Goal: Task Accomplishment & Management: Use online tool/utility

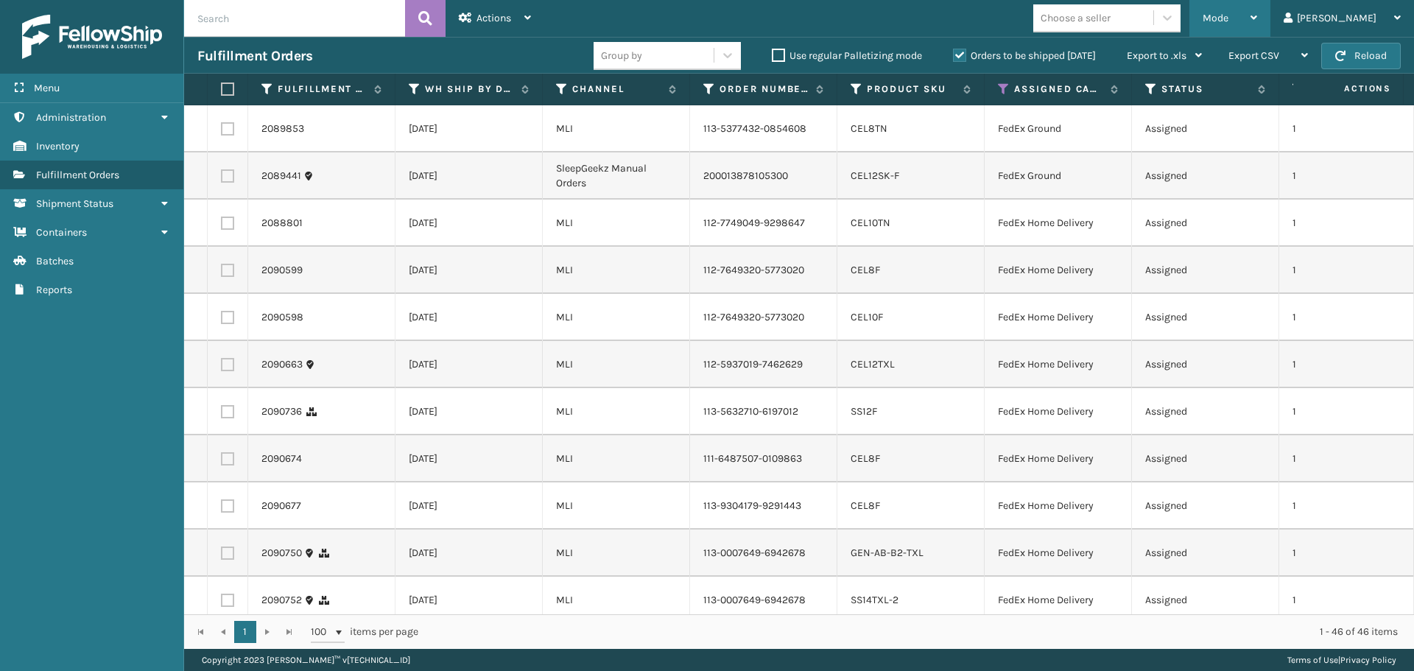
click at [1257, 4] on div "Mode" at bounding box center [1229, 18] width 54 height 37
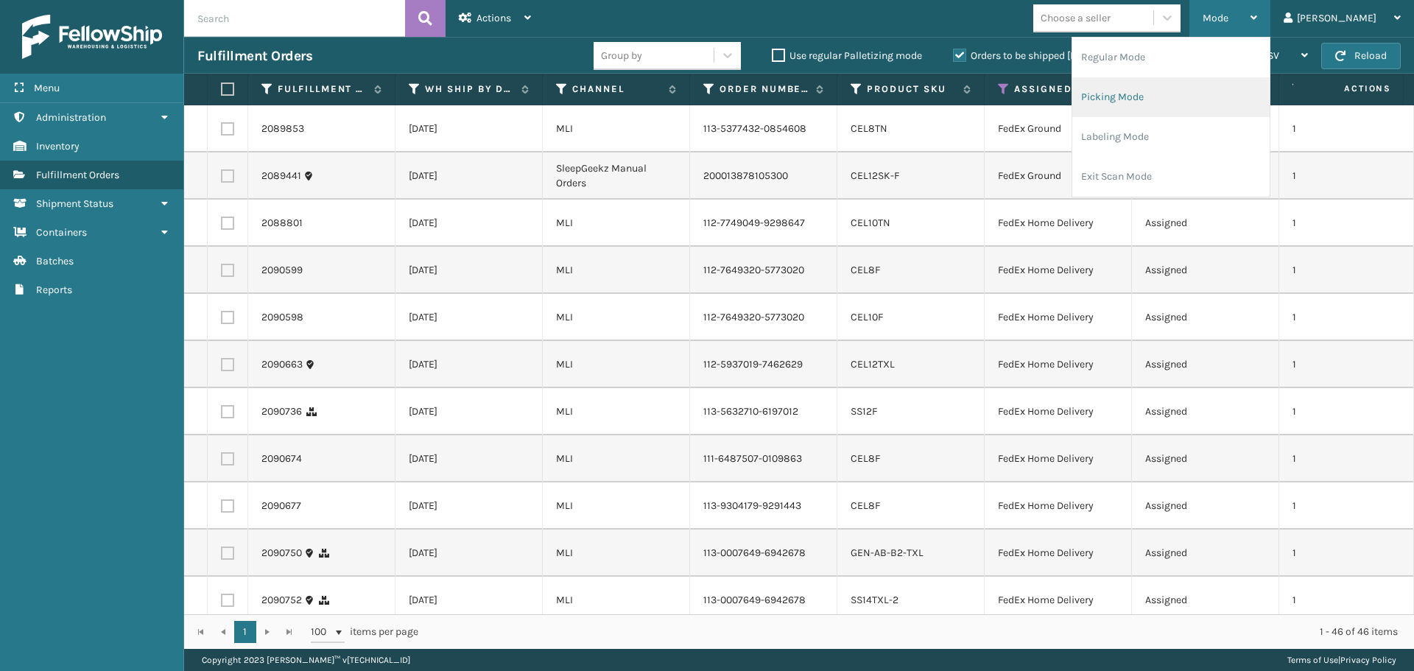
click at [1180, 88] on li "Picking Mode" at bounding box center [1170, 97] width 197 height 40
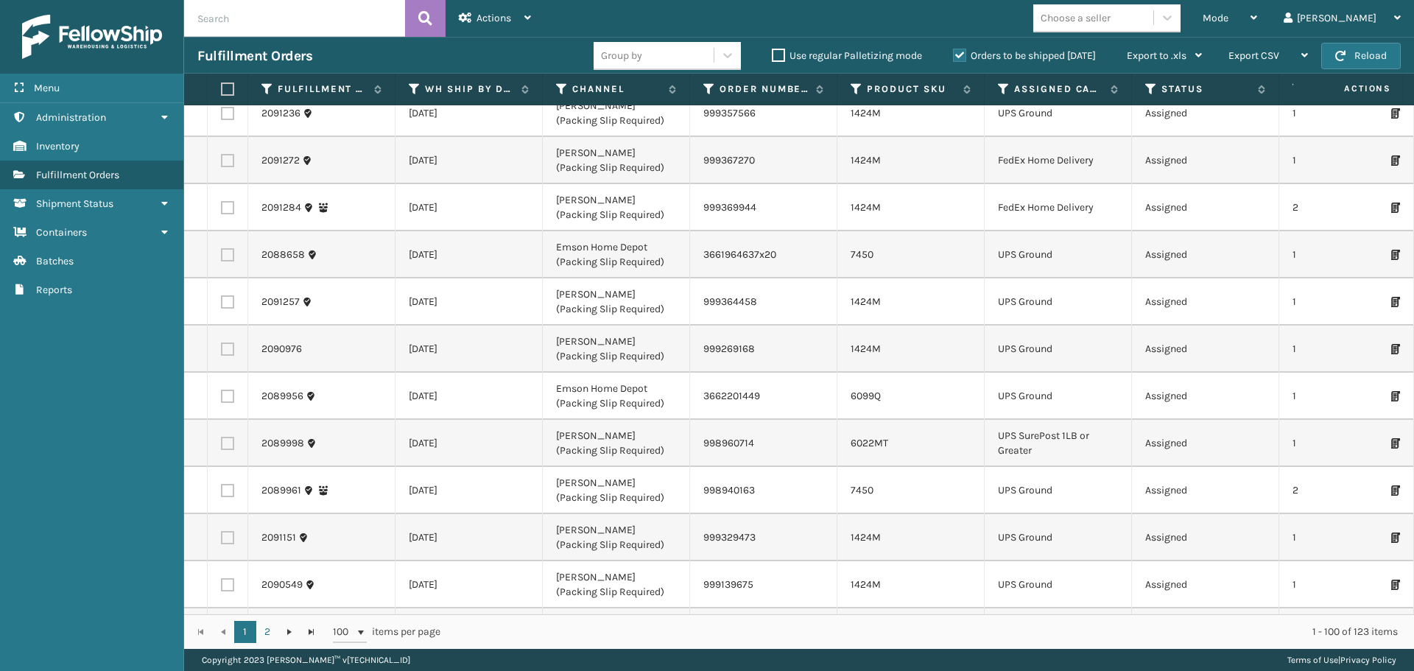
scroll to position [368, 0]
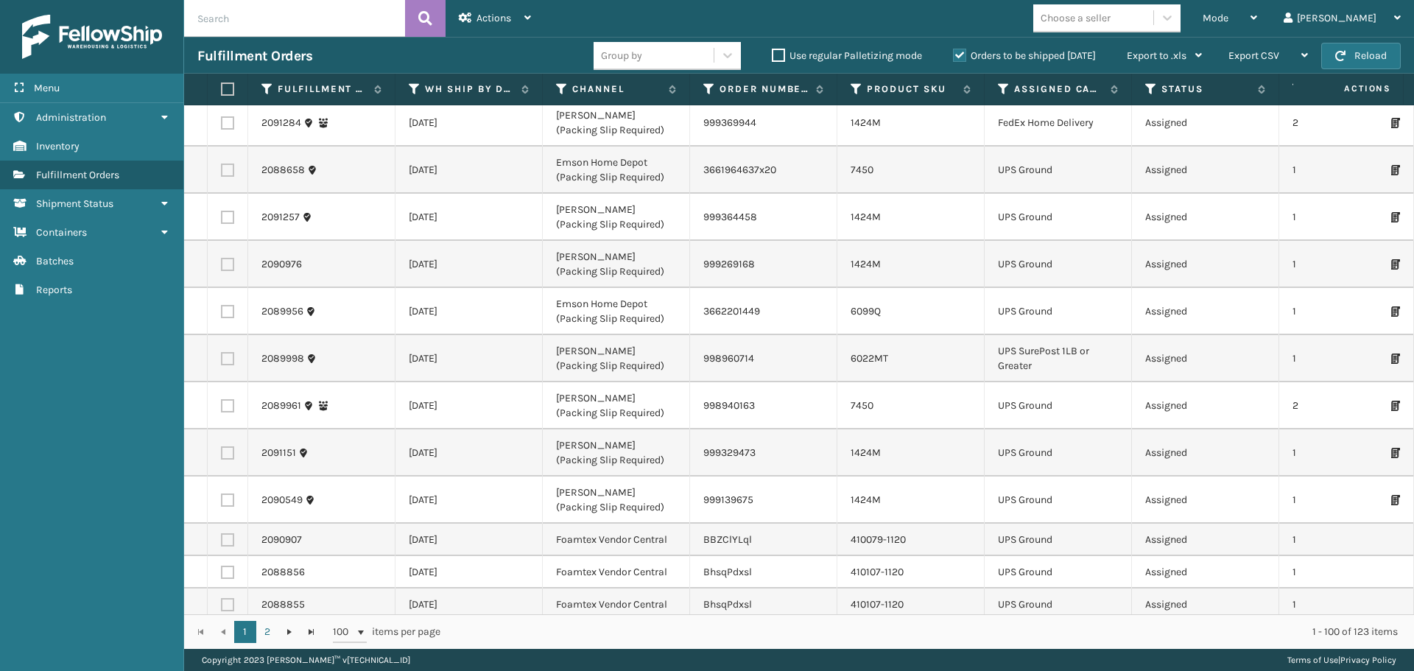
click at [995, 85] on th "Assigned Carrier Service" at bounding box center [1057, 90] width 147 height 32
click at [1000, 85] on icon at bounding box center [1004, 88] width 12 height 13
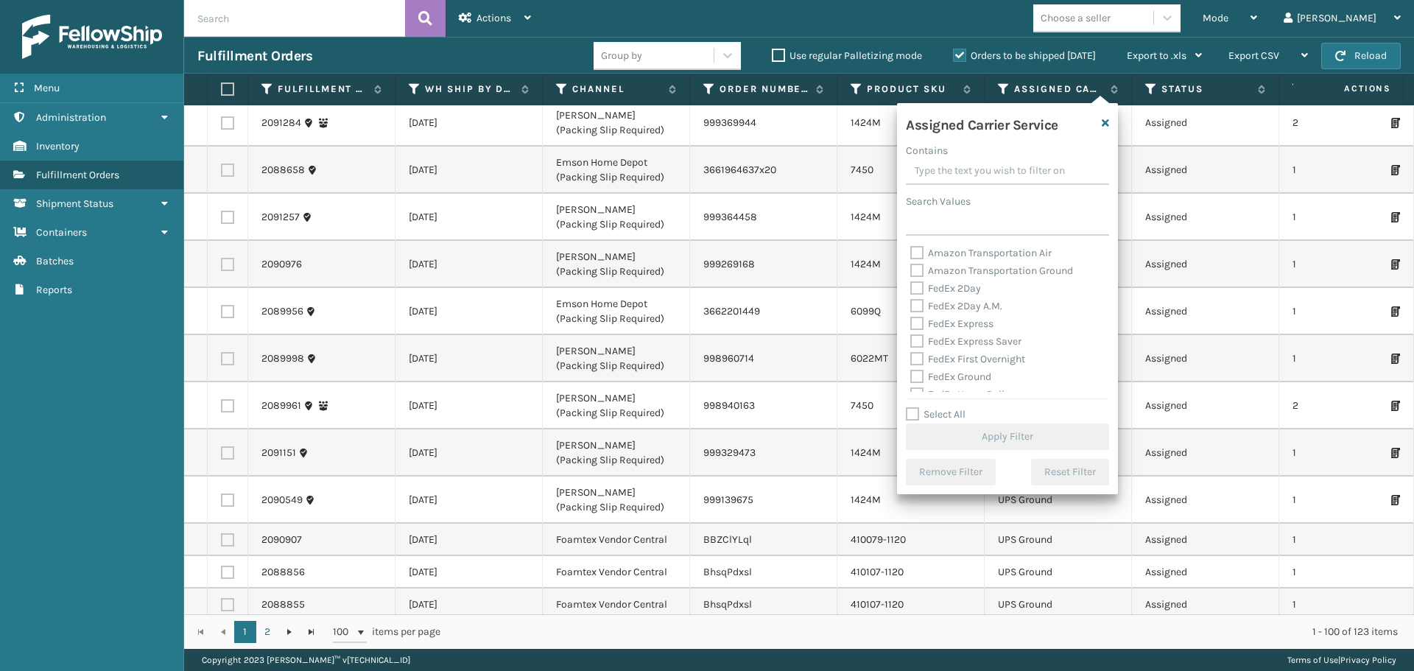
click at [913, 286] on label "FedEx 2Day" at bounding box center [945, 288] width 71 height 13
click at [911, 286] on input "FedEx 2Day" at bounding box center [910, 285] width 1 height 10
checkbox input "true"
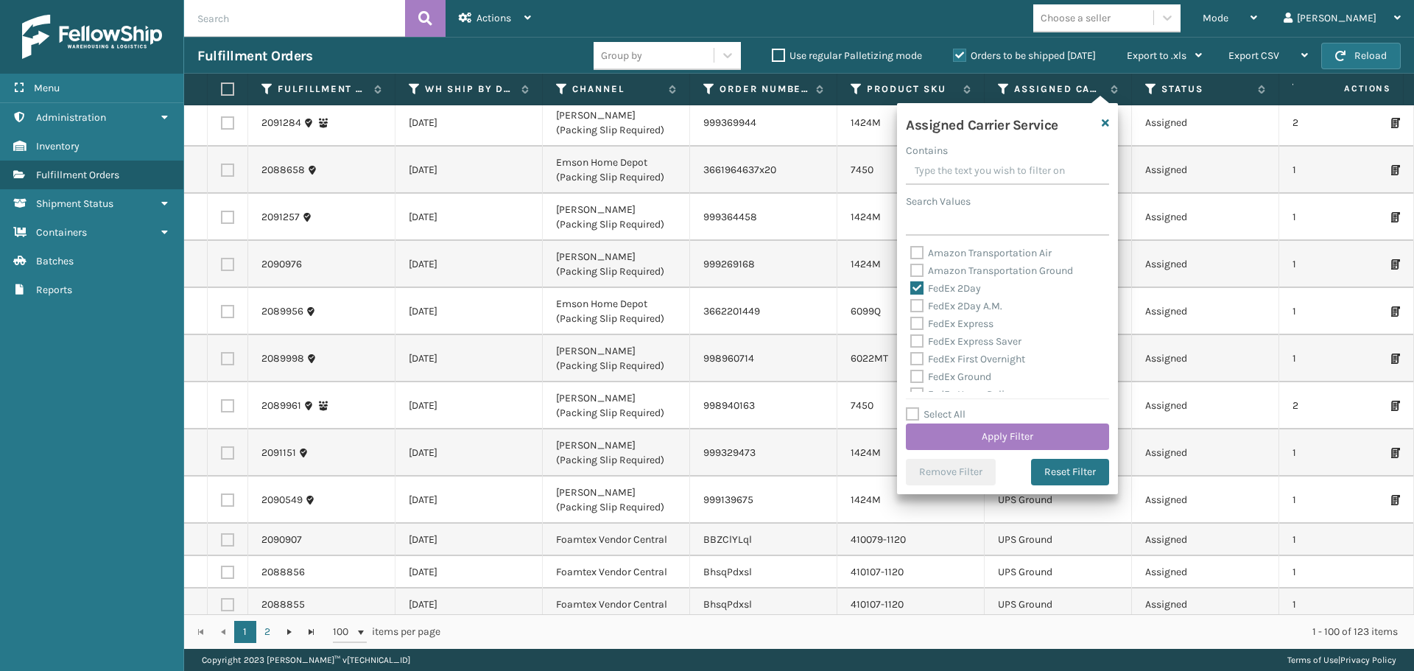
click at [923, 307] on label "FedEx 2Day A.M." at bounding box center [956, 306] width 92 height 13
click at [911, 307] on input "FedEx 2Day A.M." at bounding box center [910, 302] width 1 height 10
checkbox input "true"
click at [917, 319] on label "FedEx Express" at bounding box center [951, 323] width 83 height 13
click at [911, 319] on input "FedEx Express" at bounding box center [910, 320] width 1 height 10
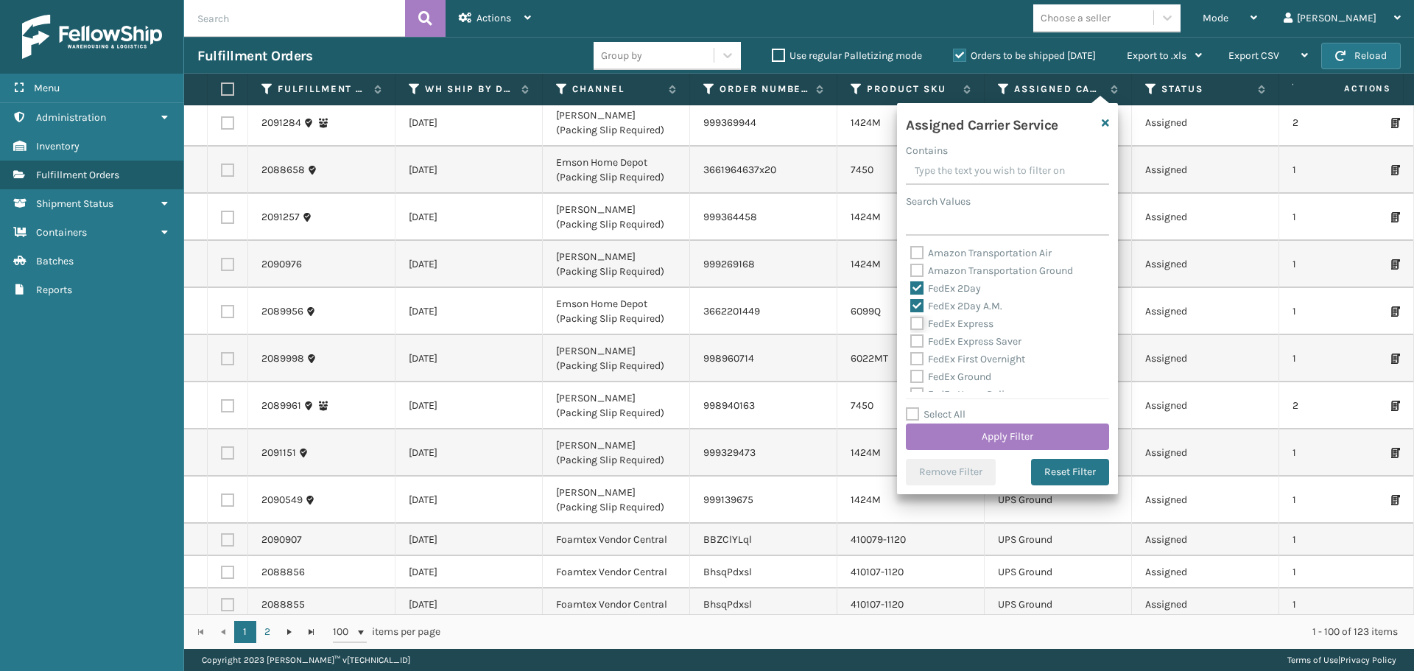
checkbox input "true"
click at [919, 339] on label "FedEx Express Saver" at bounding box center [965, 341] width 111 height 13
click at [911, 339] on input "FedEx Express Saver" at bounding box center [910, 338] width 1 height 10
checkbox input "true"
click at [919, 360] on label "FedEx First Overnight" at bounding box center [967, 359] width 115 height 13
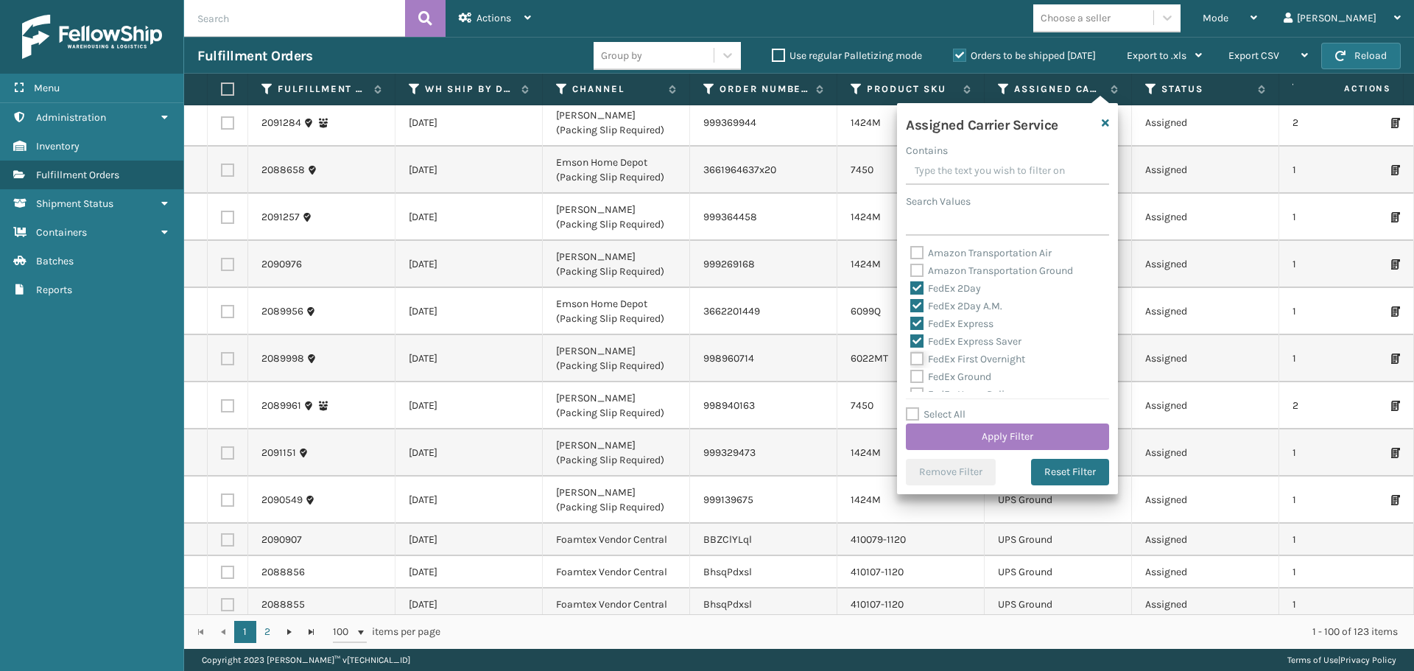
click at [911, 360] on input "FedEx First Overnight" at bounding box center [910, 355] width 1 height 10
checkbox input "true"
click at [919, 377] on label "FedEx Ground" at bounding box center [950, 376] width 81 height 13
click at [911, 377] on input "FedEx Ground" at bounding box center [910, 373] width 1 height 10
checkbox input "true"
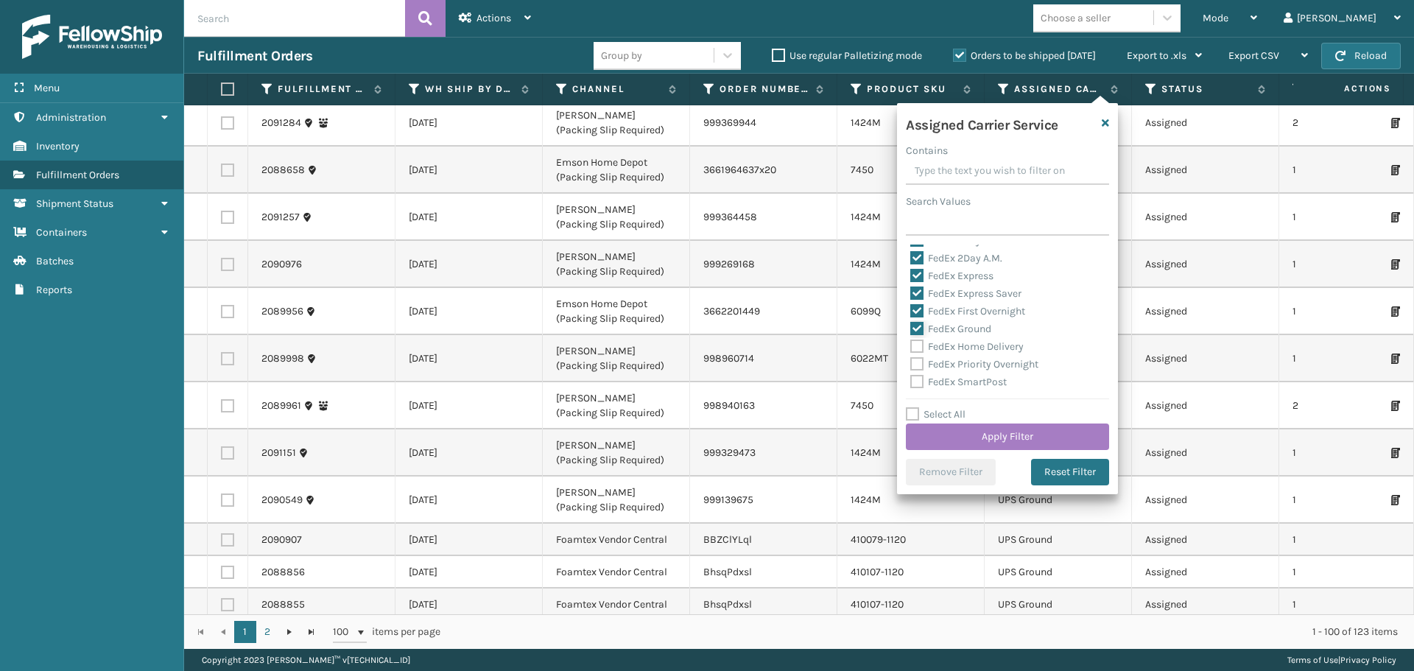
scroll to position [74, 0]
click at [917, 315] on label "FedEx Home Delivery" at bounding box center [966, 320] width 113 height 13
click at [911, 315] on input "FedEx Home Delivery" at bounding box center [910, 317] width 1 height 10
checkbox input "true"
click at [913, 337] on label "FedEx Priority Overnight" at bounding box center [974, 338] width 128 height 13
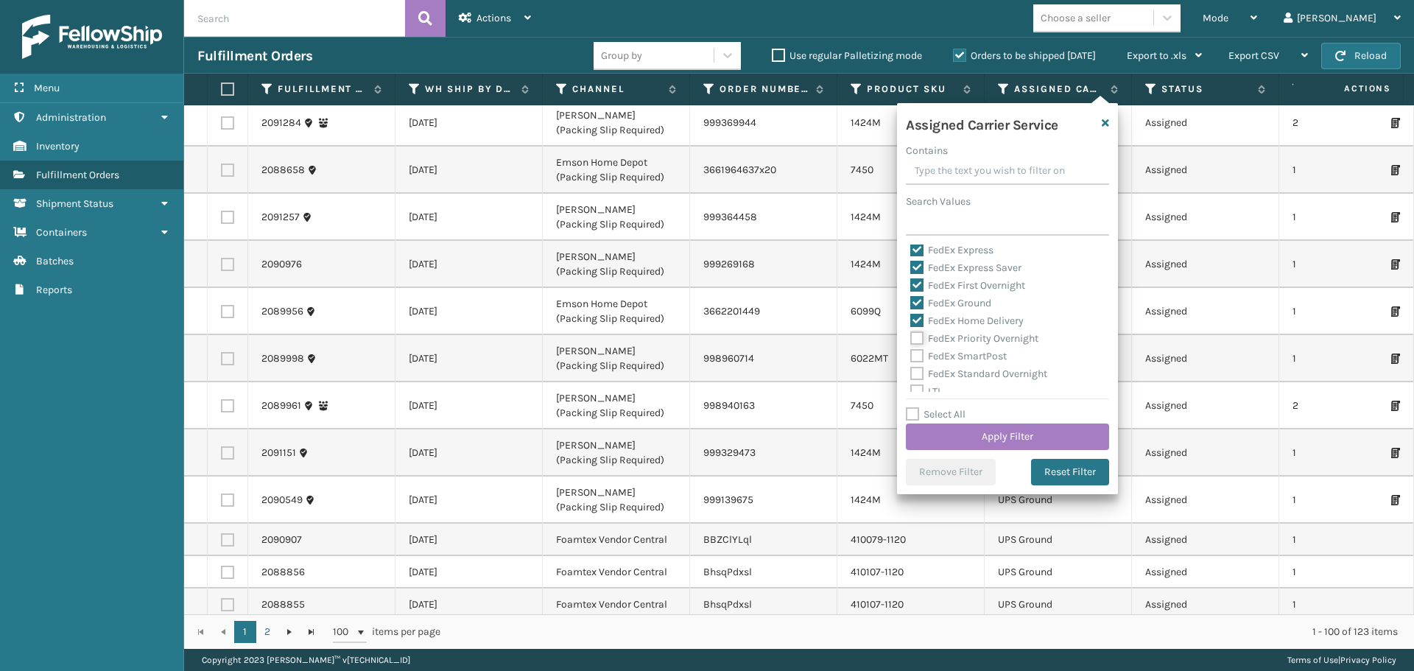
click at [911, 337] on input "FedEx Priority Overnight" at bounding box center [910, 335] width 1 height 10
checkbox input "true"
click at [916, 355] on label "FedEx SmartPost" at bounding box center [958, 356] width 96 height 13
click at [911, 355] on input "FedEx SmartPost" at bounding box center [910, 353] width 1 height 10
checkbox input "true"
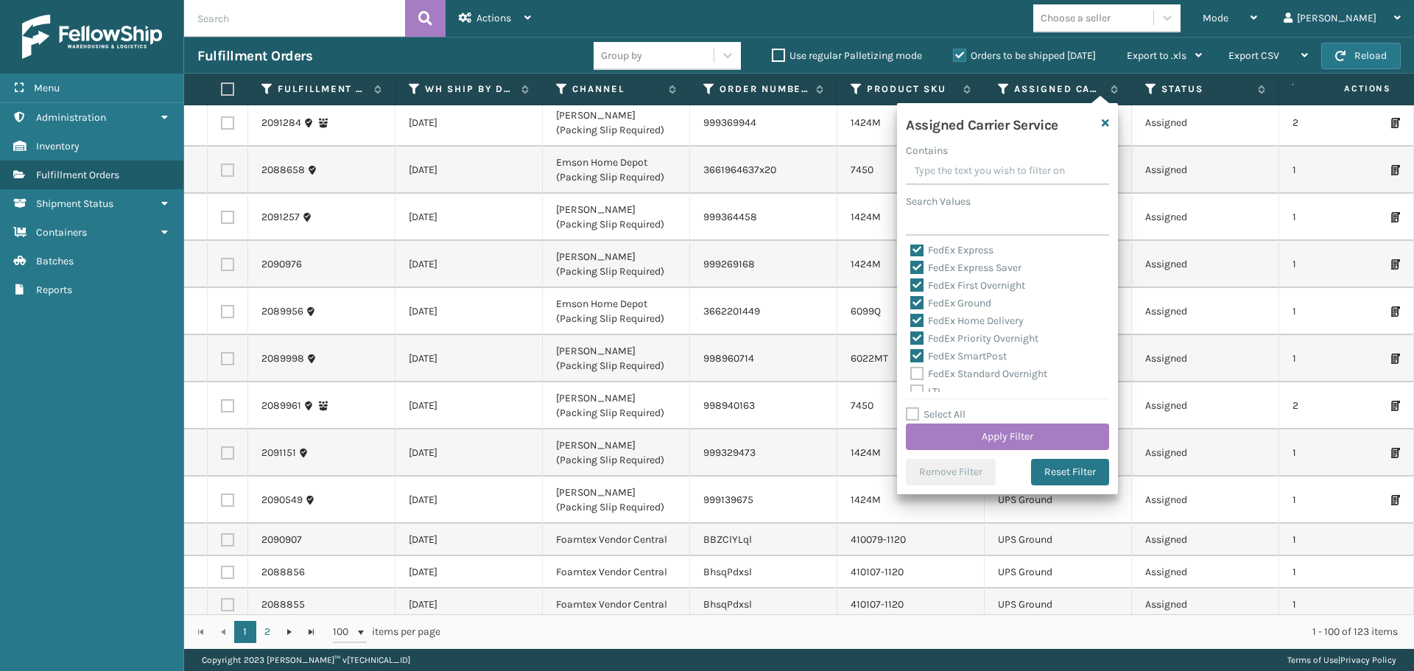
click at [920, 370] on label "FedEx Standard Overnight" at bounding box center [978, 373] width 137 height 13
click at [911, 370] on input "FedEx Standard Overnight" at bounding box center [910, 370] width 1 height 10
checkbox input "true"
click at [934, 431] on button "Apply Filter" at bounding box center [1007, 436] width 203 height 27
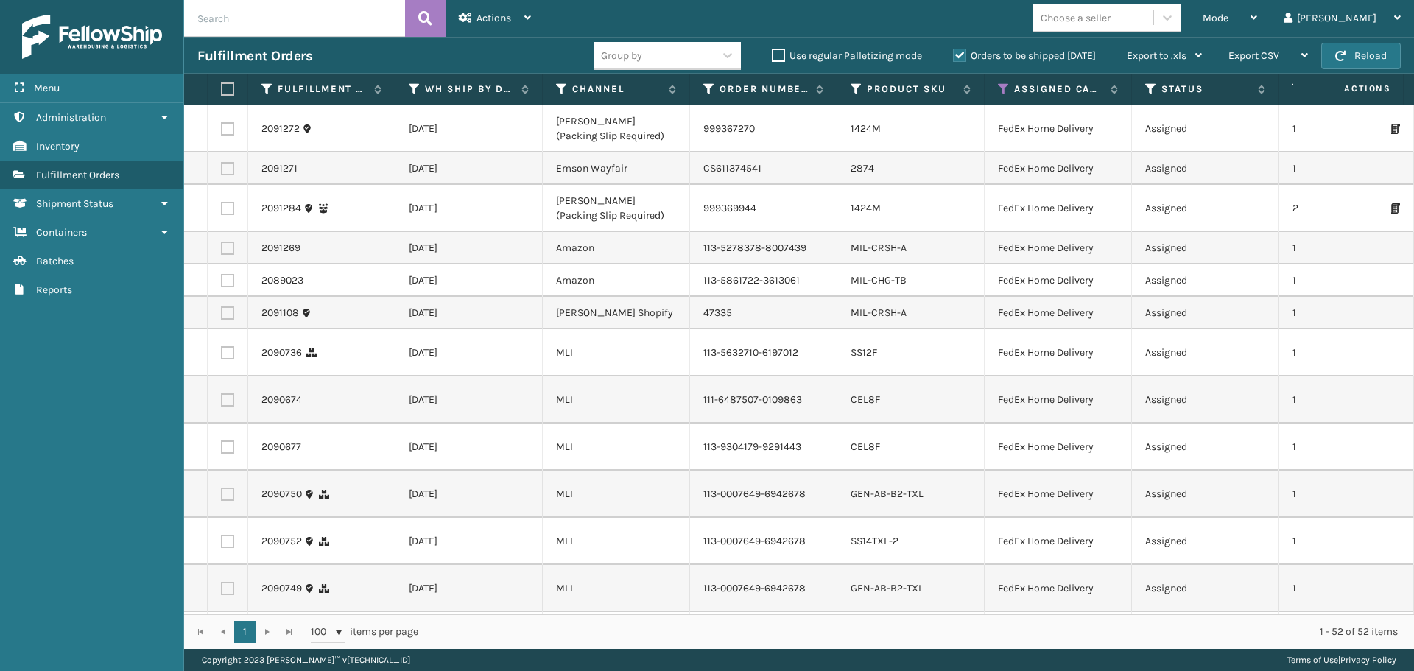
click at [230, 91] on label at bounding box center [225, 88] width 9 height 13
click at [222, 91] on input "checkbox" at bounding box center [221, 90] width 1 height 10
checkbox input "true"
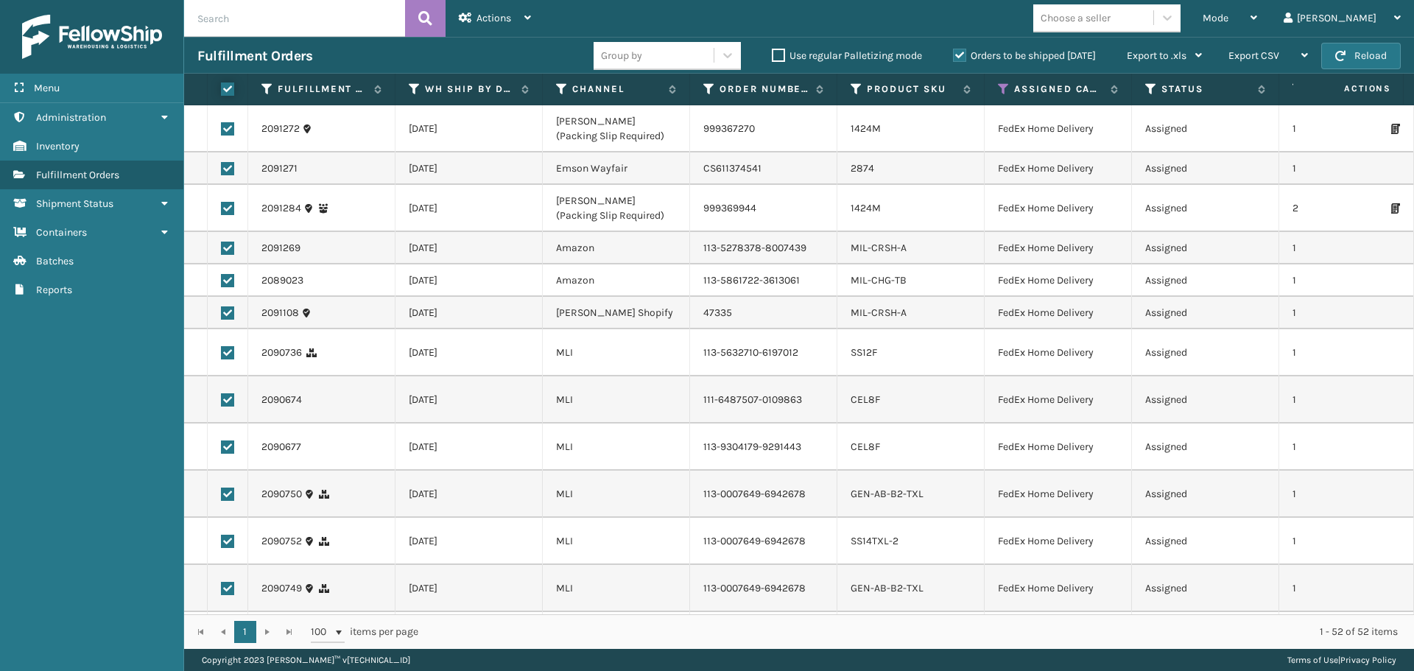
checkbox input "true"
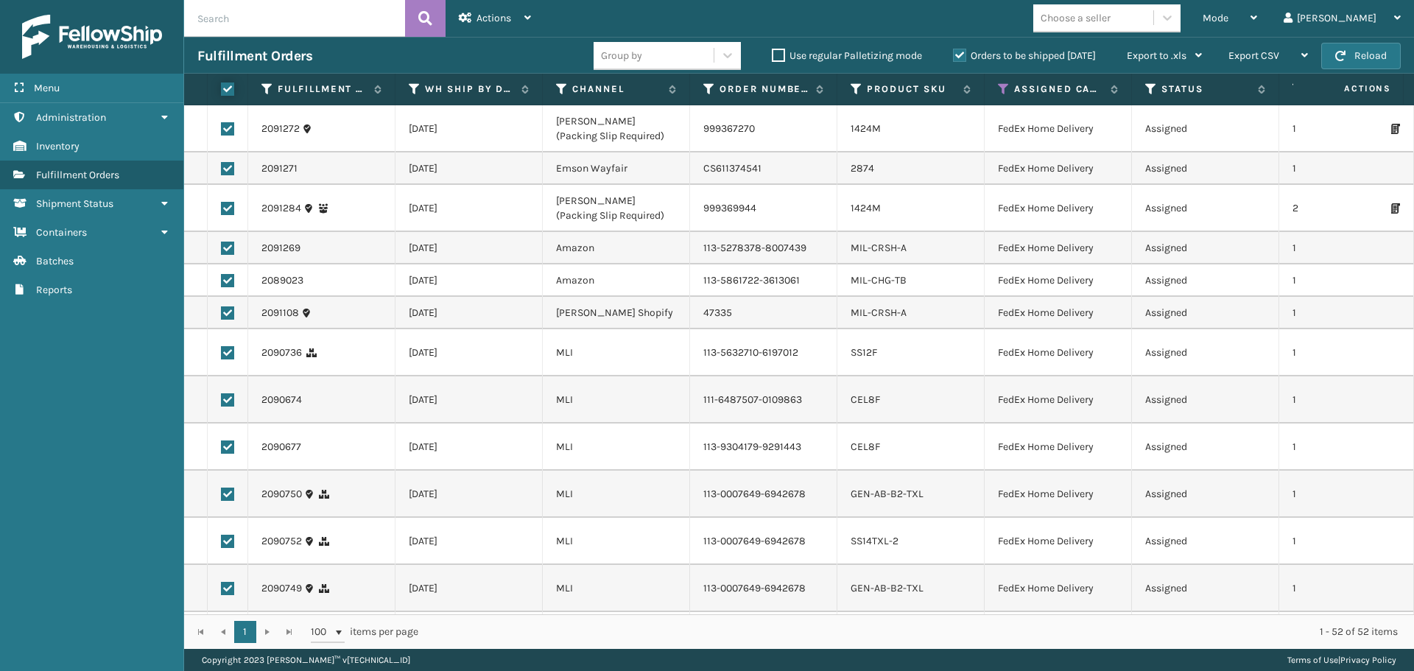
checkbox input "true"
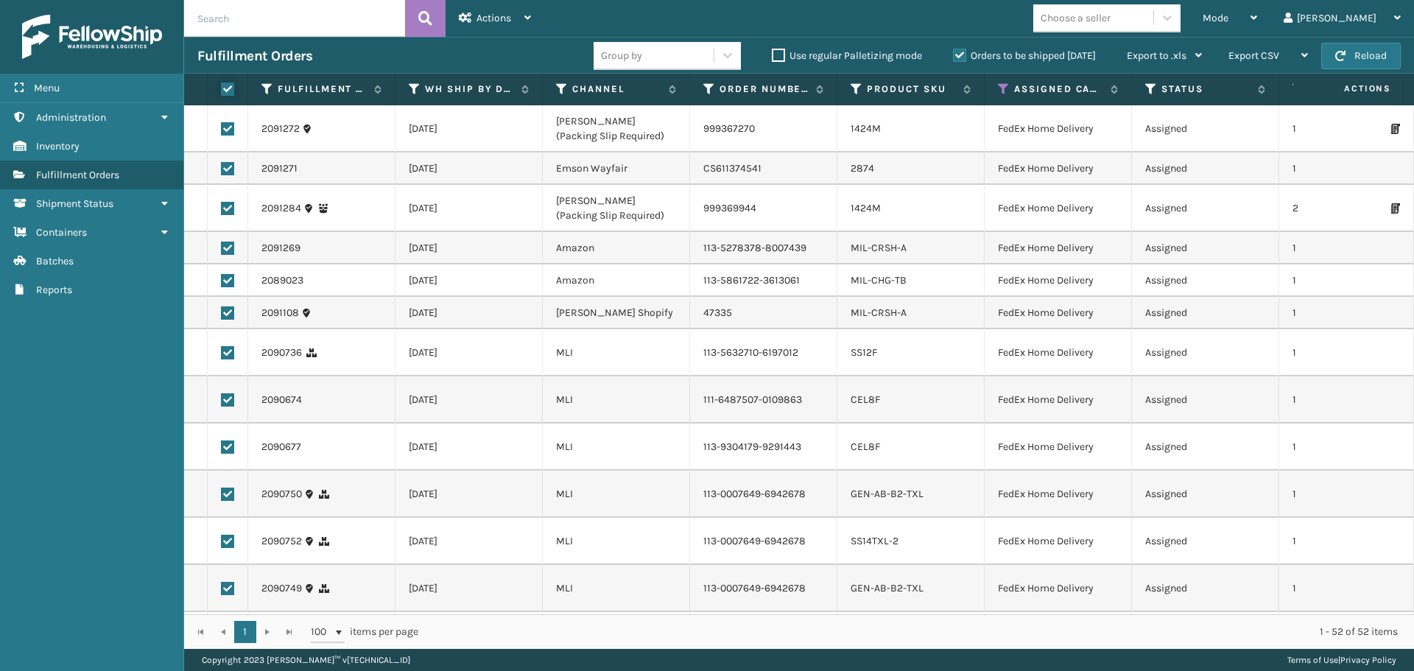
checkbox input "true"
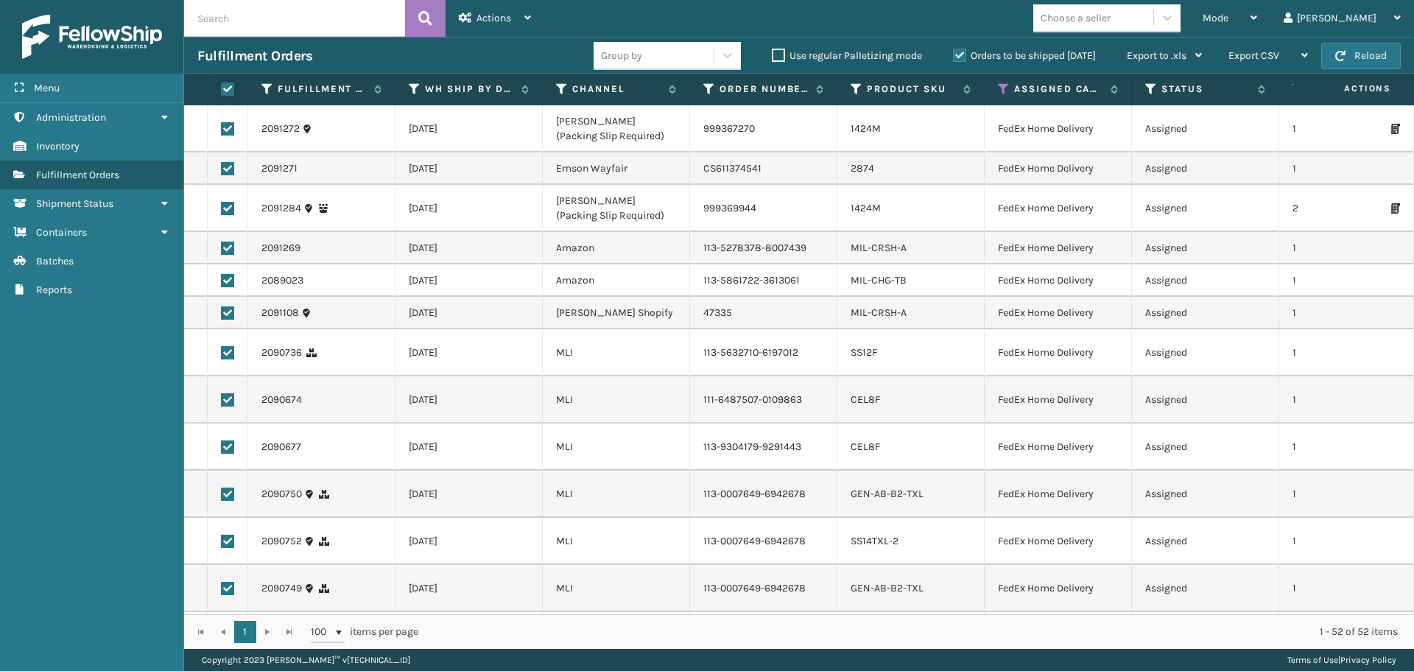
checkbox input "true"
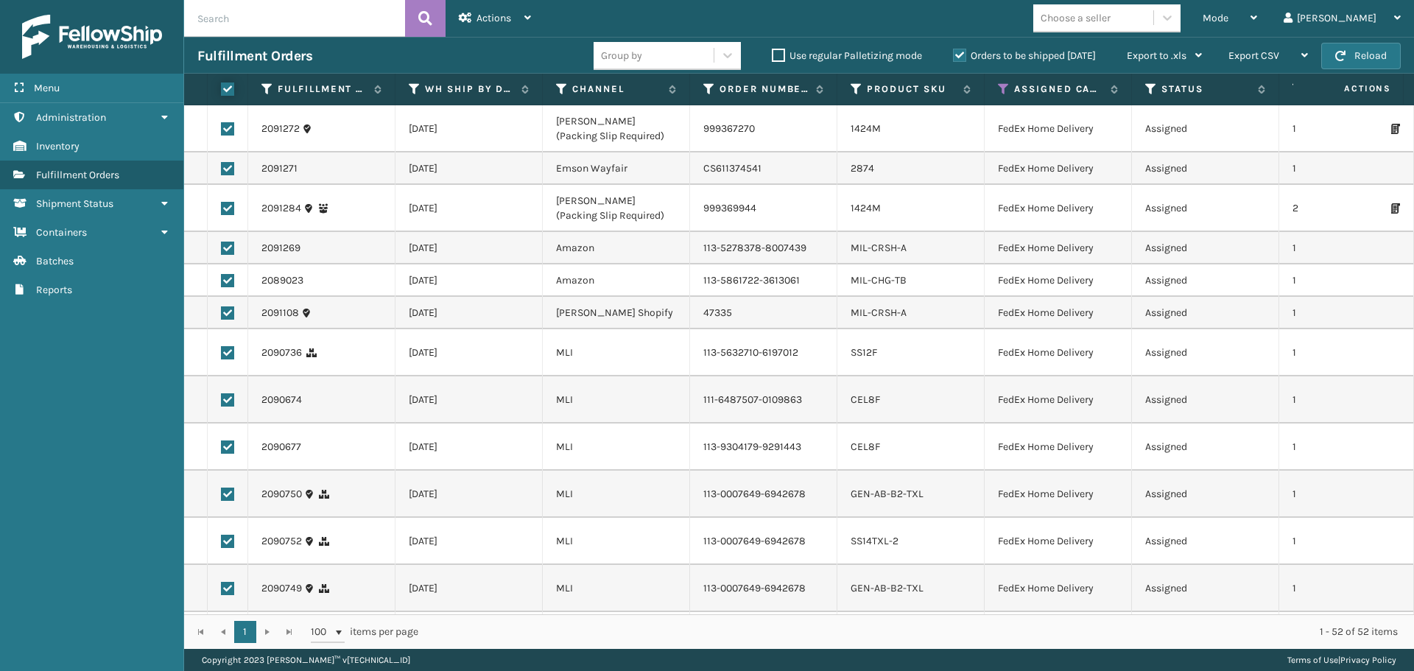
checkbox input "true"
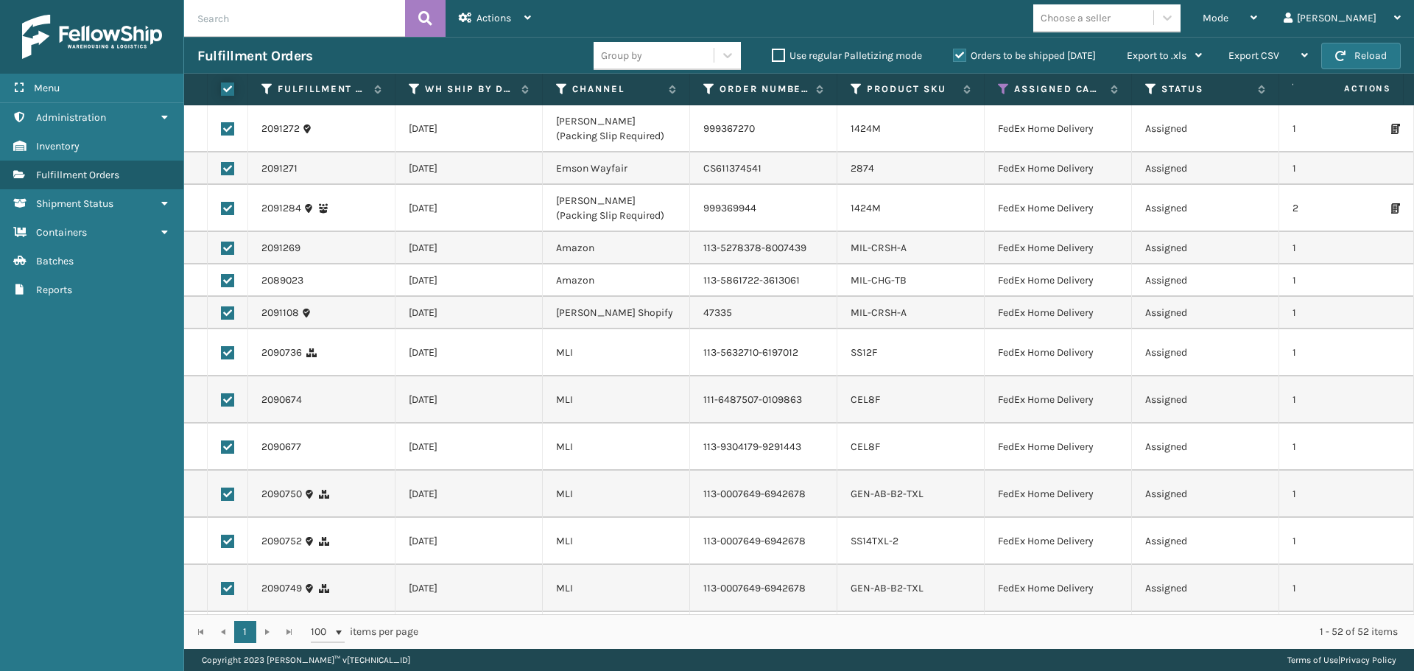
checkbox input "true"
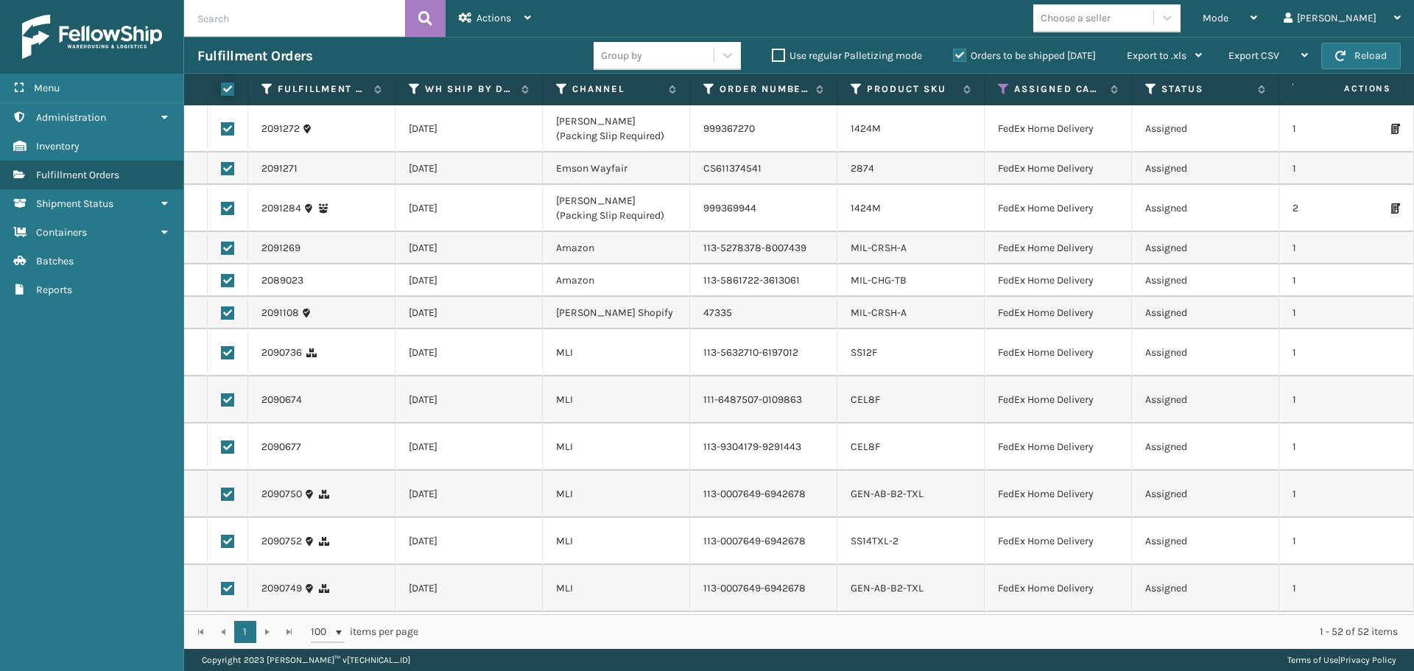
checkbox input "true"
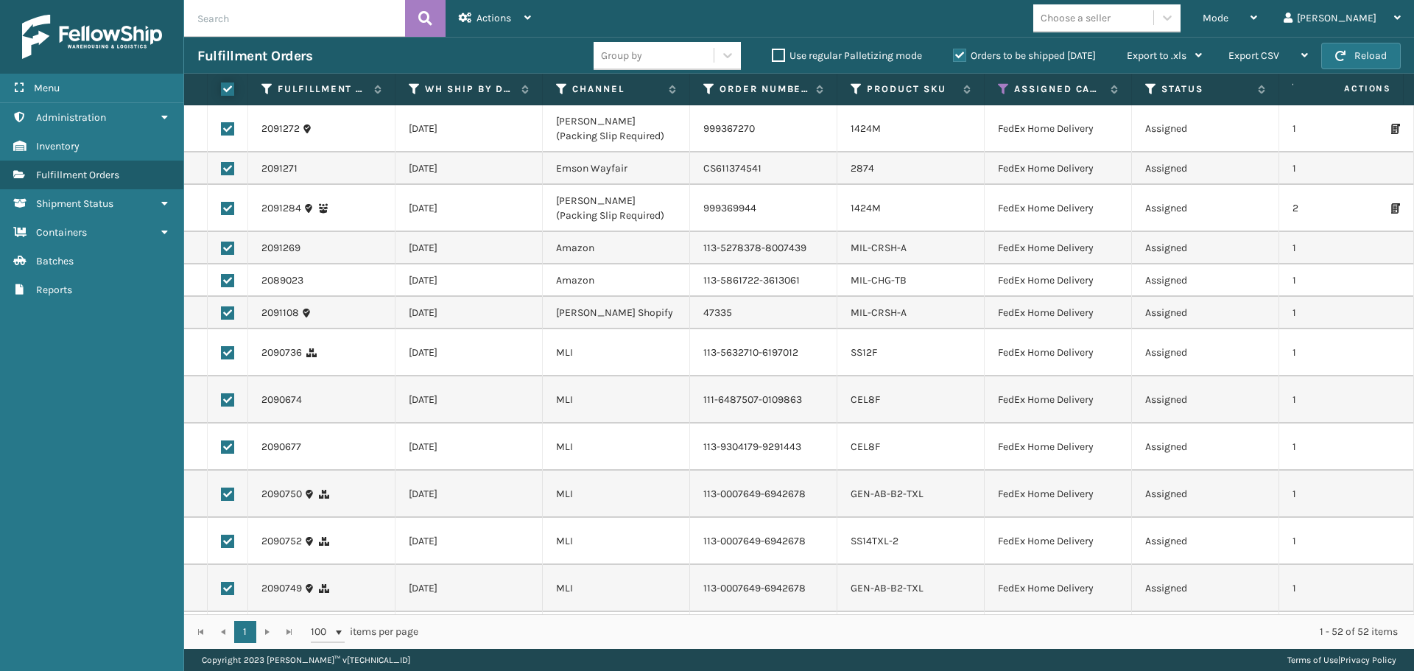
checkbox input "true"
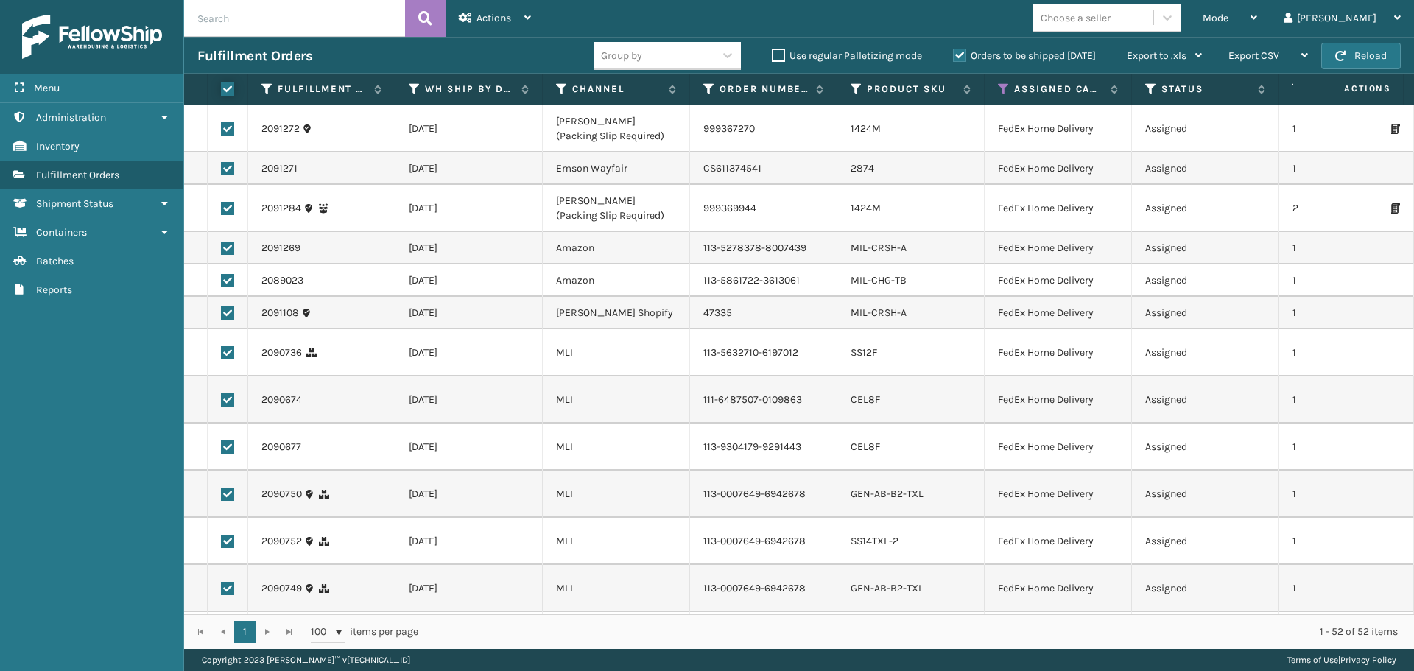
checkbox input "true"
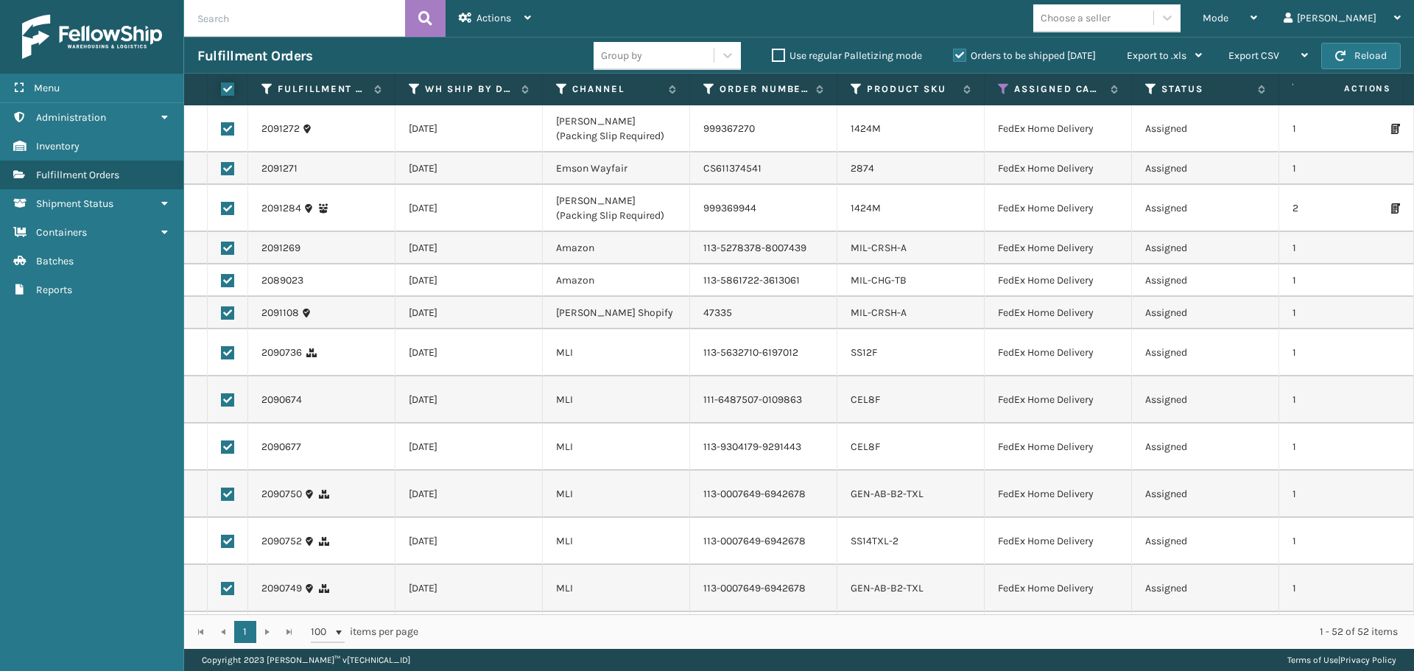
checkbox input "true"
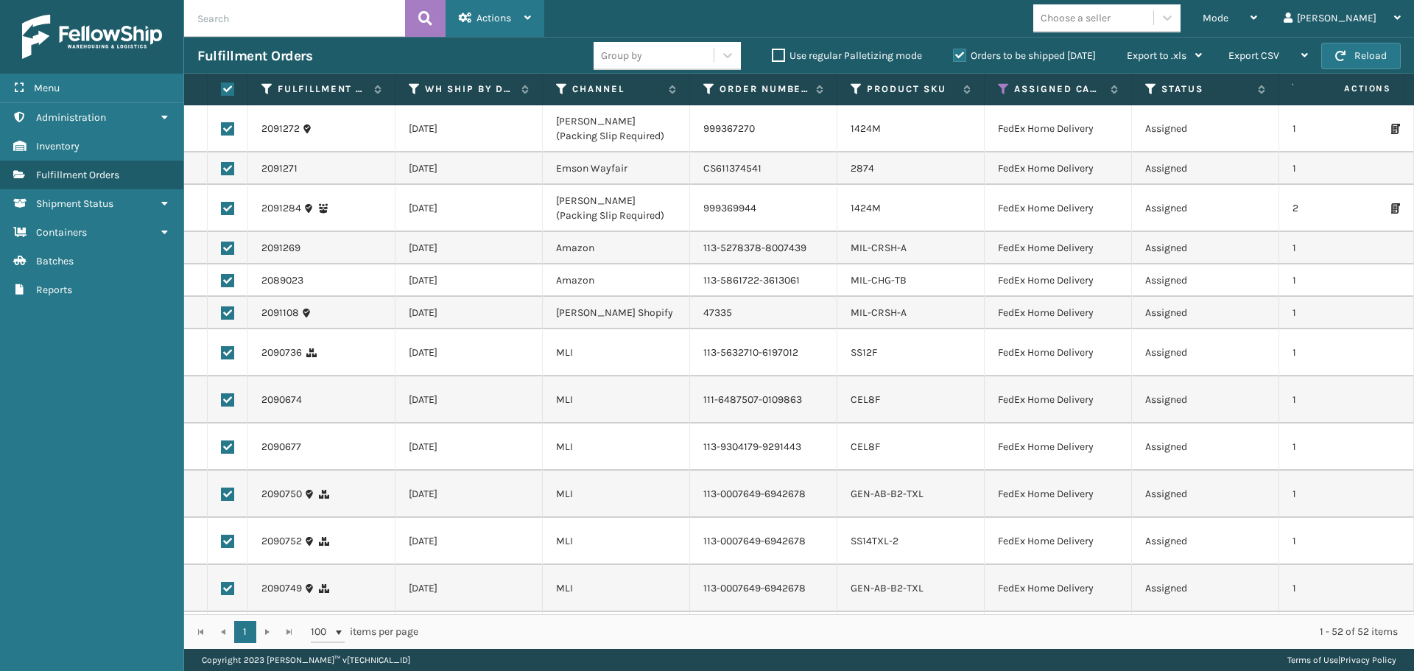
click at [469, 31] on div "Actions" at bounding box center [495, 18] width 72 height 37
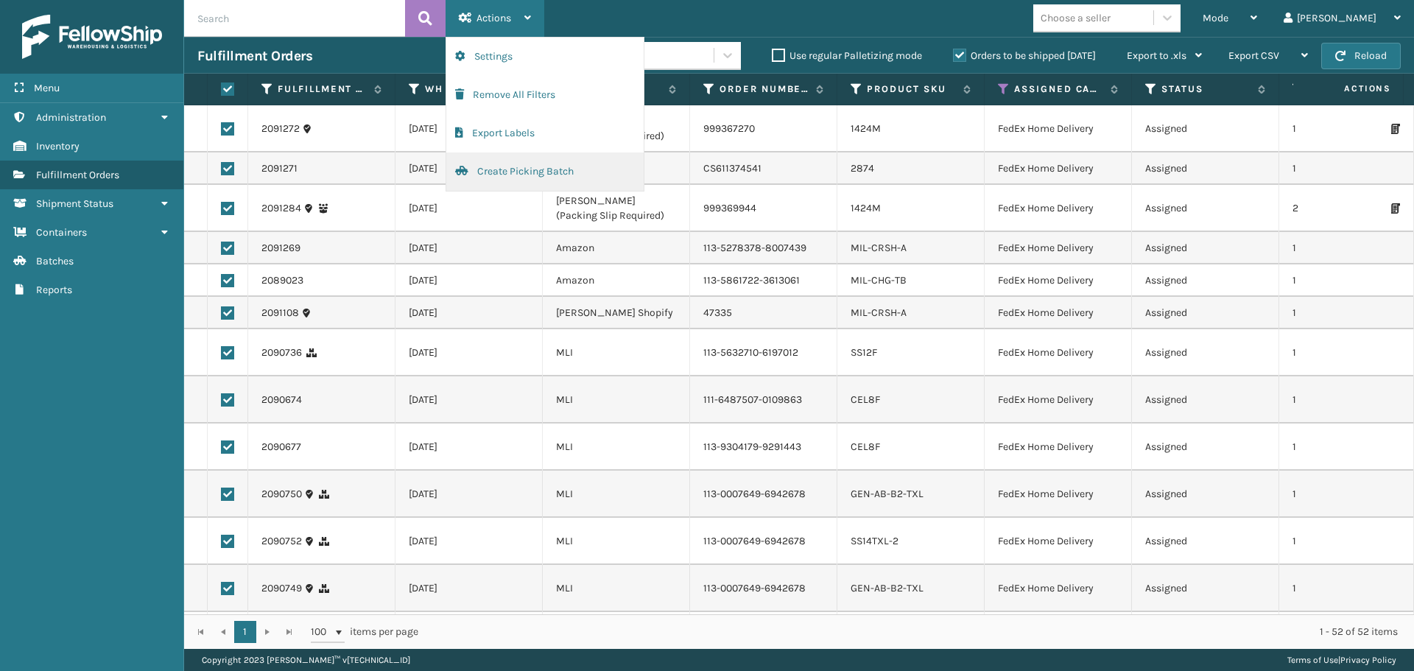
click at [502, 168] on button "Create Picking Batch" at bounding box center [544, 171] width 197 height 38
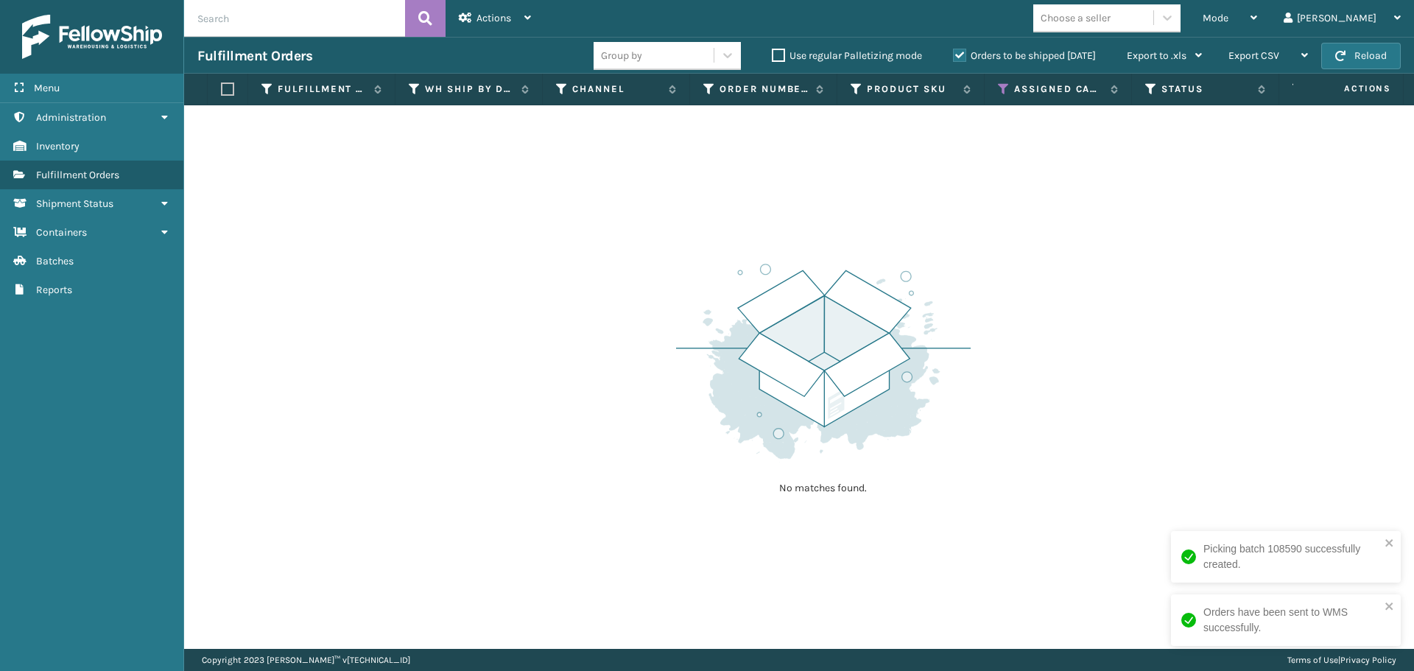
click at [1346, 41] on div "Fulfillment Orders Group by Use regular Palletizing mode Orders to be shipped […" at bounding box center [799, 55] width 1230 height 37
click at [1346, 47] on button "Reload" at bounding box center [1361, 56] width 80 height 27
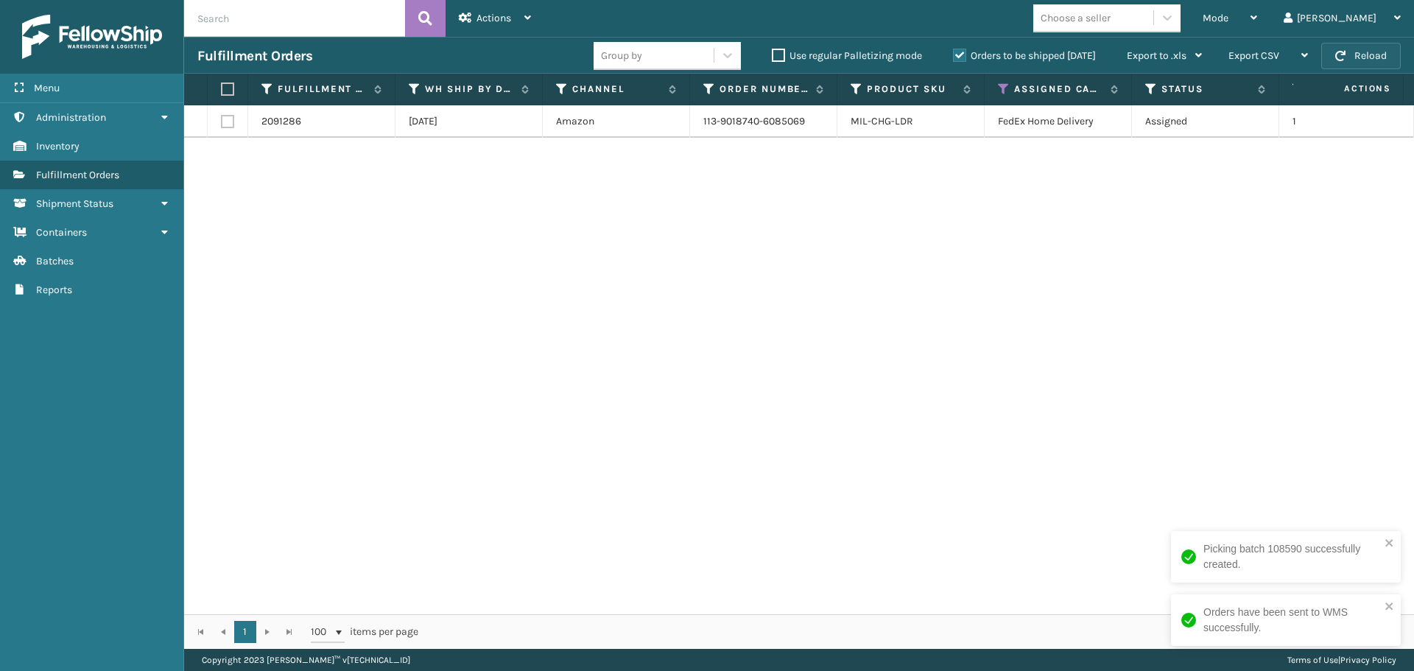
click at [1346, 47] on button "Reload" at bounding box center [1361, 56] width 80 height 27
click at [225, 92] on label at bounding box center [225, 88] width 9 height 13
click at [222, 92] on input "checkbox" at bounding box center [221, 90] width 1 height 10
checkbox input "true"
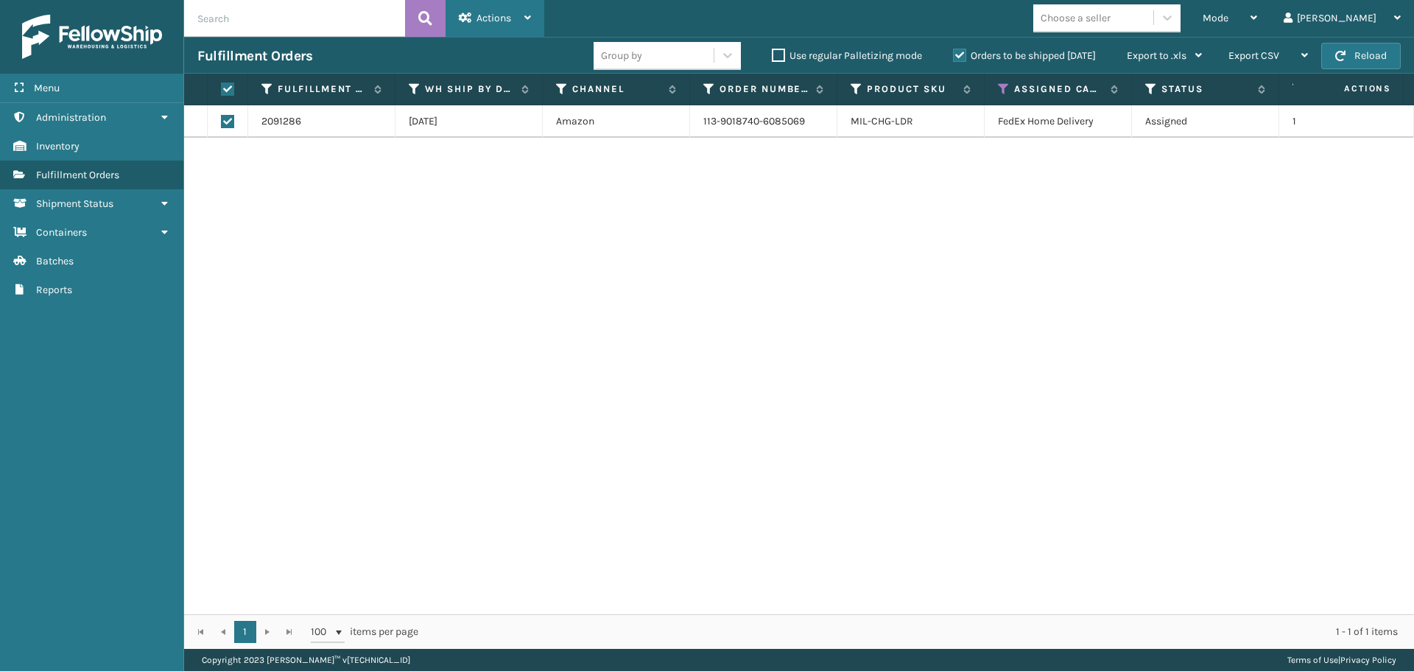
click at [493, 22] on span "Actions" at bounding box center [493, 18] width 35 height 13
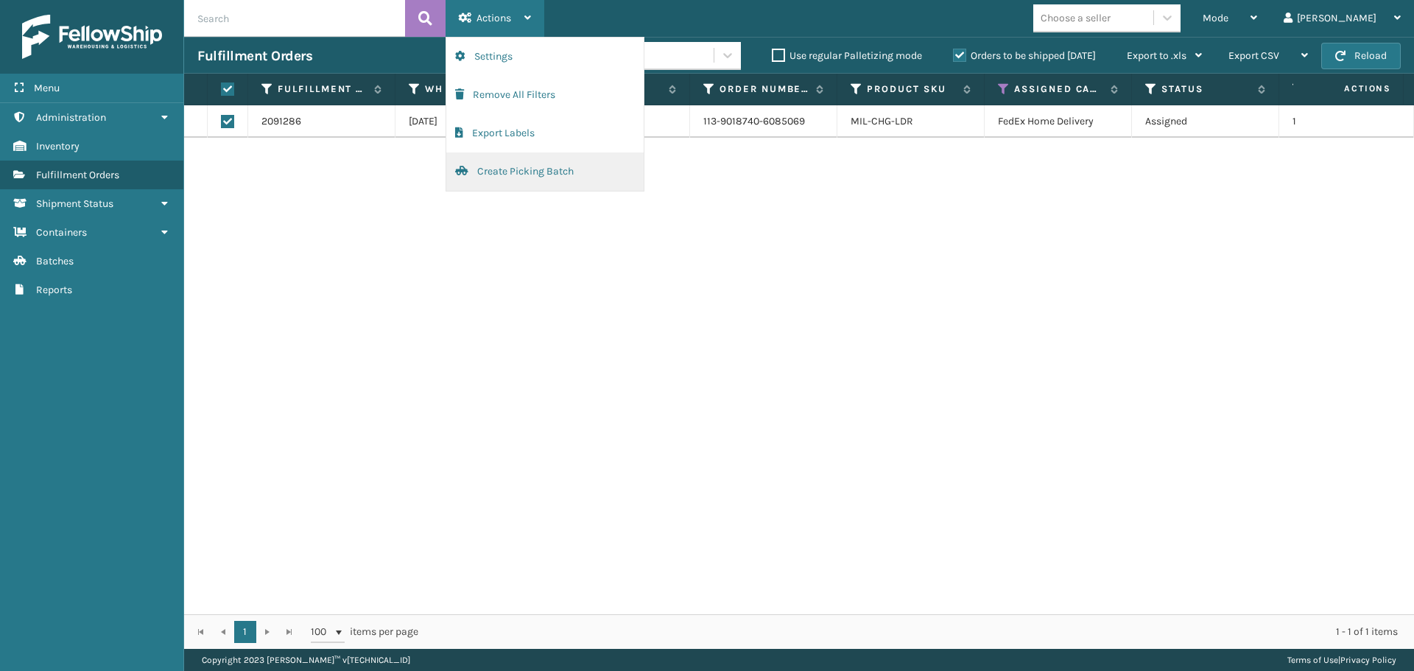
click at [485, 169] on button "Create Picking Batch" at bounding box center [544, 171] width 197 height 38
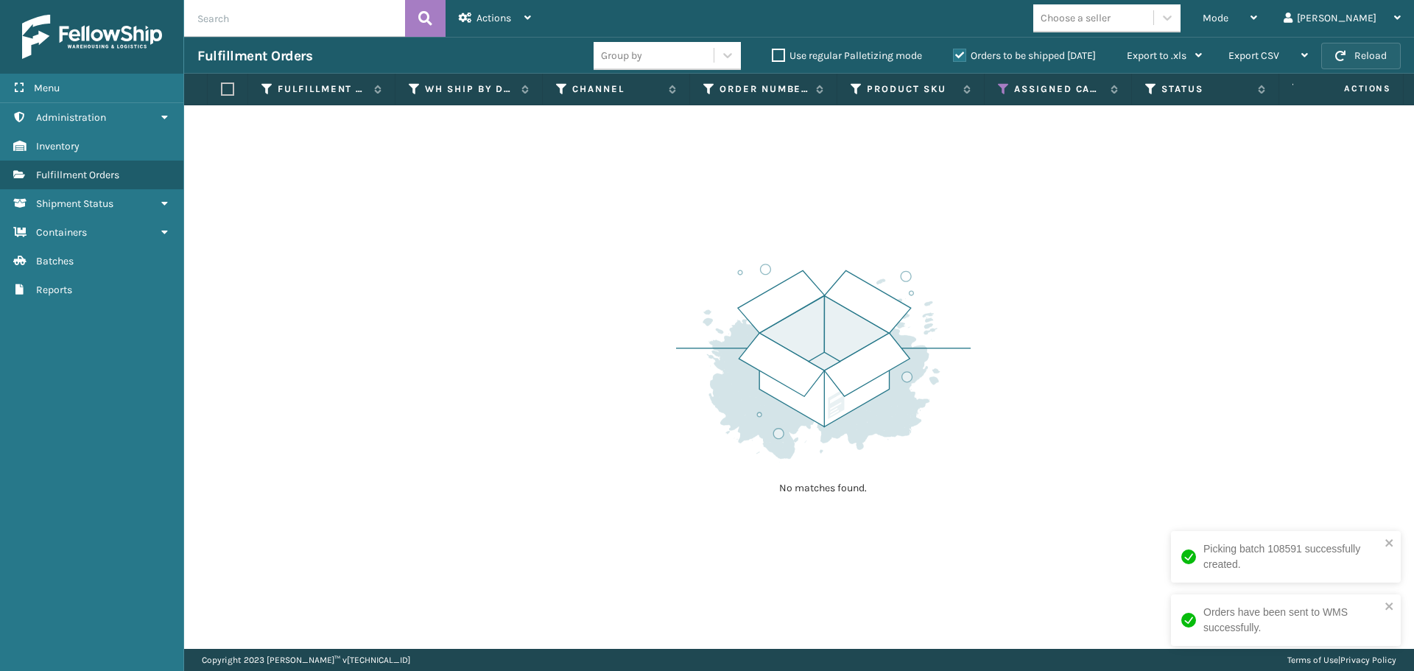
click at [1352, 55] on button "Reload" at bounding box center [1361, 56] width 80 height 27
click at [1257, 17] on div "Mode" at bounding box center [1229, 18] width 54 height 37
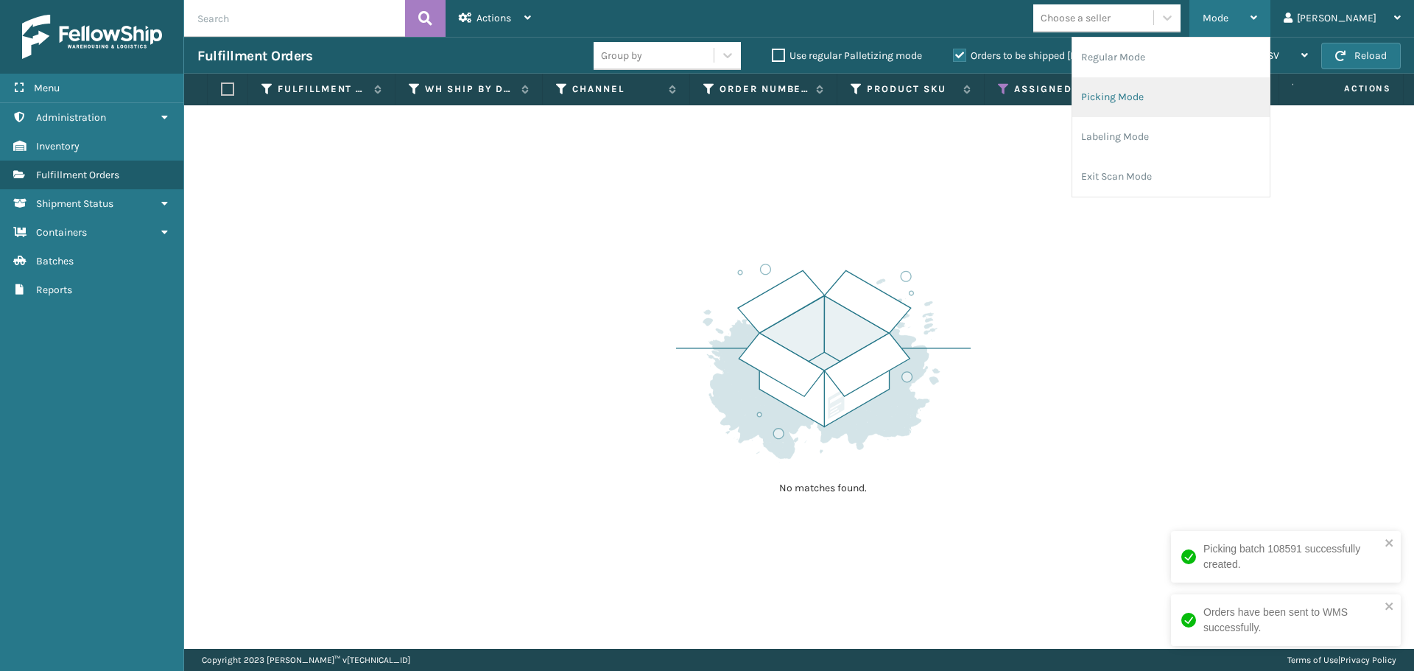
click at [1185, 100] on li "Picking Mode" at bounding box center [1170, 97] width 197 height 40
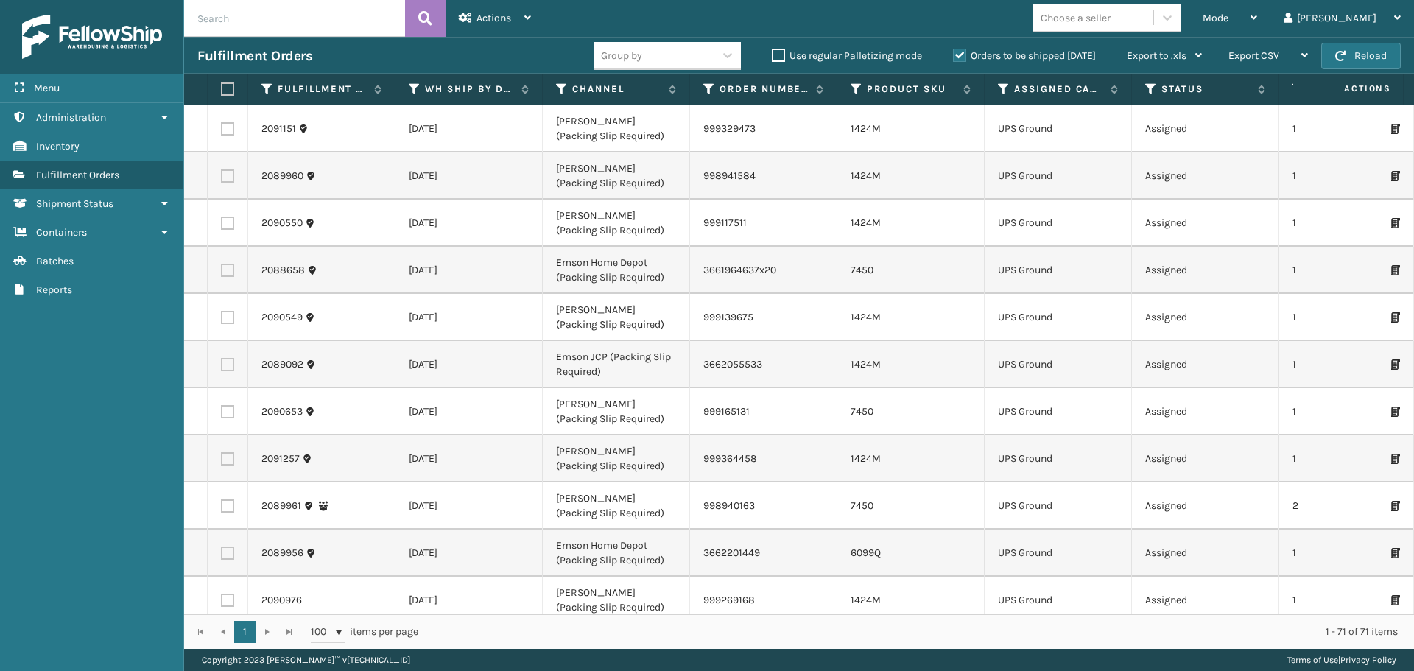
click at [223, 89] on label at bounding box center [225, 88] width 9 height 13
click at [222, 89] on input "checkbox" at bounding box center [221, 90] width 1 height 10
checkbox input "true"
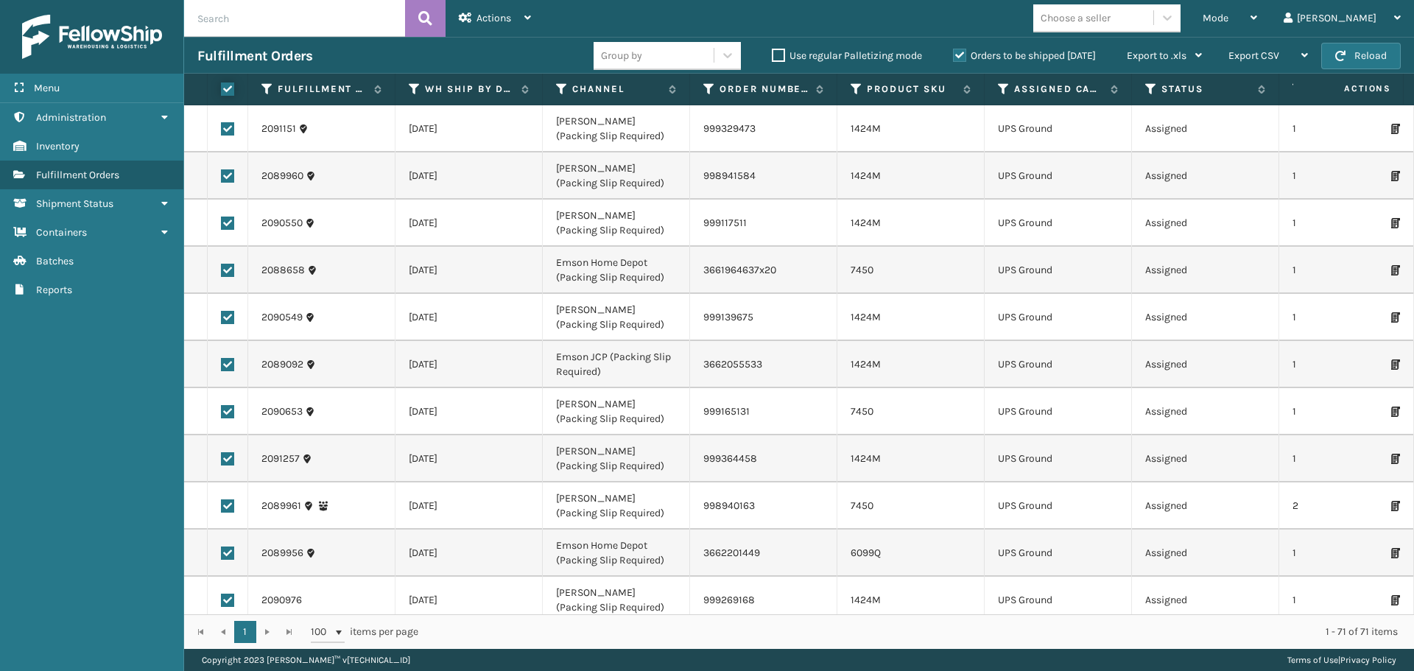
checkbox input "true"
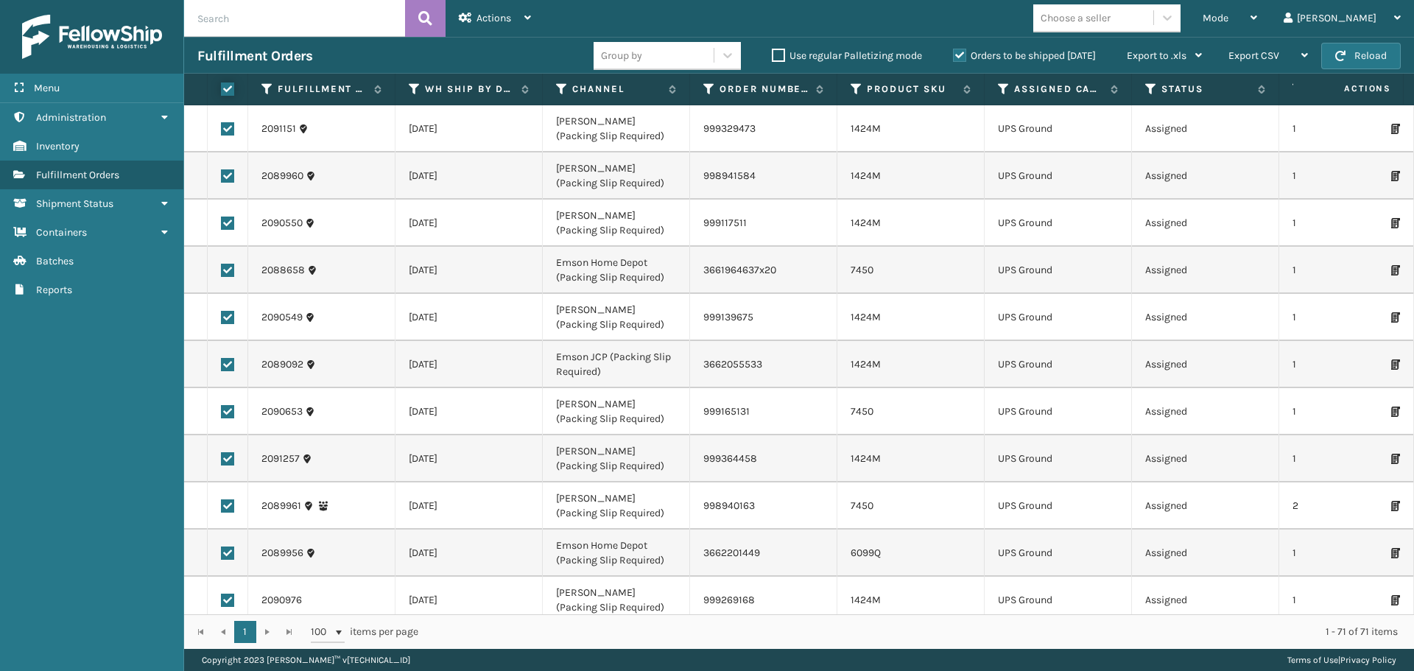
checkbox input "true"
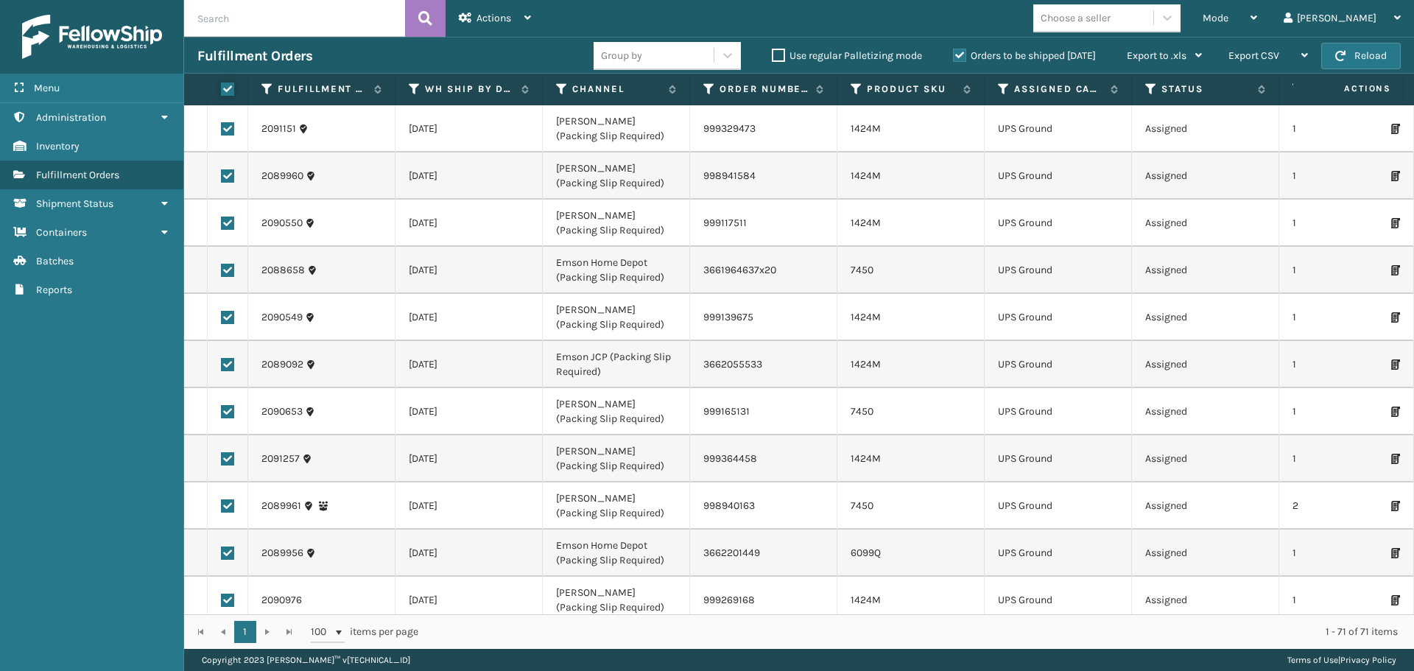
checkbox input "true"
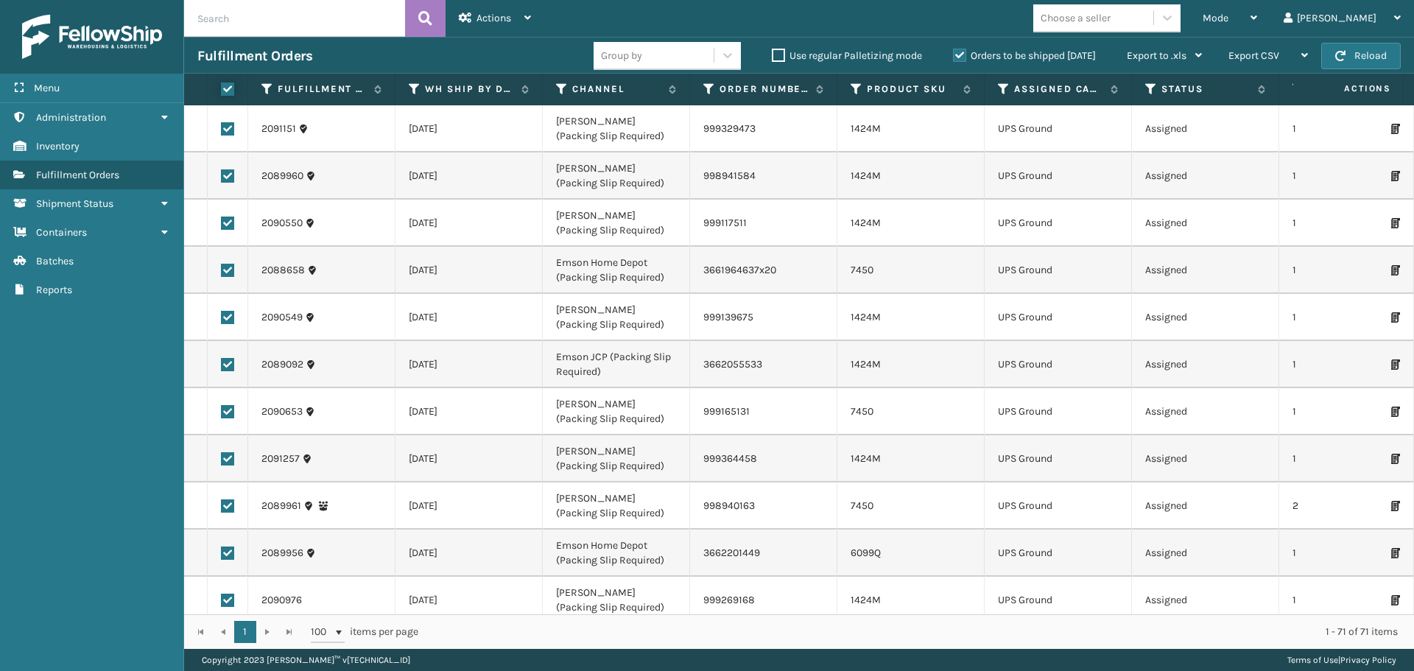
checkbox input "true"
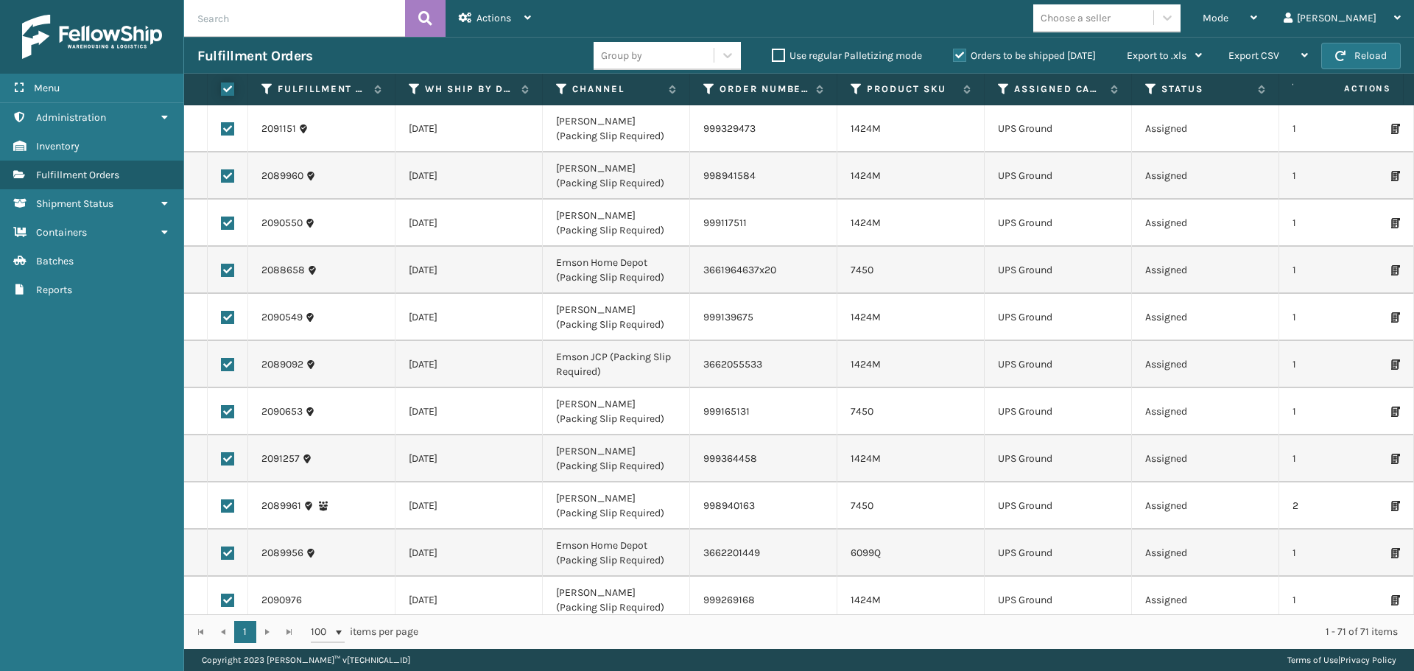
checkbox input "true"
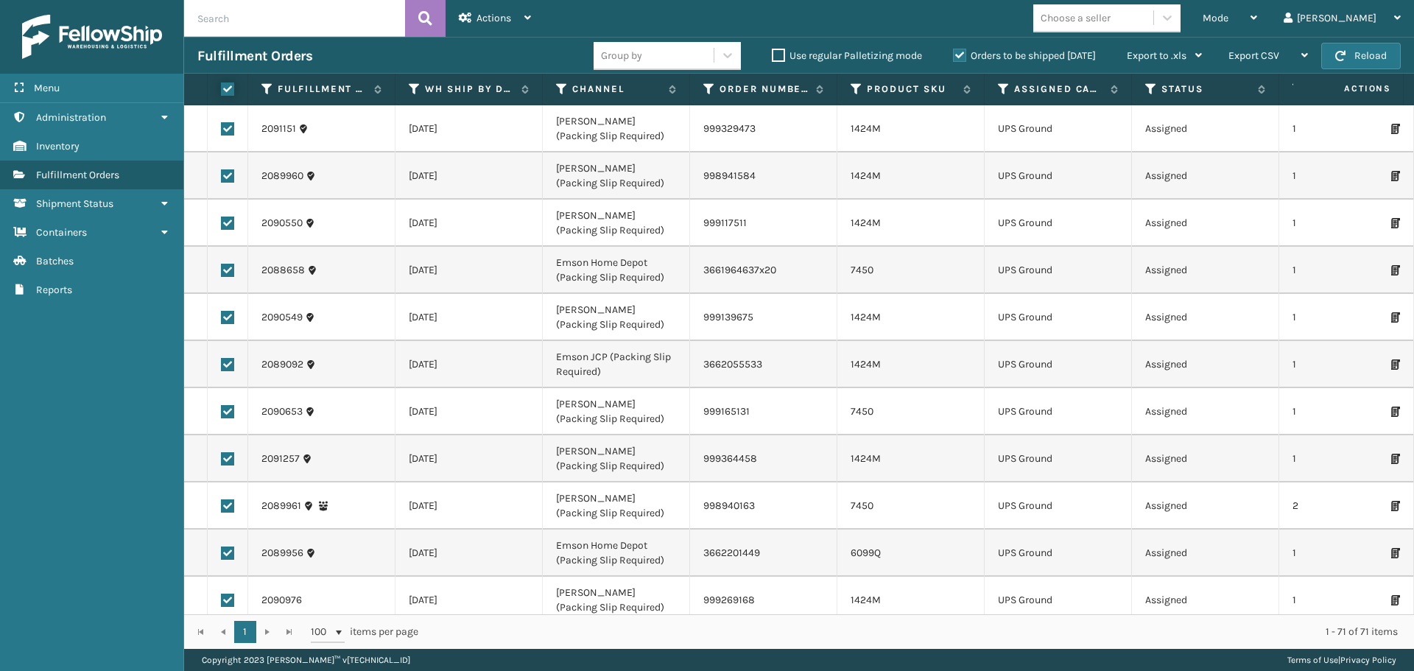
checkbox input "true"
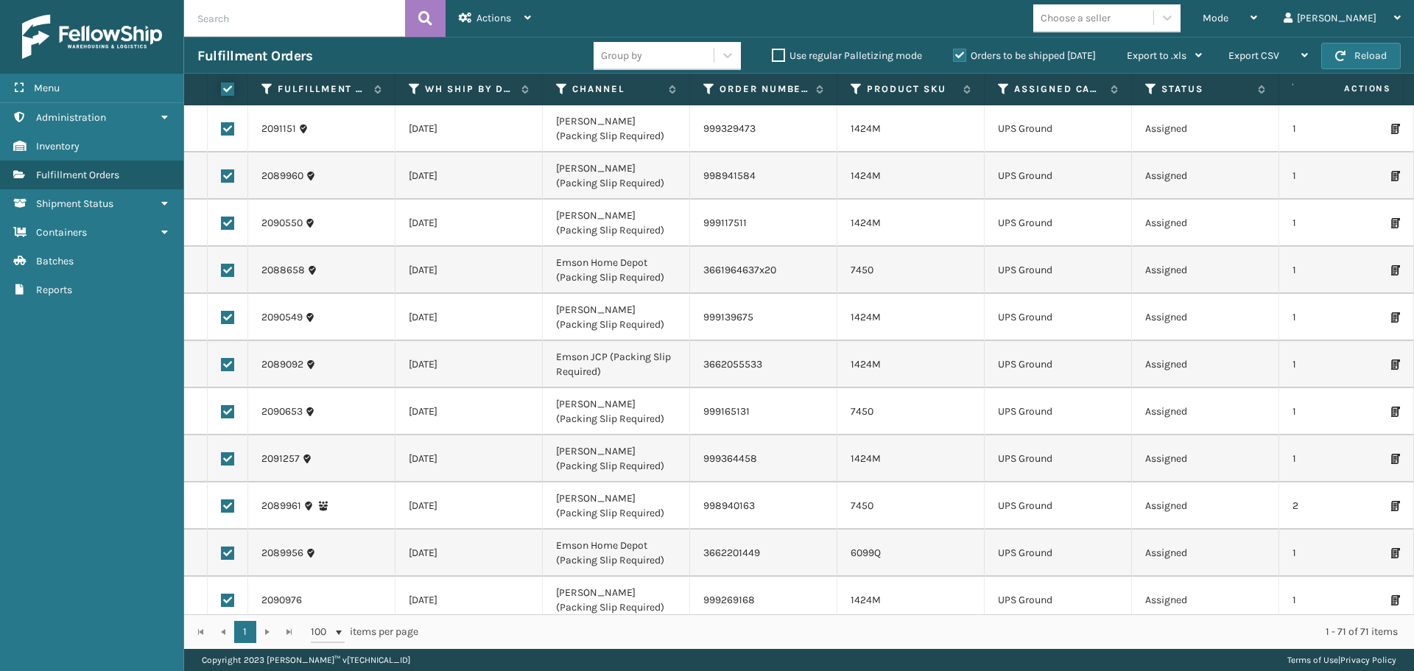
checkbox input "true"
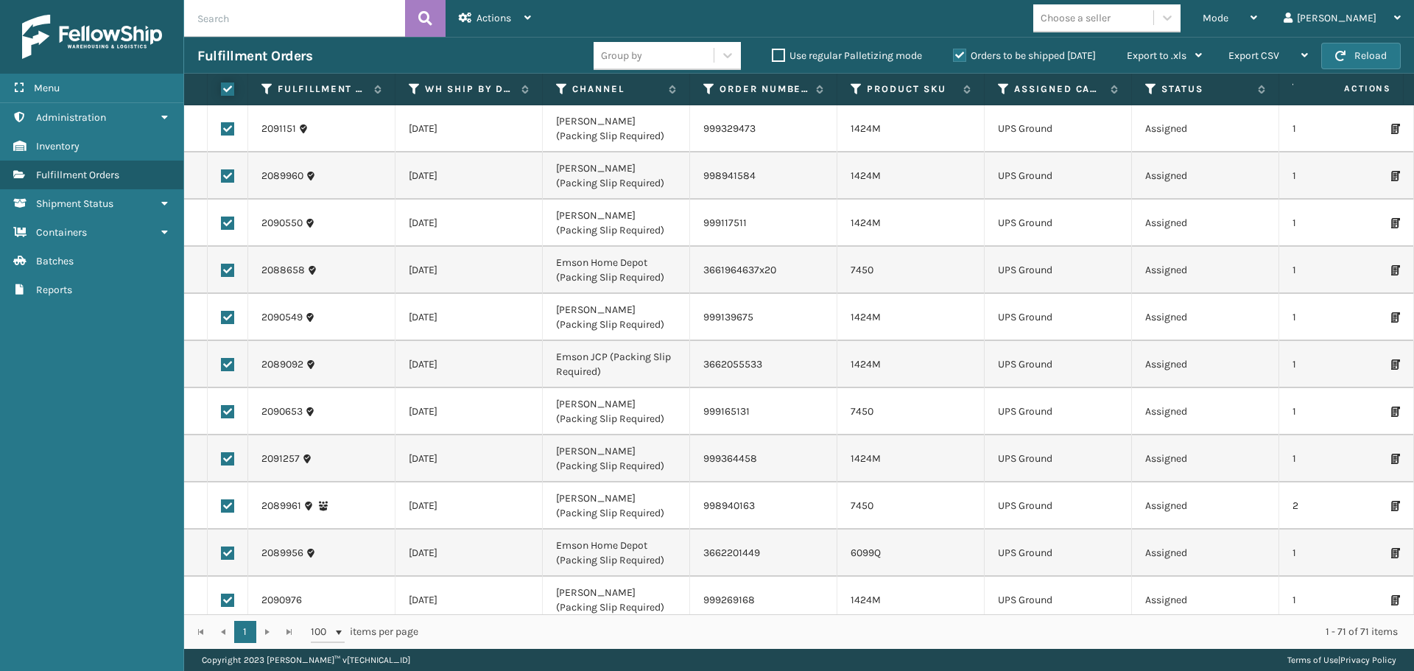
checkbox input "true"
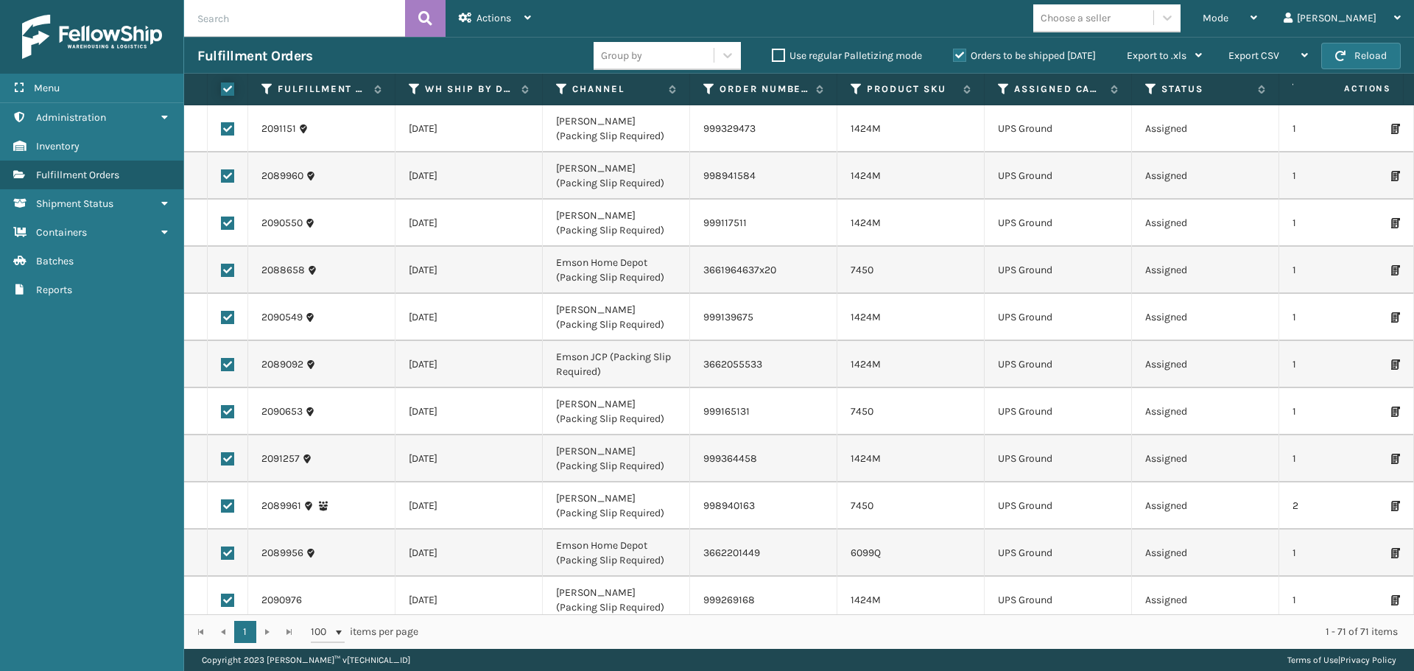
checkbox input "true"
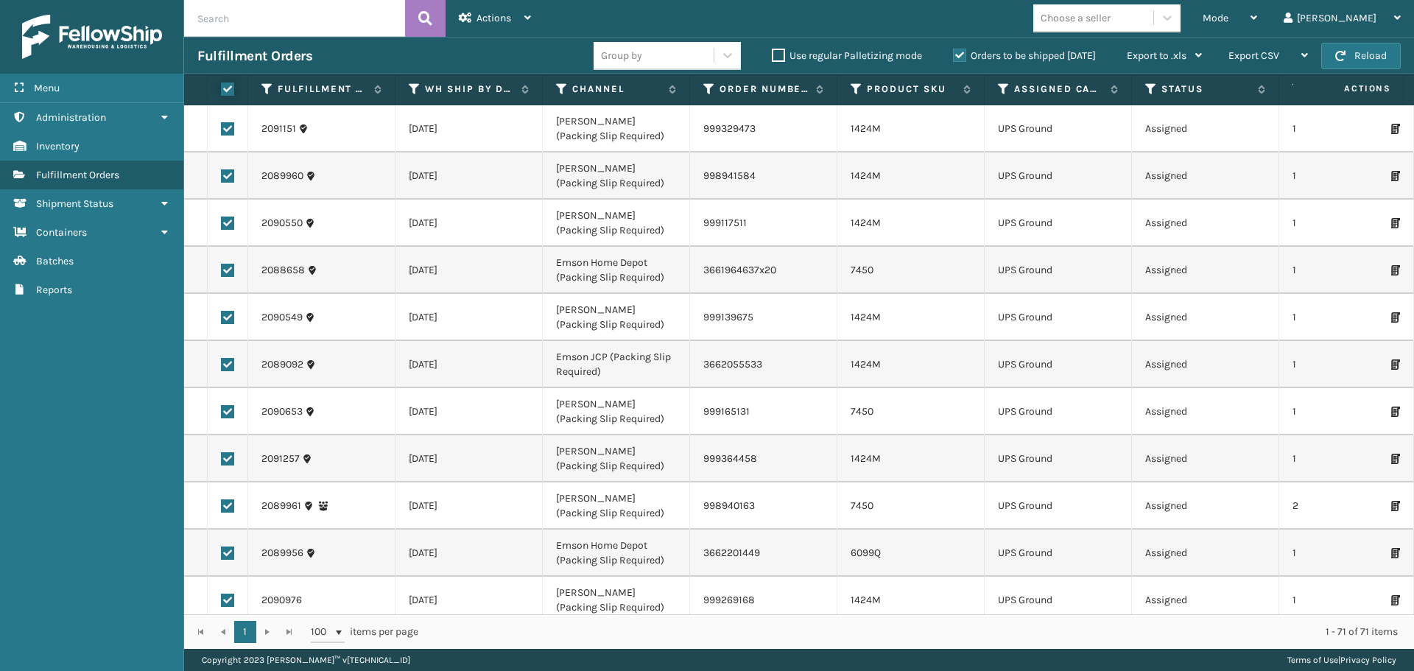
checkbox input "true"
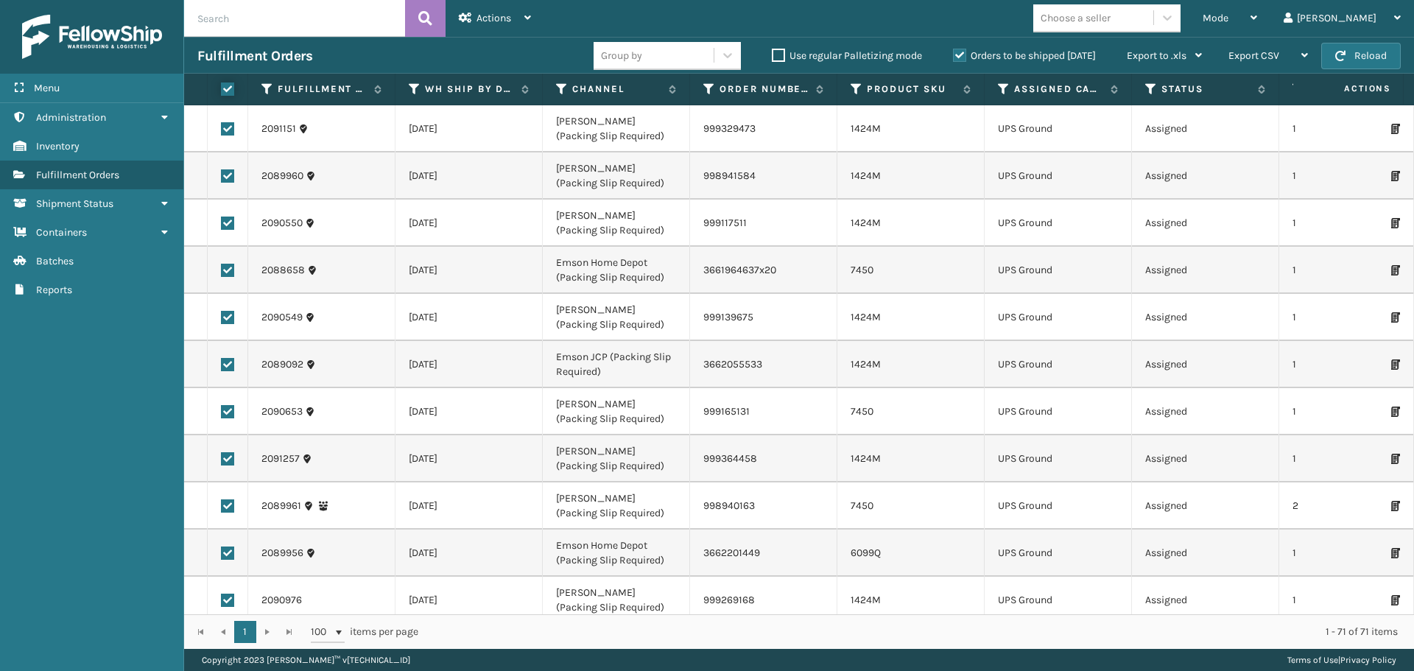
checkbox input "true"
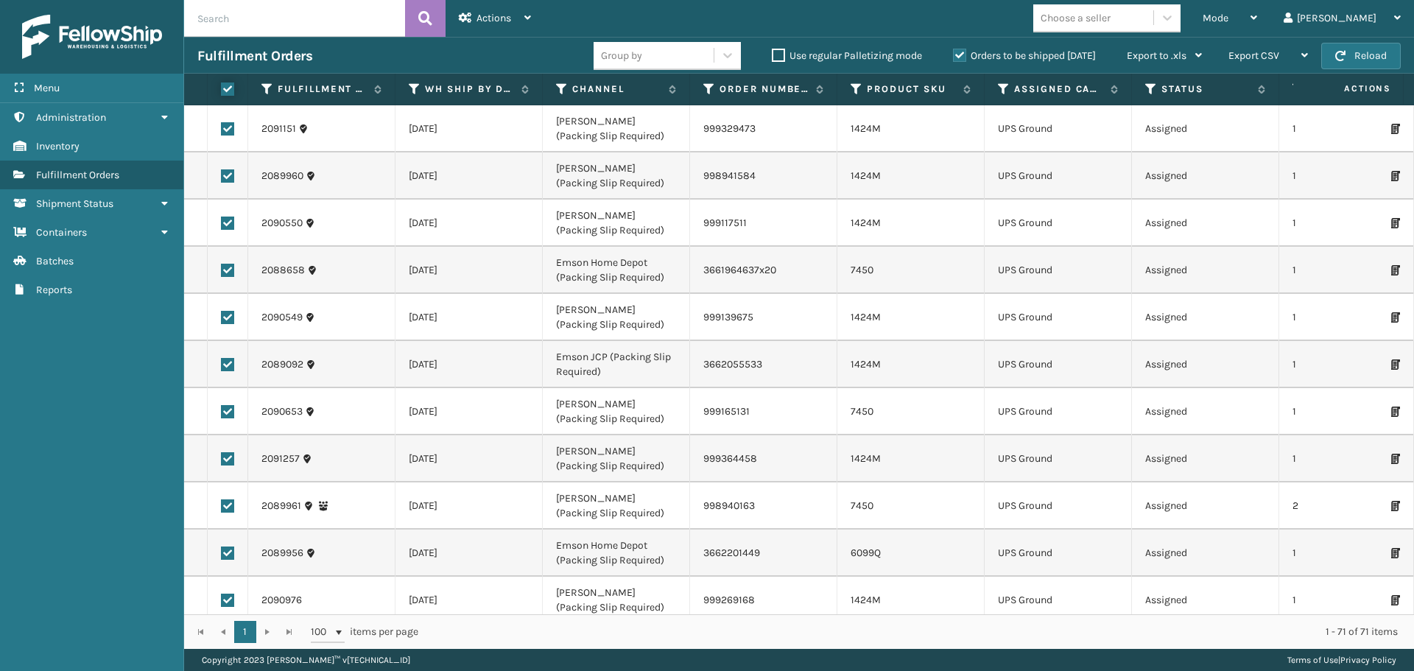
checkbox input "true"
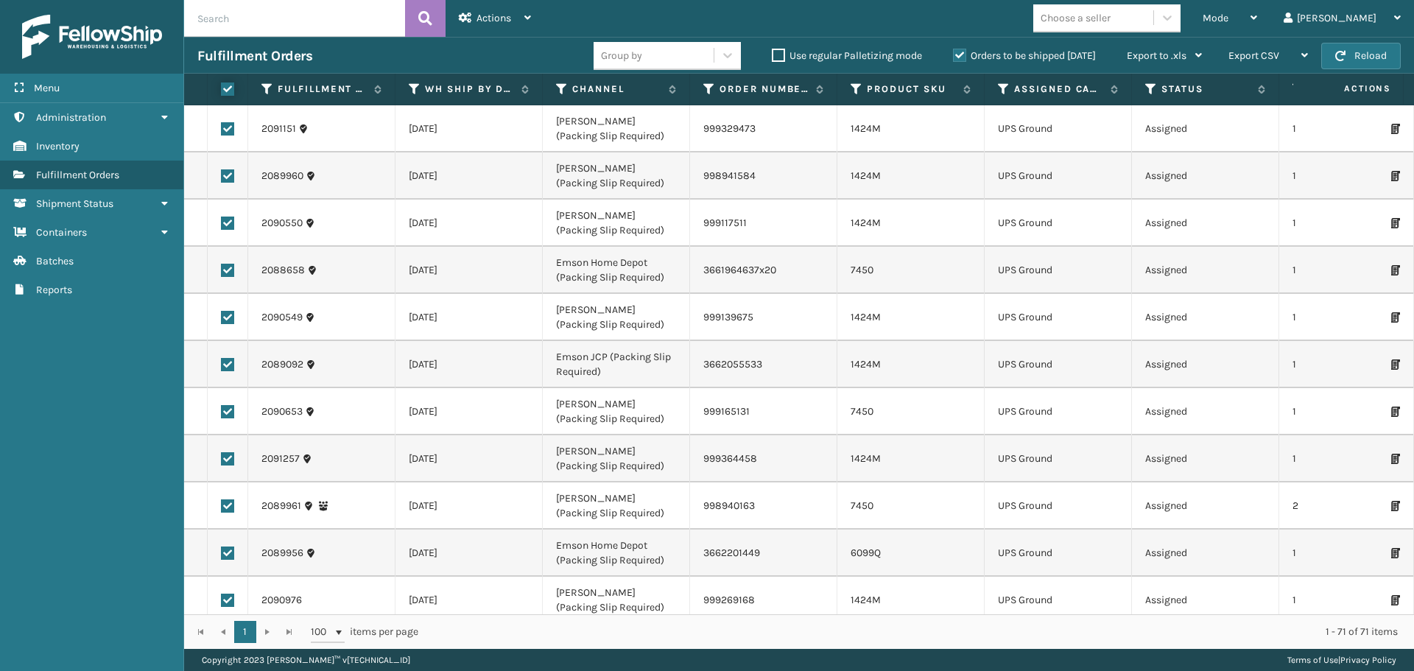
checkbox input "true"
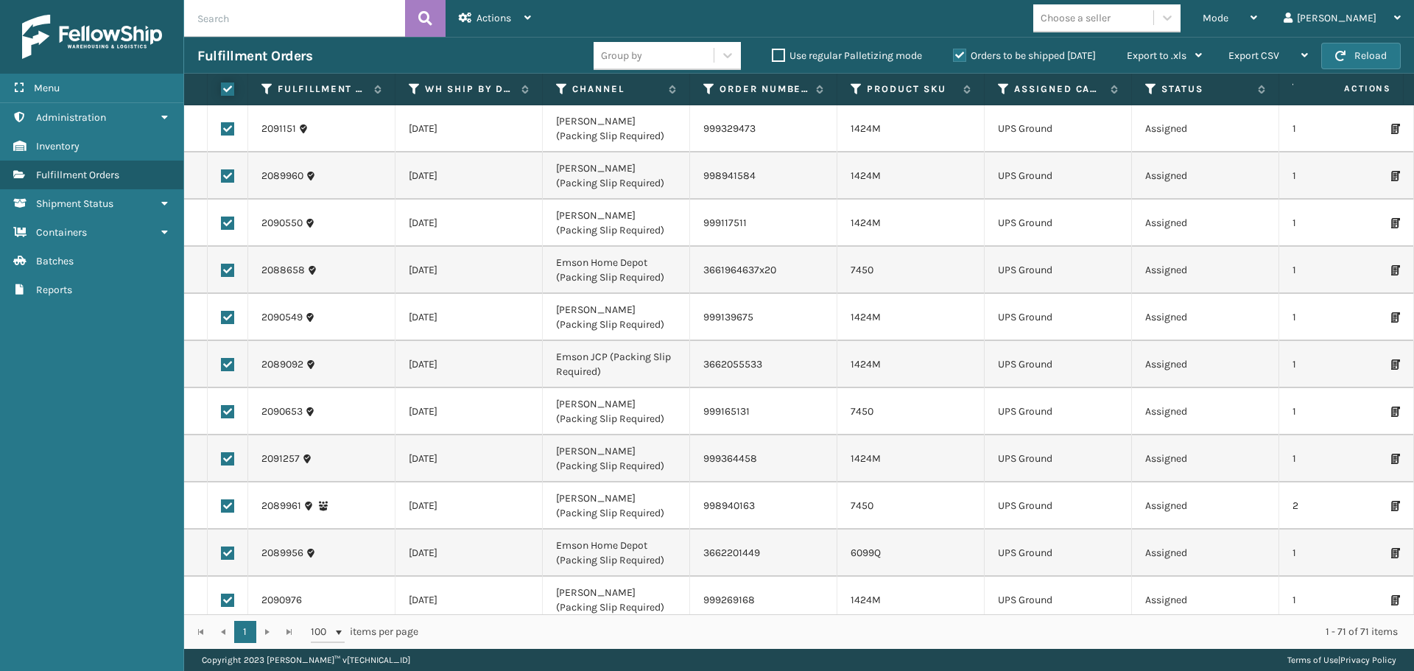
checkbox input "true"
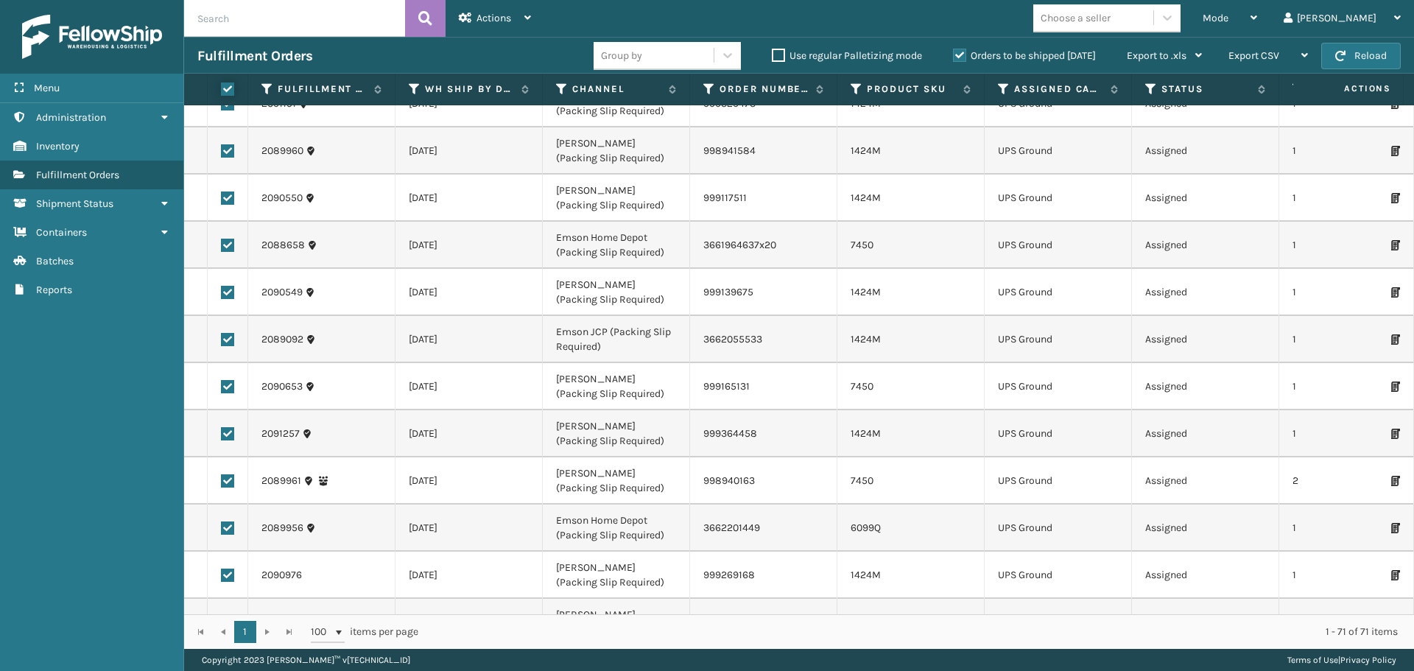
scroll to position [0, 0]
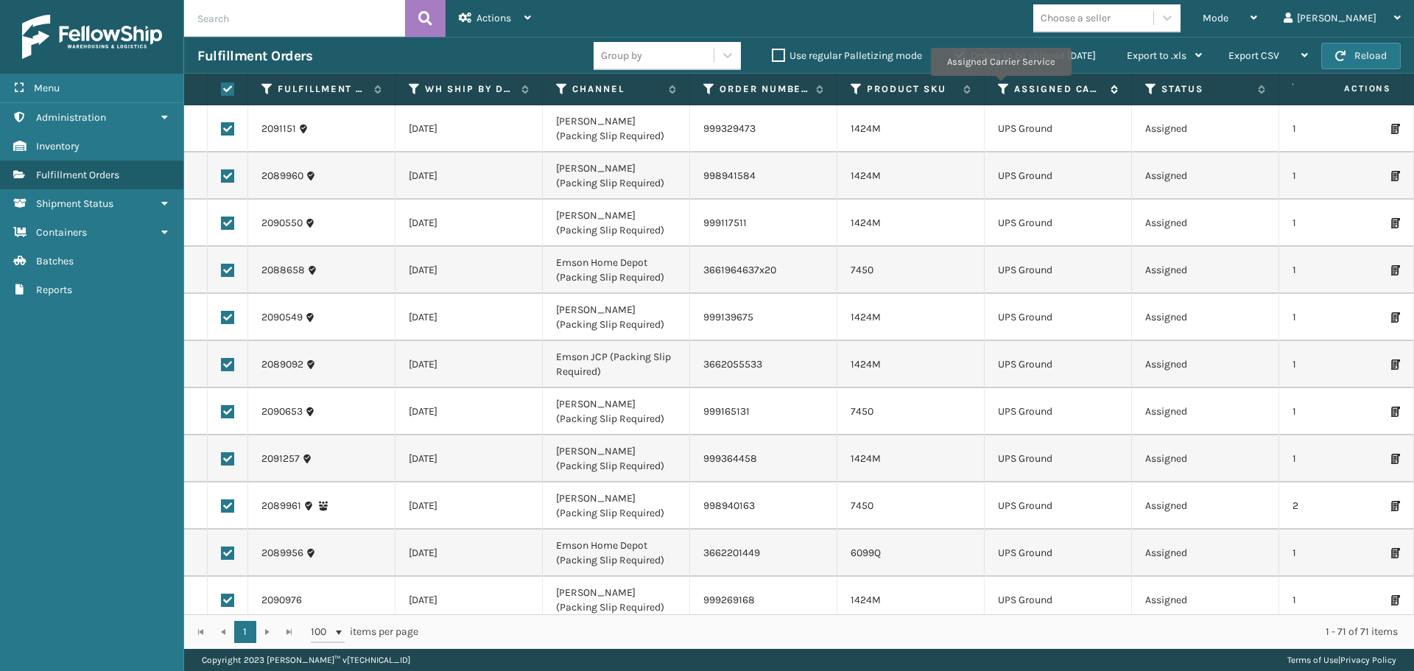
click at [1001, 86] on icon at bounding box center [1004, 88] width 12 height 13
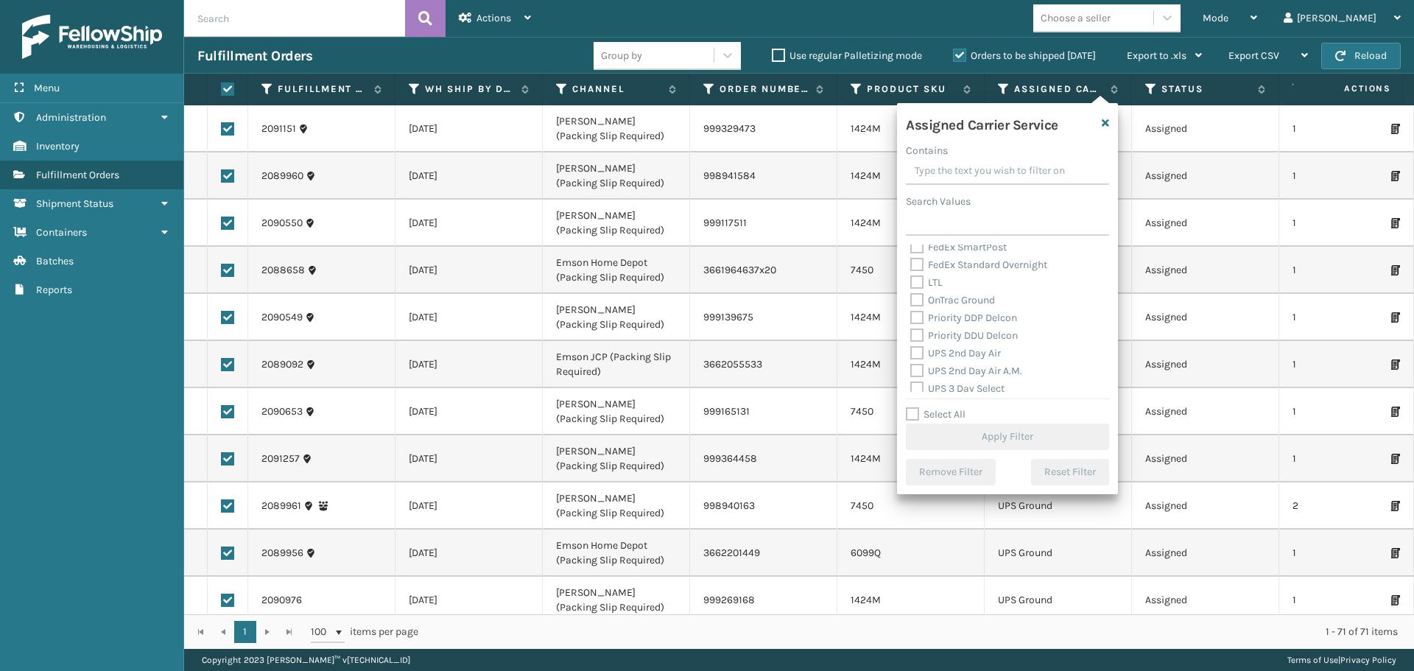
scroll to position [159, 0]
click at [917, 321] on label "OnTrac Ground" at bounding box center [952, 323] width 85 height 13
click at [911, 321] on input "OnTrac Ground" at bounding box center [910, 320] width 1 height 10
checkbox input "true"
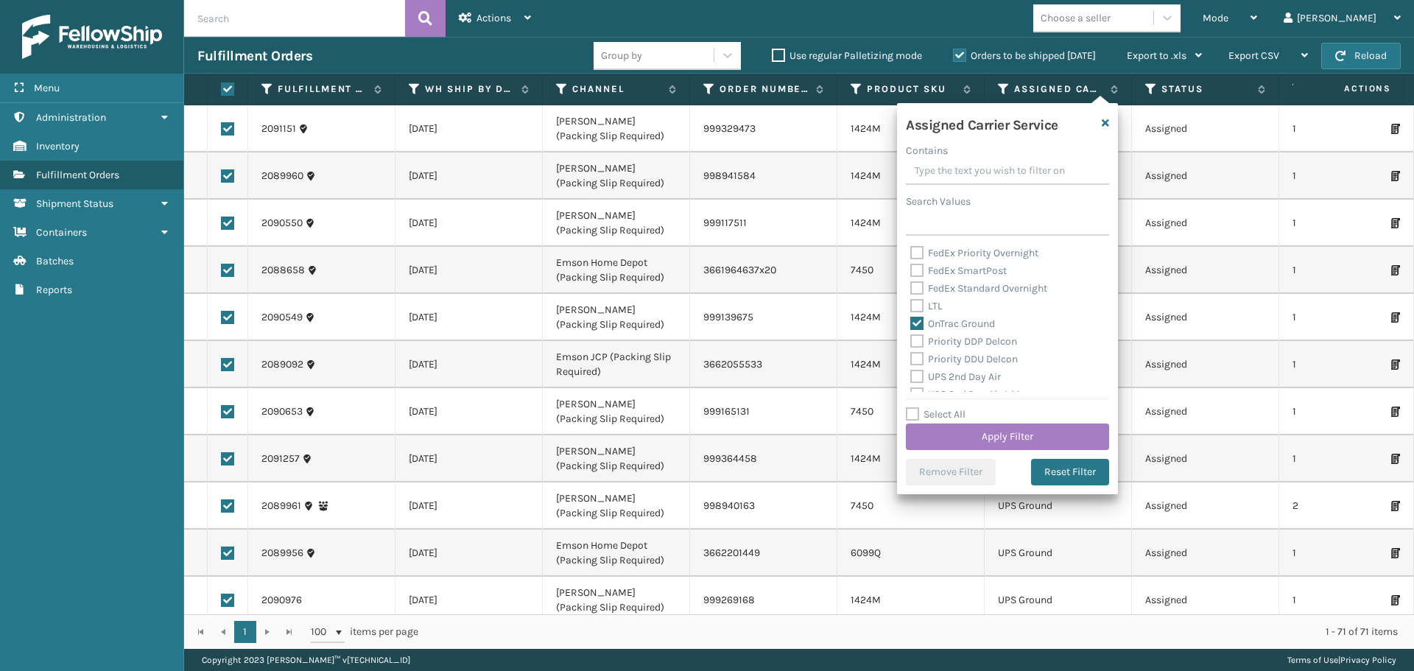
click at [915, 346] on label "Priority DDP Delcon" at bounding box center [963, 341] width 107 height 13
click at [911, 342] on input "Priority DDP Delcon" at bounding box center [910, 338] width 1 height 10
checkbox input "true"
click at [915, 358] on label "Priority DDU Delcon" at bounding box center [963, 359] width 107 height 13
click at [911, 358] on input "Priority DDU Delcon" at bounding box center [910, 355] width 1 height 10
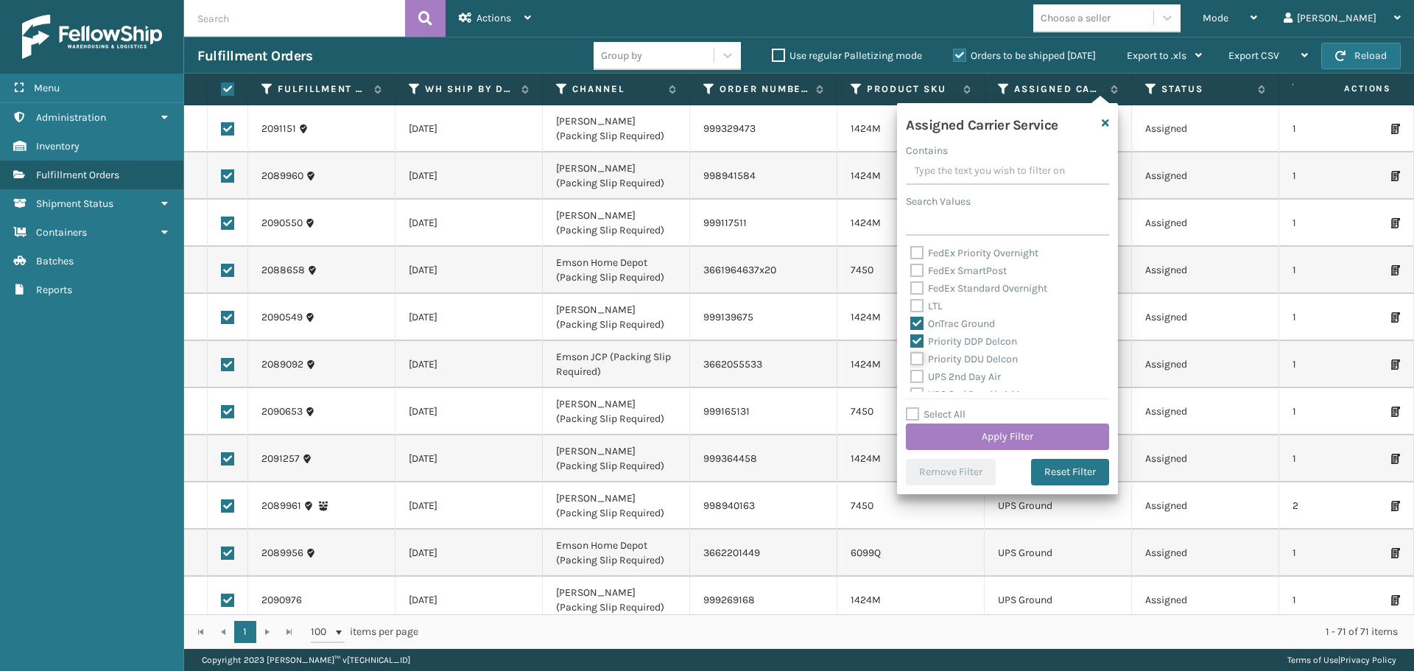
checkbox input "true"
click at [915, 373] on label "UPS 2nd Day Air" at bounding box center [955, 376] width 91 height 13
click at [911, 373] on input "UPS 2nd Day Air" at bounding box center [910, 373] width 1 height 10
checkbox input "true"
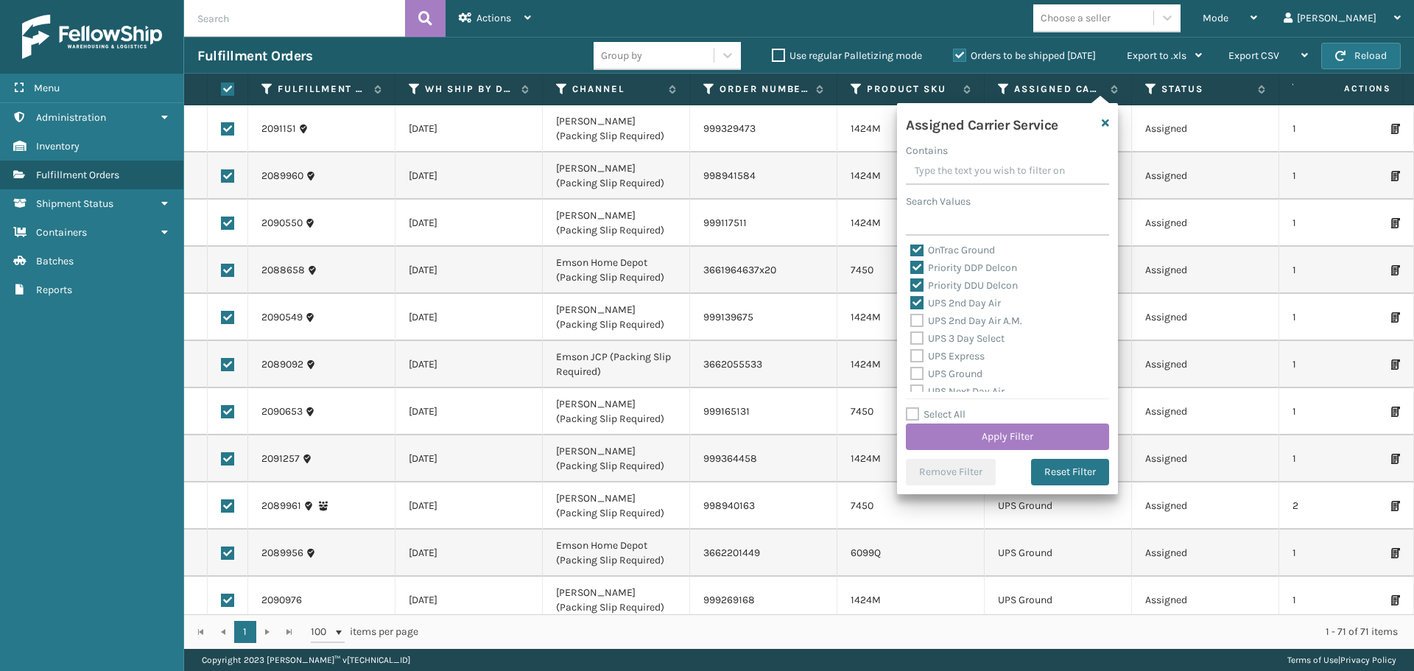
click at [915, 320] on label "UPS 2nd Day Air A.M." at bounding box center [966, 320] width 112 height 13
click at [911, 320] on input "UPS 2nd Day Air A.M." at bounding box center [910, 317] width 1 height 10
checkbox input "true"
click at [915, 339] on label "UPS 3 Day Select" at bounding box center [957, 338] width 94 height 13
click at [911, 339] on input "UPS 3 Day Select" at bounding box center [910, 335] width 1 height 10
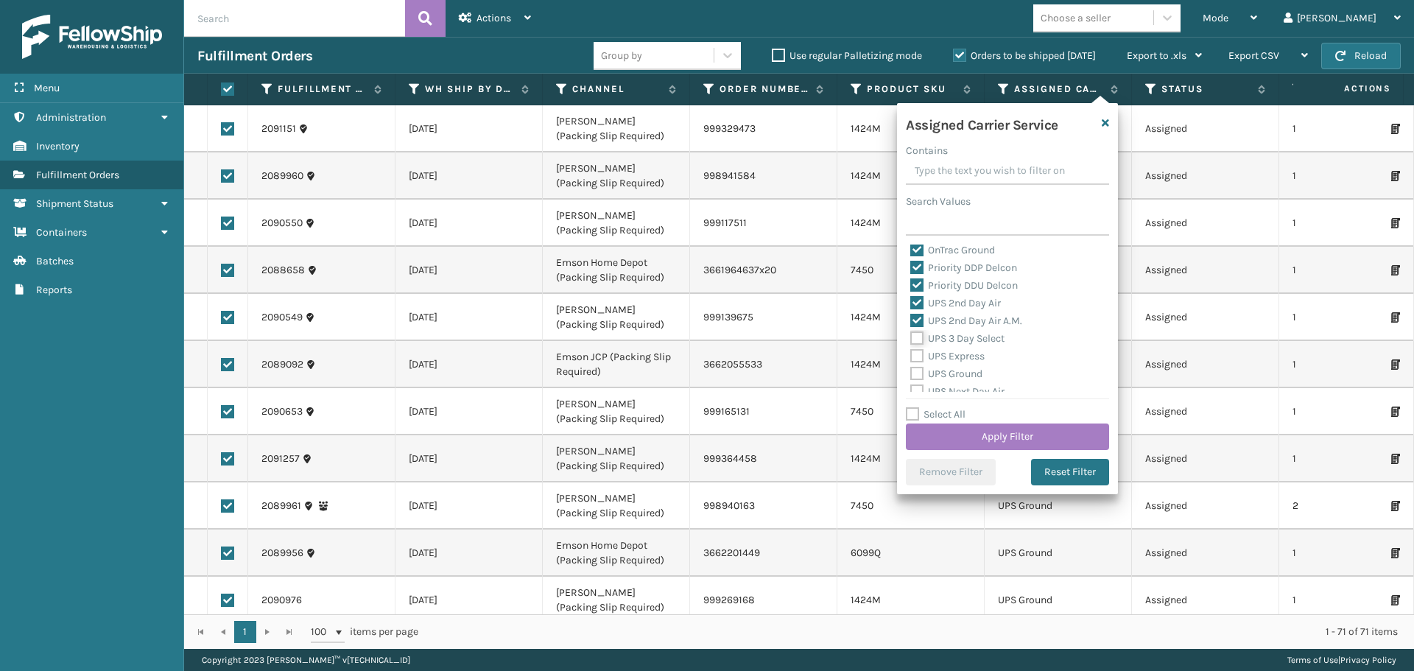
checkbox input "true"
click at [914, 354] on label "UPS Express" at bounding box center [947, 356] width 74 height 13
click at [911, 354] on input "UPS Express" at bounding box center [910, 353] width 1 height 10
checkbox input "true"
click at [917, 375] on label "UPS Ground" at bounding box center [946, 373] width 72 height 13
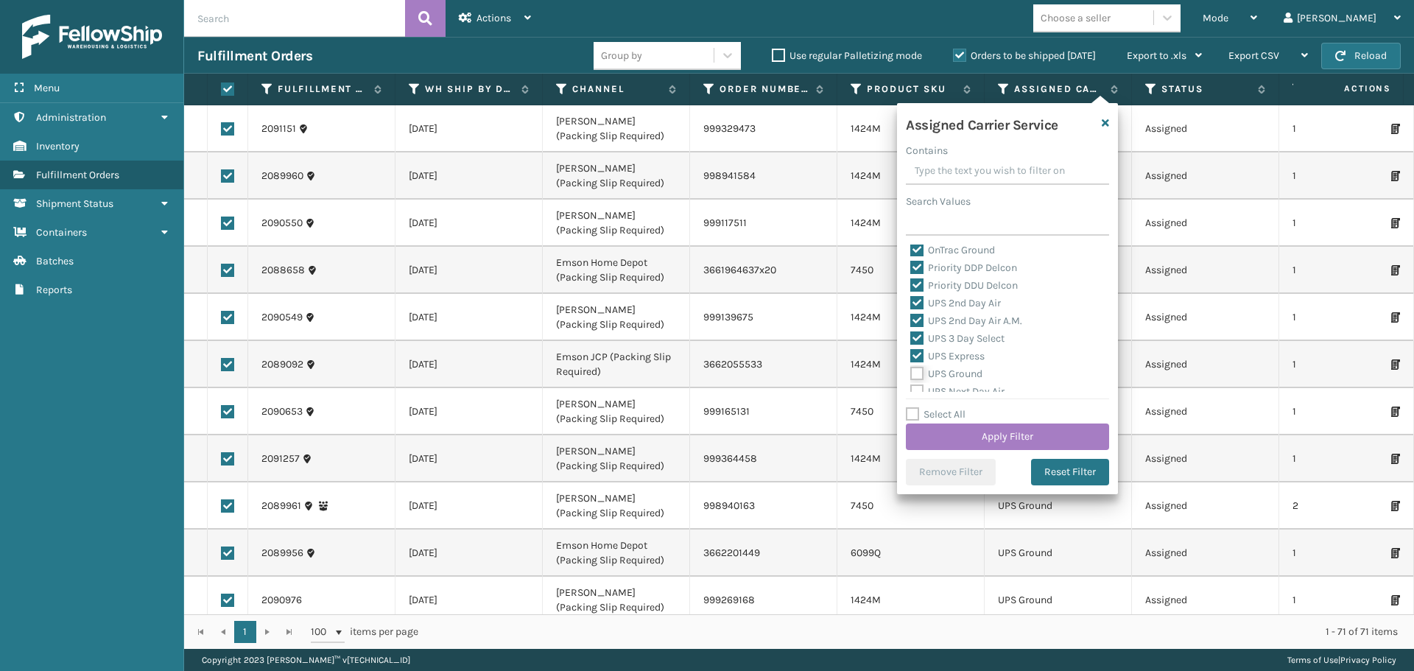
click at [911, 375] on input "UPS Ground" at bounding box center [910, 370] width 1 height 10
checkbox input "true"
click at [916, 323] on label "UPS Next Day Air" at bounding box center [957, 317] width 94 height 13
click at [911, 319] on input "UPS Next Day Air" at bounding box center [910, 314] width 1 height 10
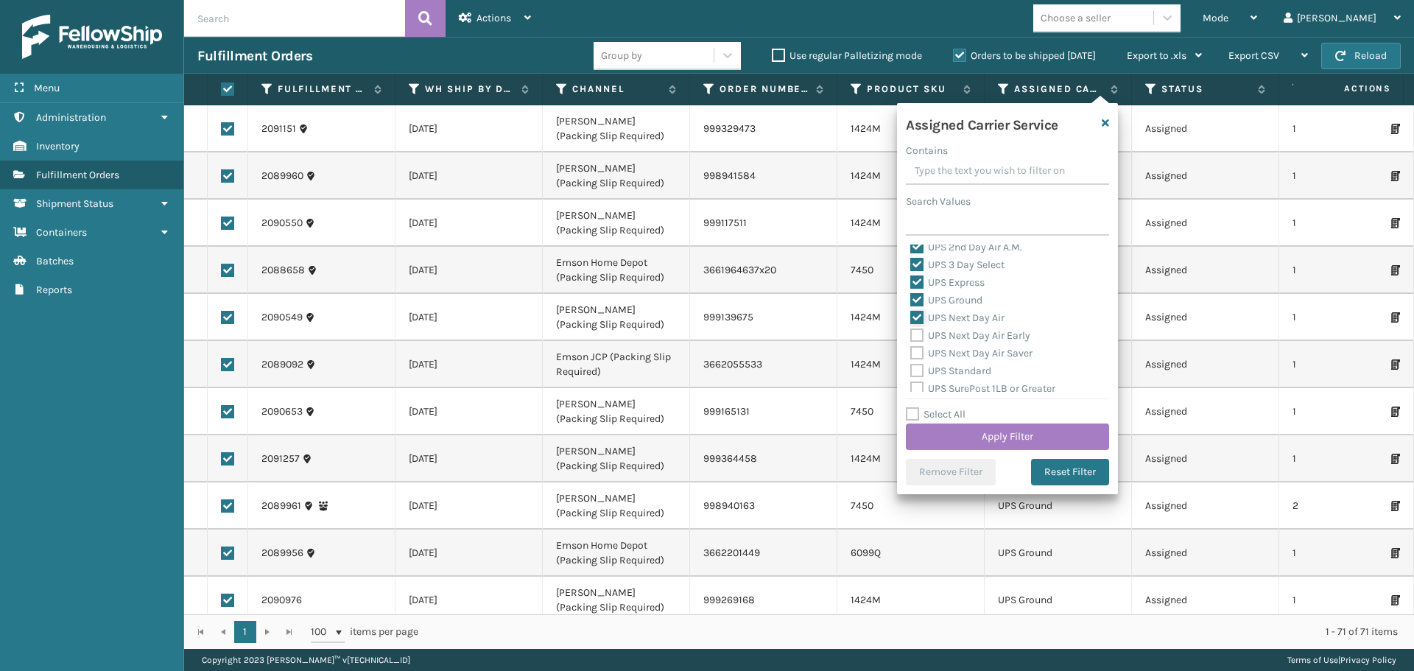
checkbox input "true"
click at [917, 333] on label "UPS Next Day Air Early" at bounding box center [970, 335] width 120 height 13
click at [911, 333] on input "UPS Next Day Air Early" at bounding box center [910, 332] width 1 height 10
checkbox input "true"
click at [917, 356] on label "UPS Next Day Air Saver" at bounding box center [971, 353] width 122 height 13
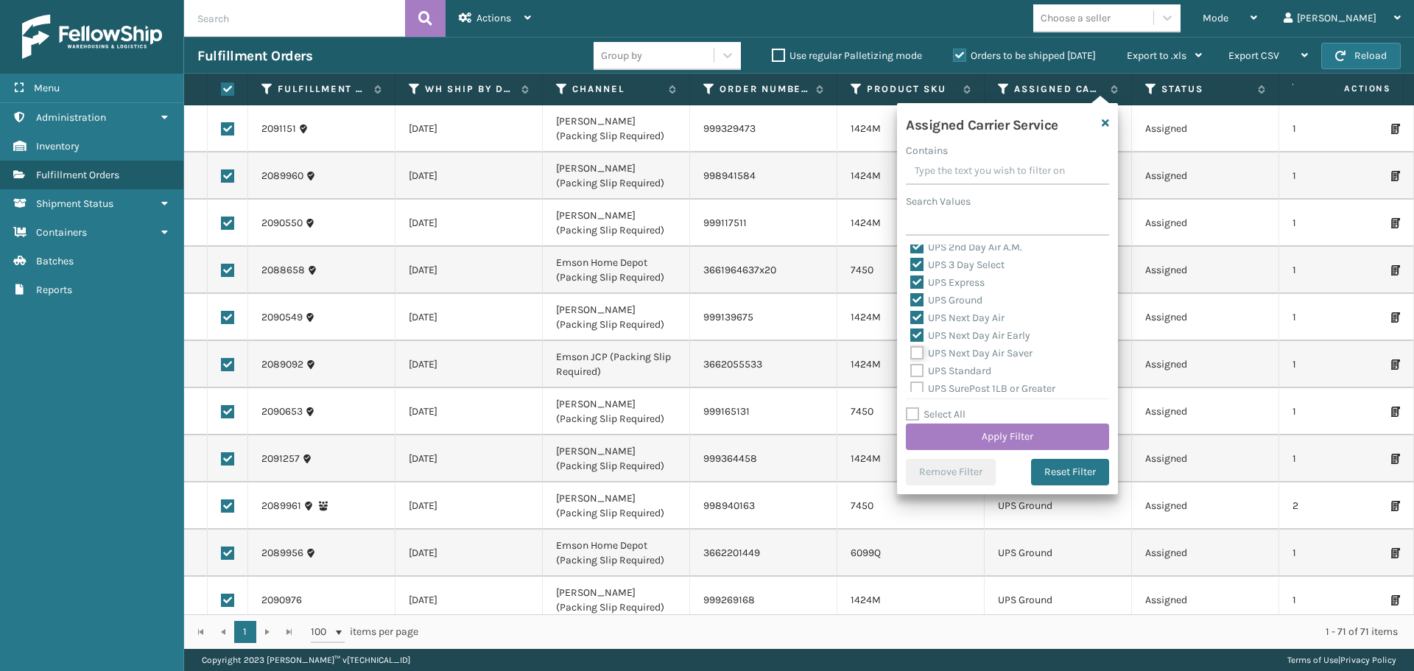
click at [911, 354] on input "UPS Next Day Air Saver" at bounding box center [910, 350] width 1 height 10
checkbox input "true"
click at [918, 370] on label "UPS Standard" at bounding box center [950, 370] width 81 height 13
click at [911, 370] on input "UPS Standard" at bounding box center [910, 367] width 1 height 10
checkbox input "true"
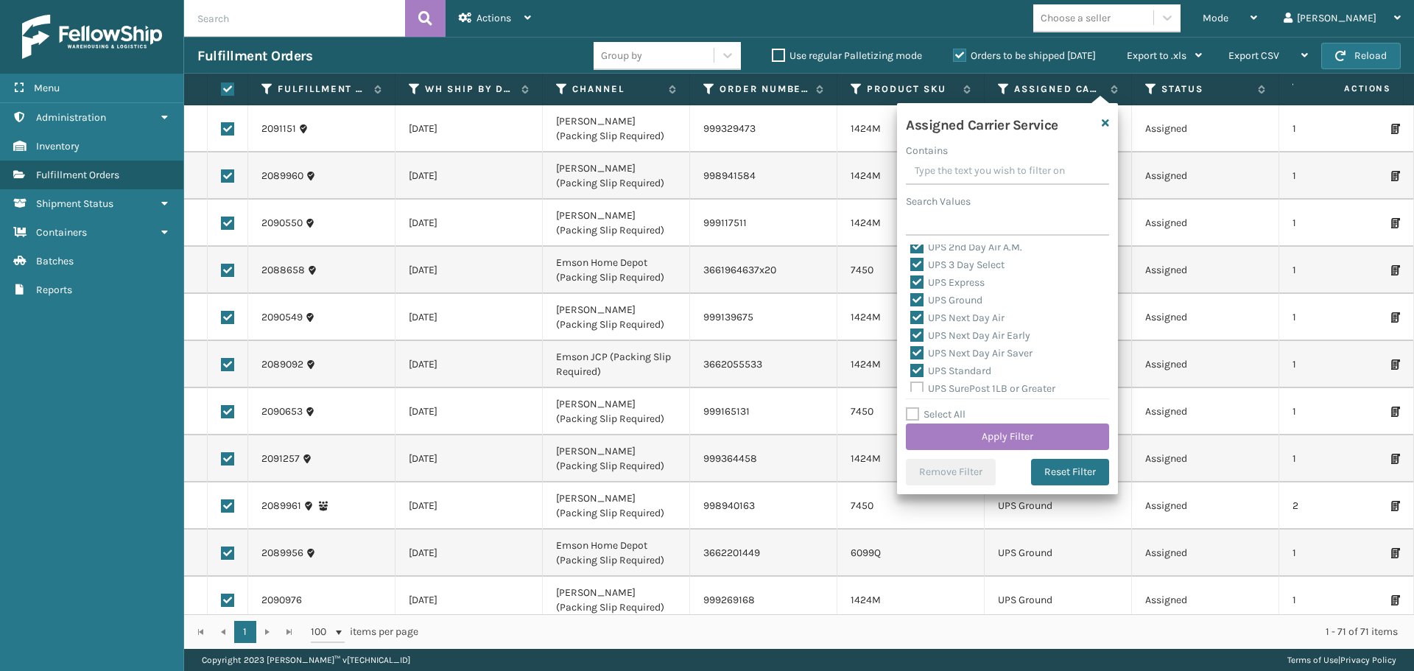
click at [918, 385] on label "UPS SurePost 1LB or Greater" at bounding box center [982, 388] width 145 height 13
click at [911, 385] on input "UPS SurePost 1LB or Greater" at bounding box center [910, 385] width 1 height 10
checkbox input "true"
click at [916, 335] on label "USPS First Class Mail" at bounding box center [968, 332] width 116 height 13
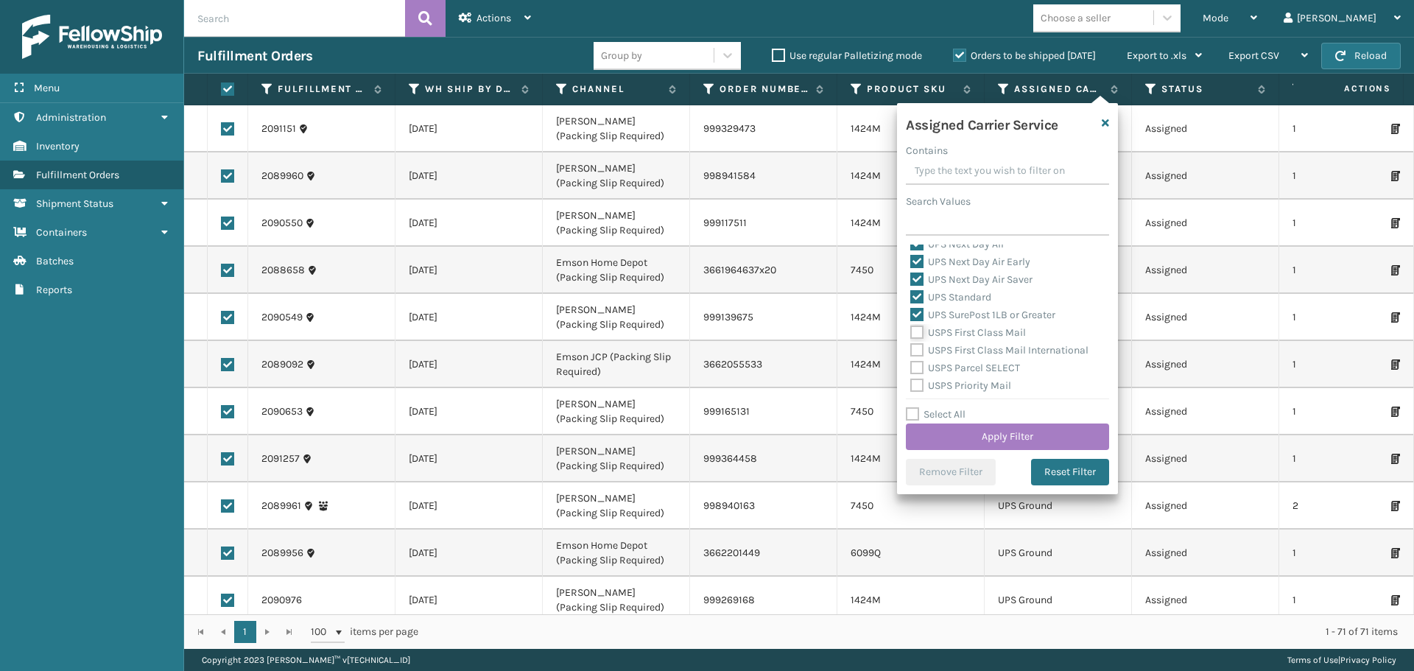
click at [911, 334] on input "USPS First Class Mail" at bounding box center [910, 329] width 1 height 10
checkbox input "true"
click at [914, 347] on label "USPS First Class Mail International" at bounding box center [999, 350] width 178 height 13
click at [911, 347] on input "USPS First Class Mail International" at bounding box center [910, 347] width 1 height 10
checkbox input "true"
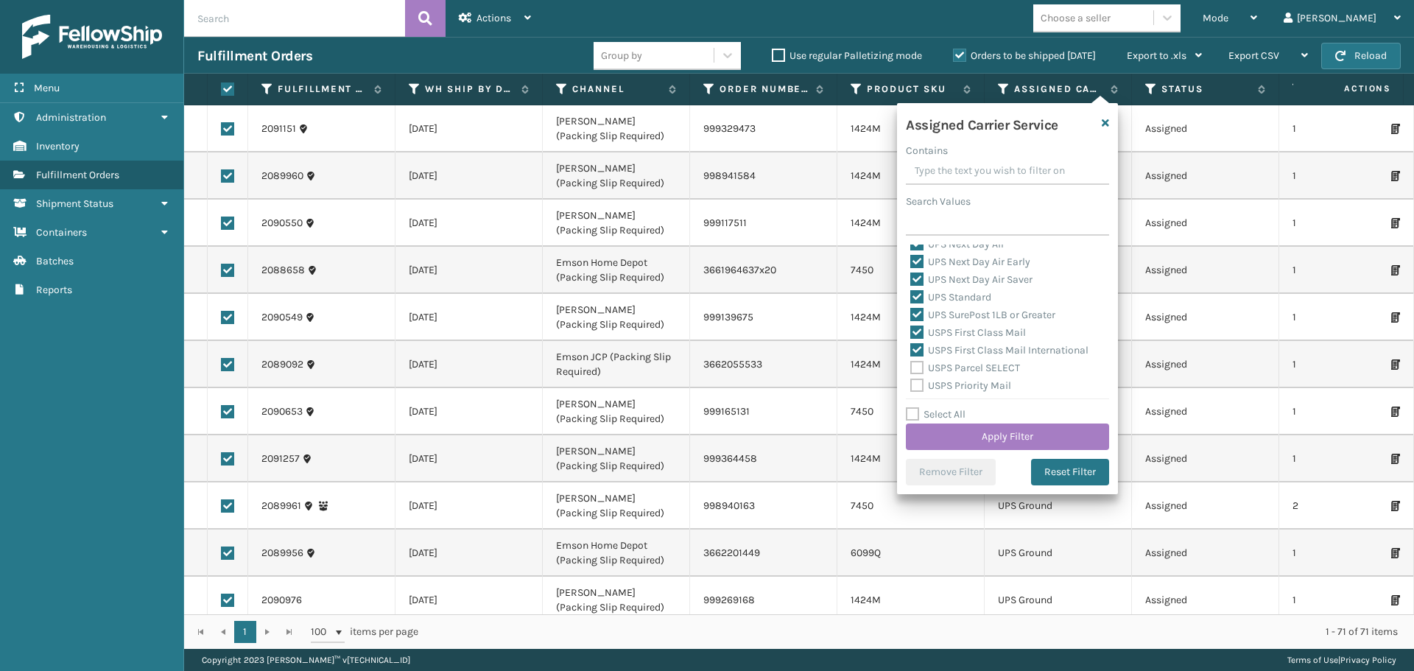
click at [918, 364] on label "USPS Parcel SELECT" at bounding box center [965, 367] width 110 height 13
click at [911, 364] on input "USPS Parcel SELECT" at bounding box center [910, 364] width 1 height 10
checkbox input "true"
click at [917, 385] on label "USPS Priority Mail" at bounding box center [960, 385] width 101 height 13
click at [911, 385] on input "USPS Priority Mail" at bounding box center [910, 382] width 1 height 10
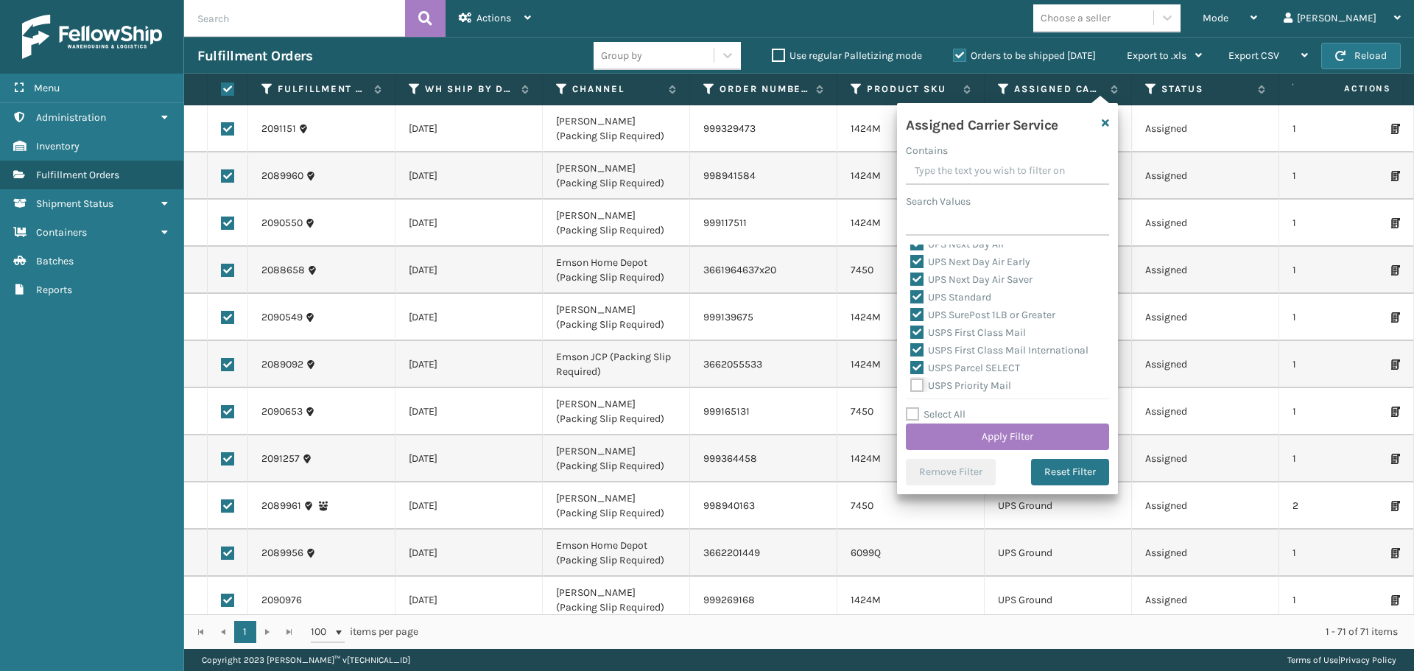
checkbox input "true"
click at [918, 333] on label "USPS Priority Mail Express" at bounding box center [979, 329] width 139 height 13
click at [911, 331] on input "USPS Priority Mail Express" at bounding box center [910, 326] width 1 height 10
checkbox input "true"
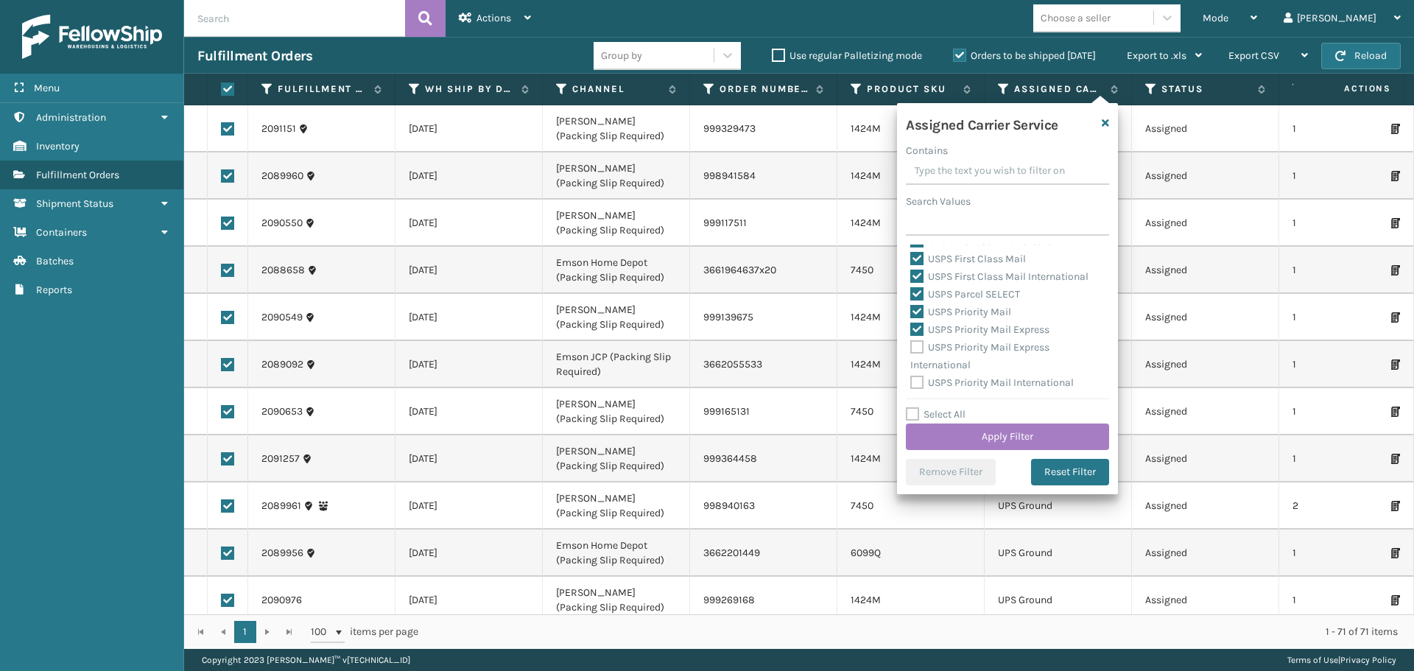
click at [917, 342] on label "USPS Priority Mail Express International" at bounding box center [979, 356] width 139 height 30
click at [911, 342] on input "USPS Priority Mail Express International" at bounding box center [910, 344] width 1 height 10
checkbox input "true"
click at [917, 380] on label "USPS Priority Mail International" at bounding box center [991, 382] width 163 height 13
click at [911, 380] on input "USPS Priority Mail International" at bounding box center [910, 379] width 1 height 10
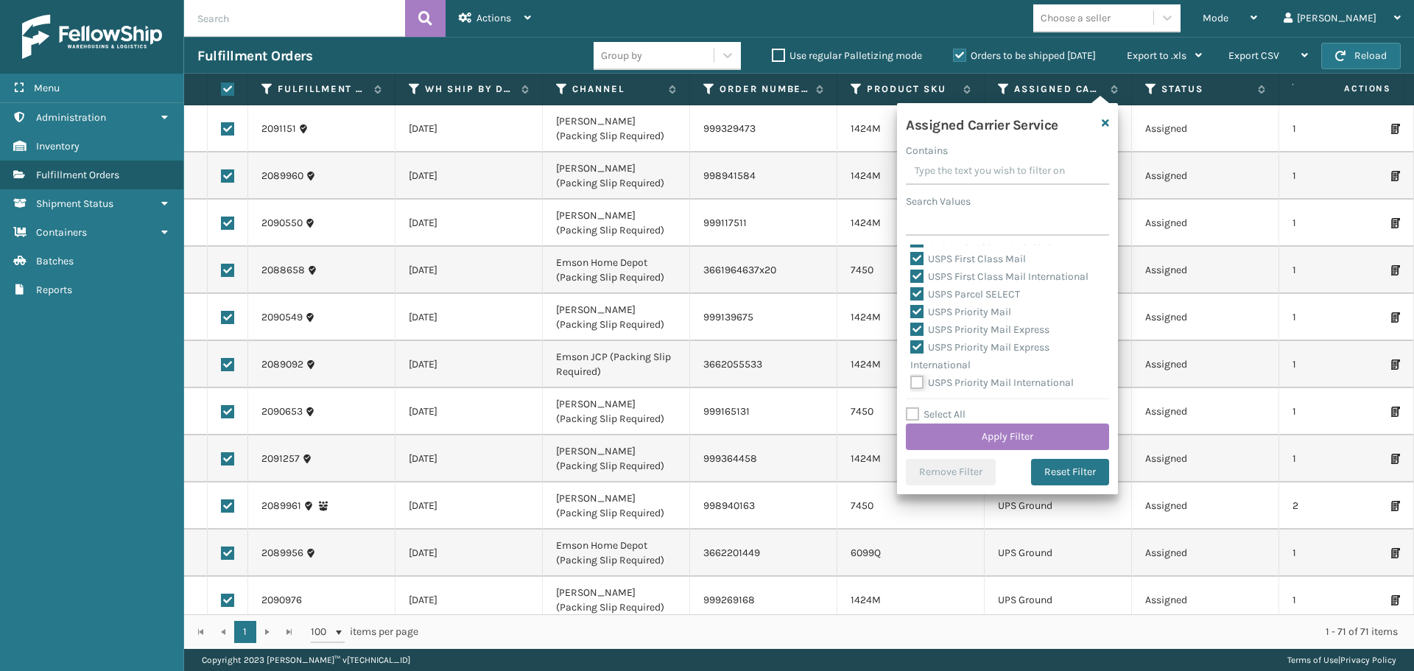
checkbox input "true"
click at [940, 436] on button "Apply Filter" at bounding box center [1007, 436] width 203 height 27
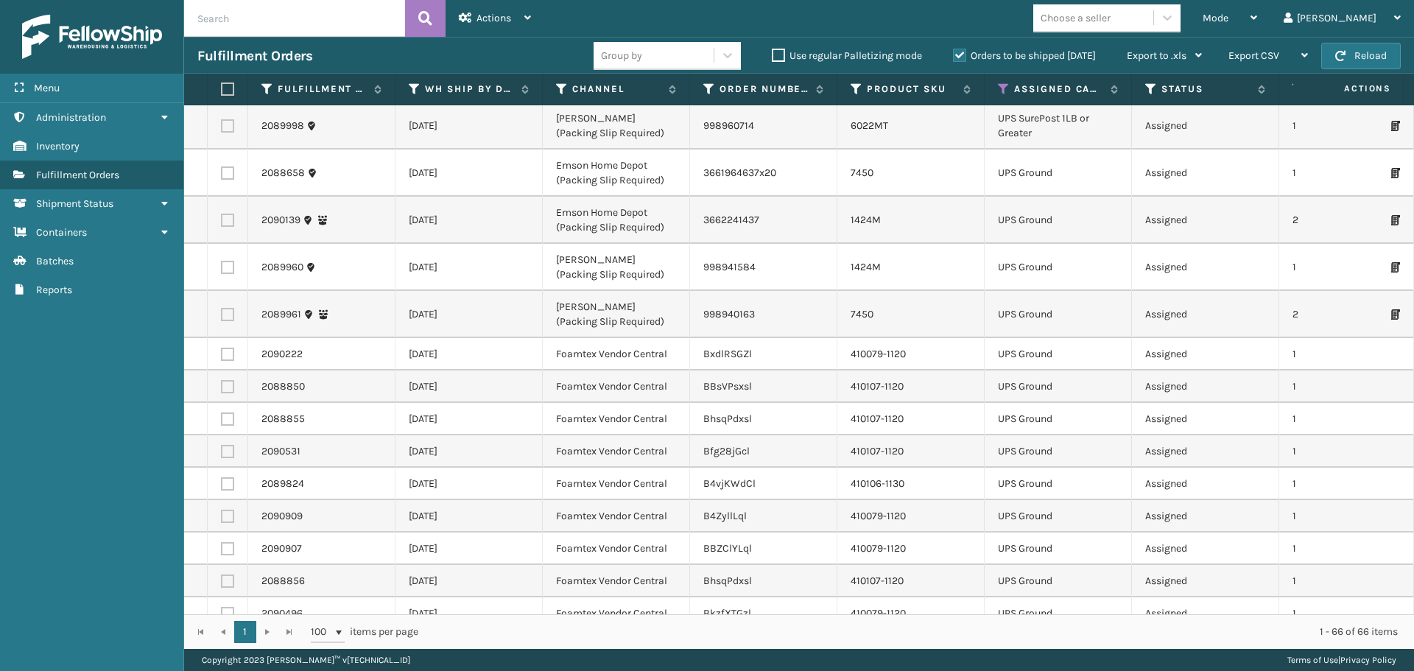
scroll to position [0, 0]
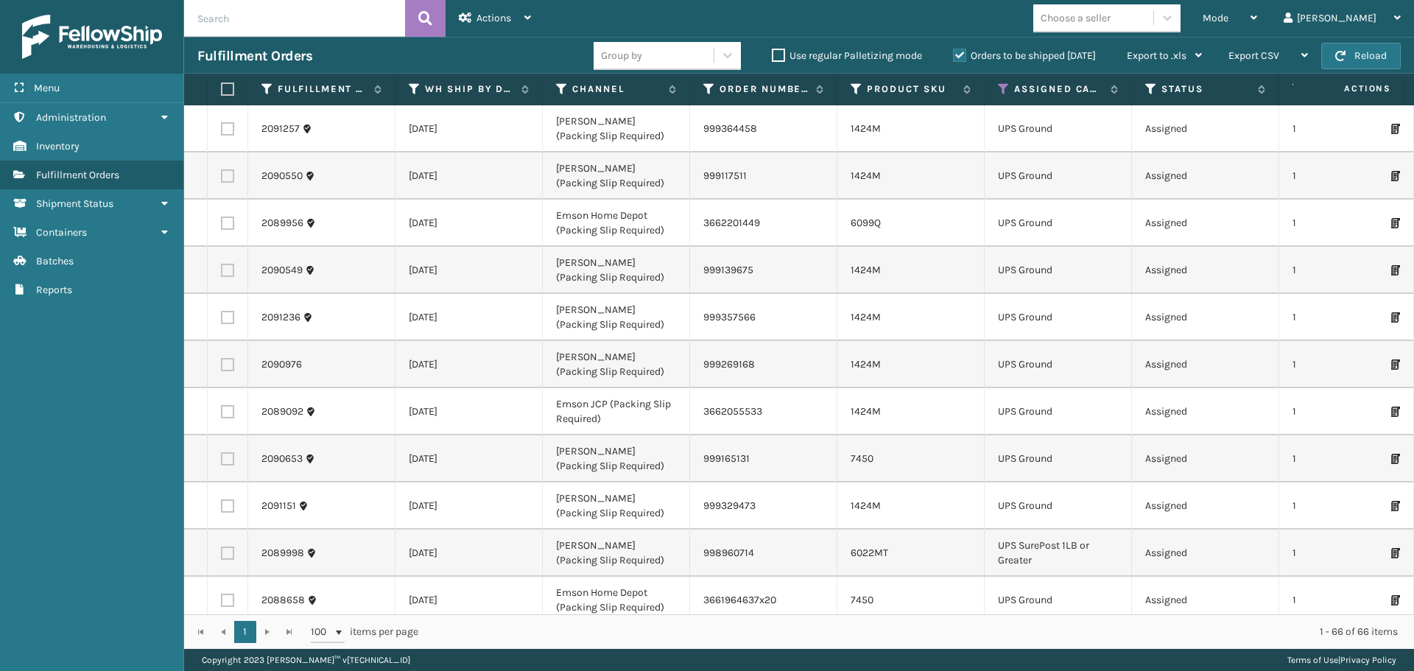
click at [227, 86] on label at bounding box center [225, 88] width 9 height 13
click at [222, 86] on input "checkbox" at bounding box center [221, 90] width 1 height 10
checkbox input "true"
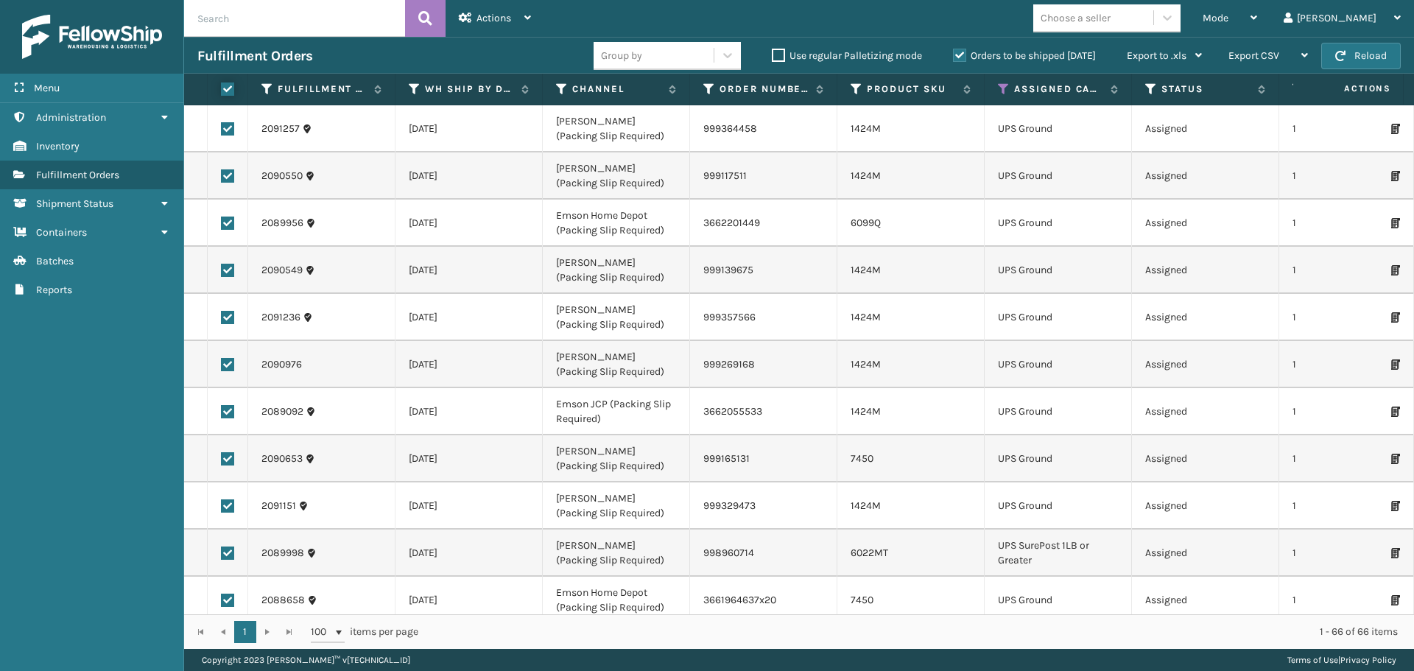
checkbox input "true"
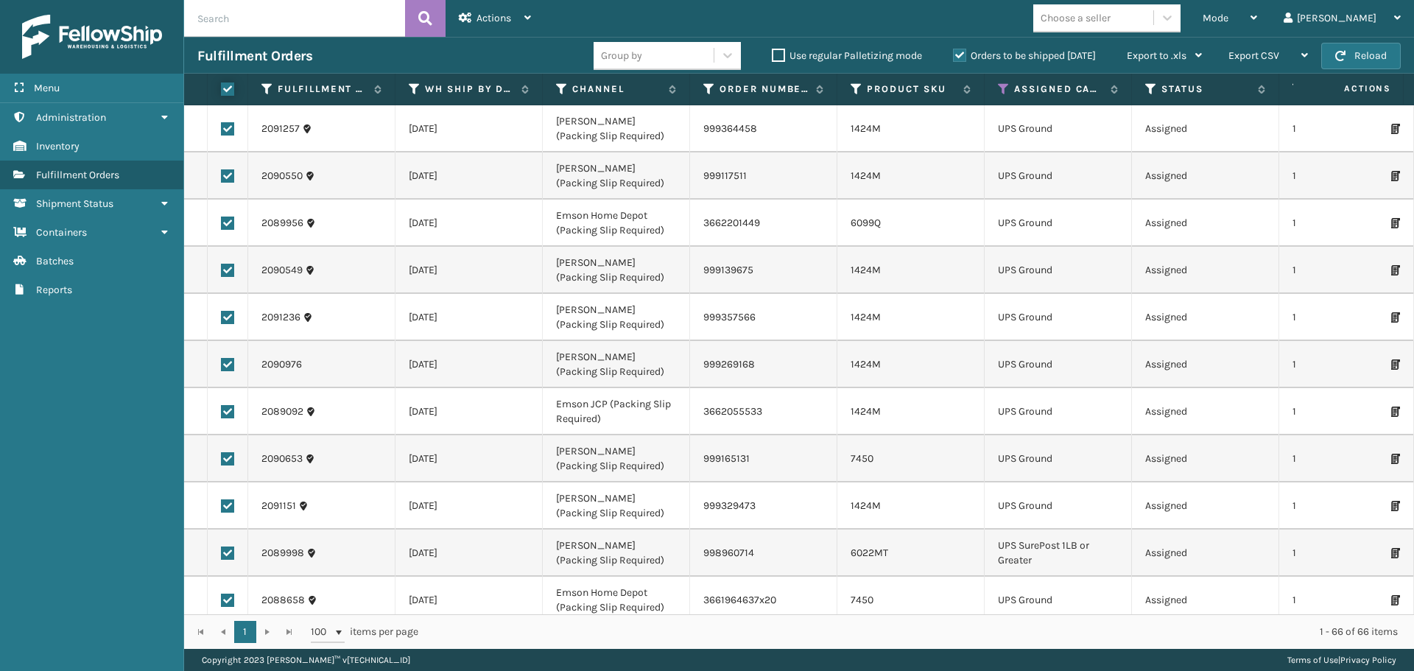
checkbox input "true"
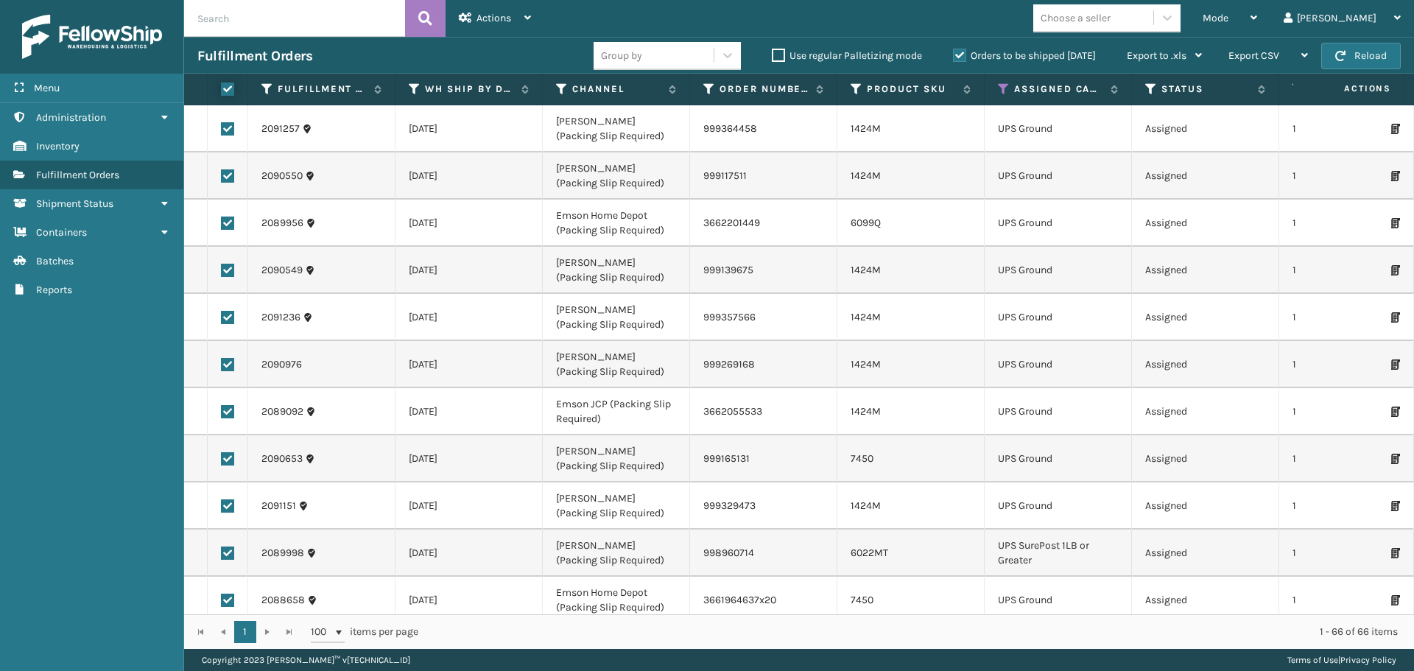
checkbox input "true"
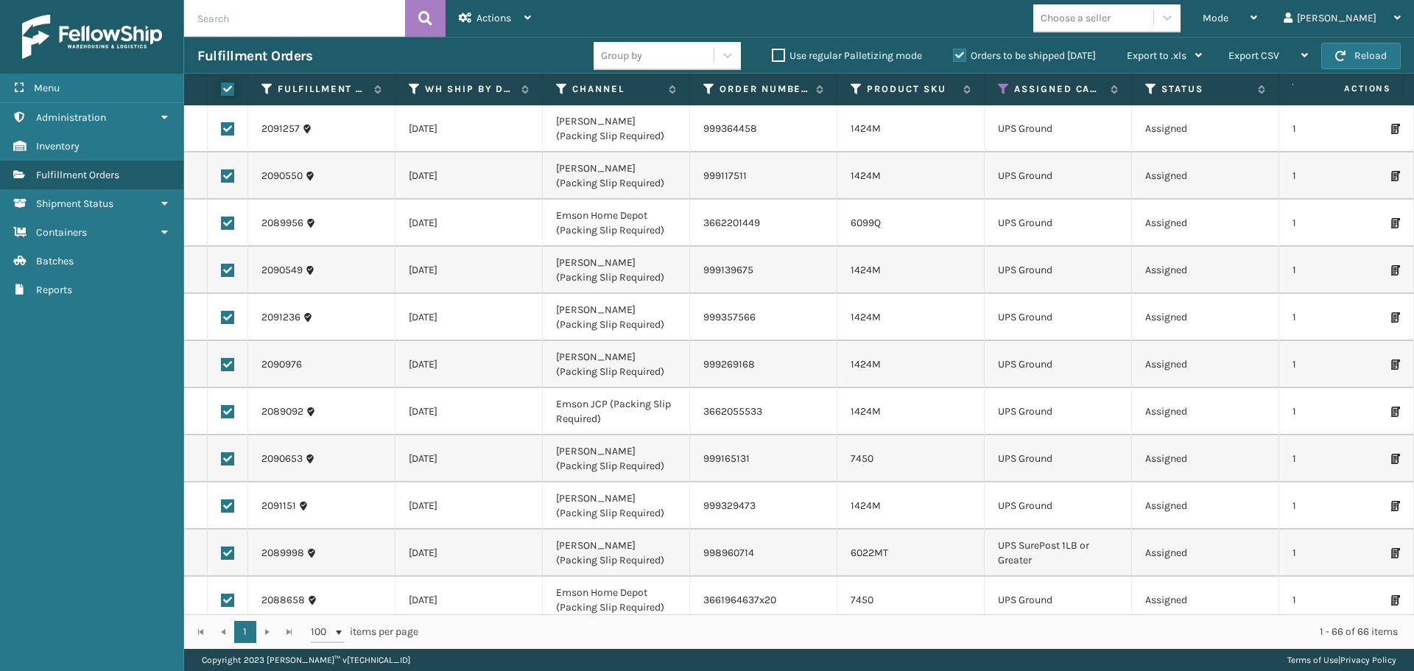
checkbox input "true"
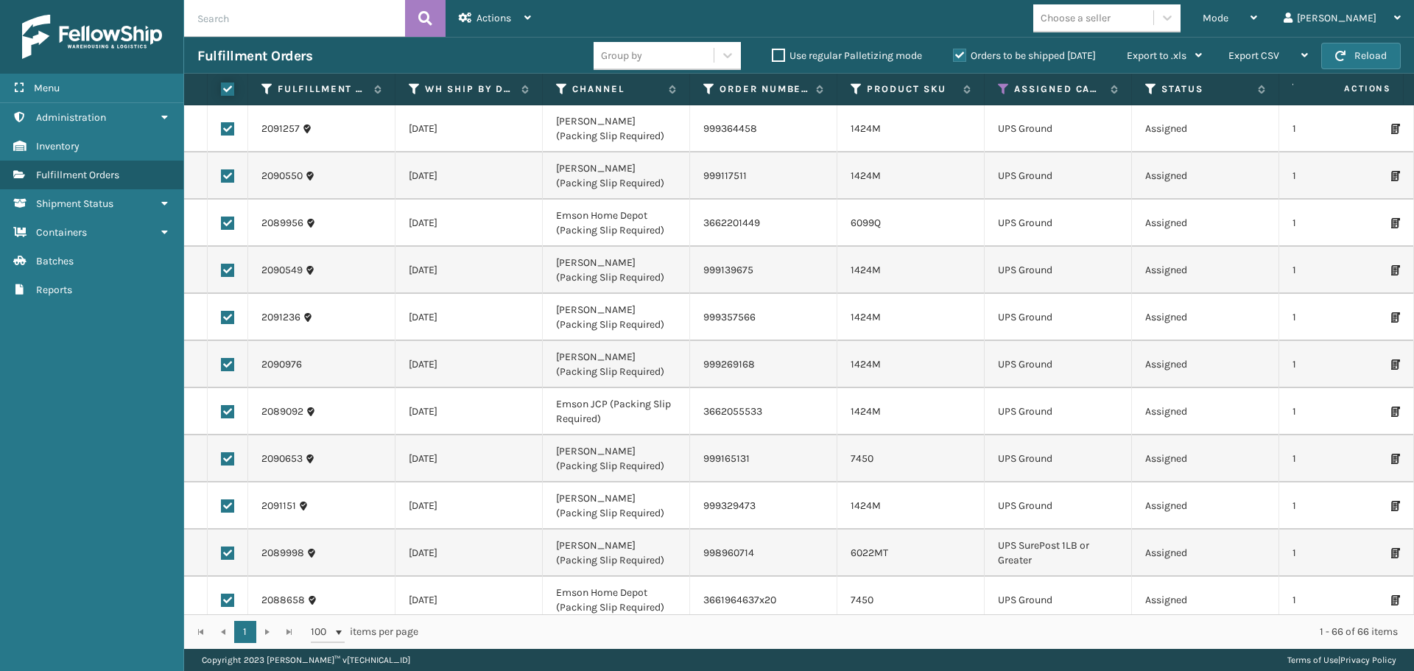
checkbox input "true"
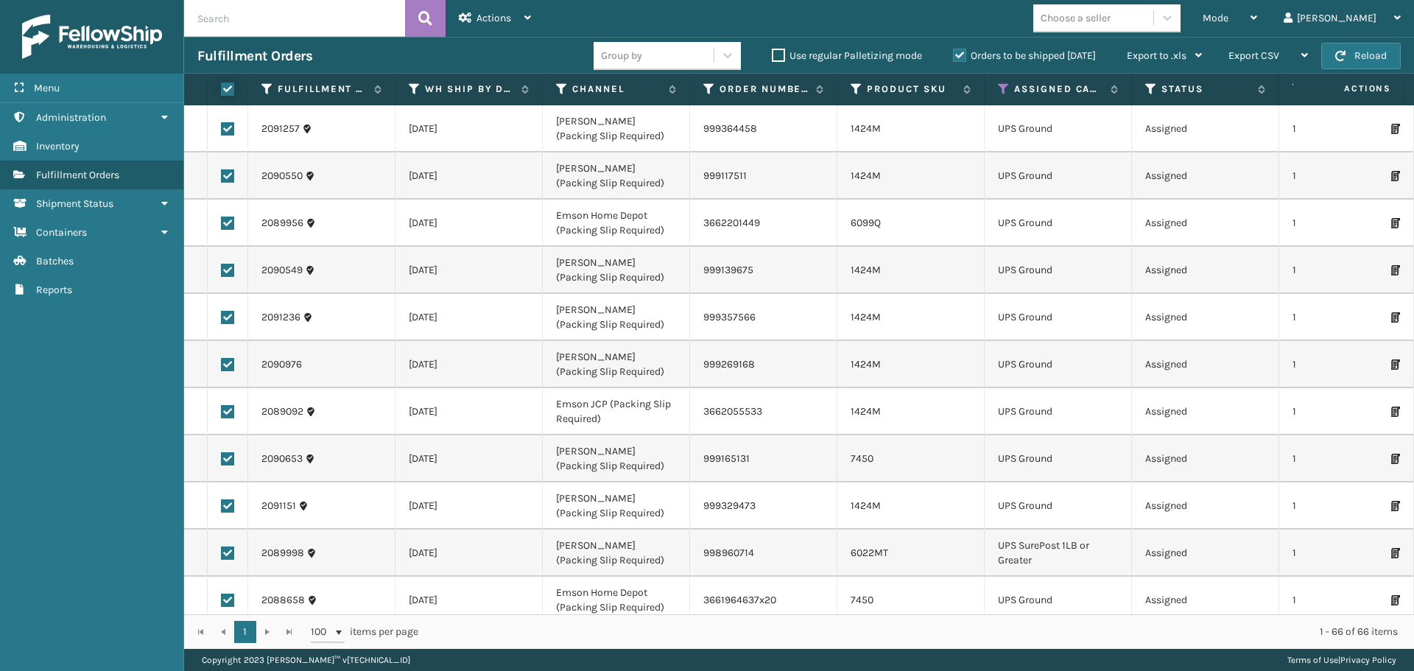
checkbox input "true"
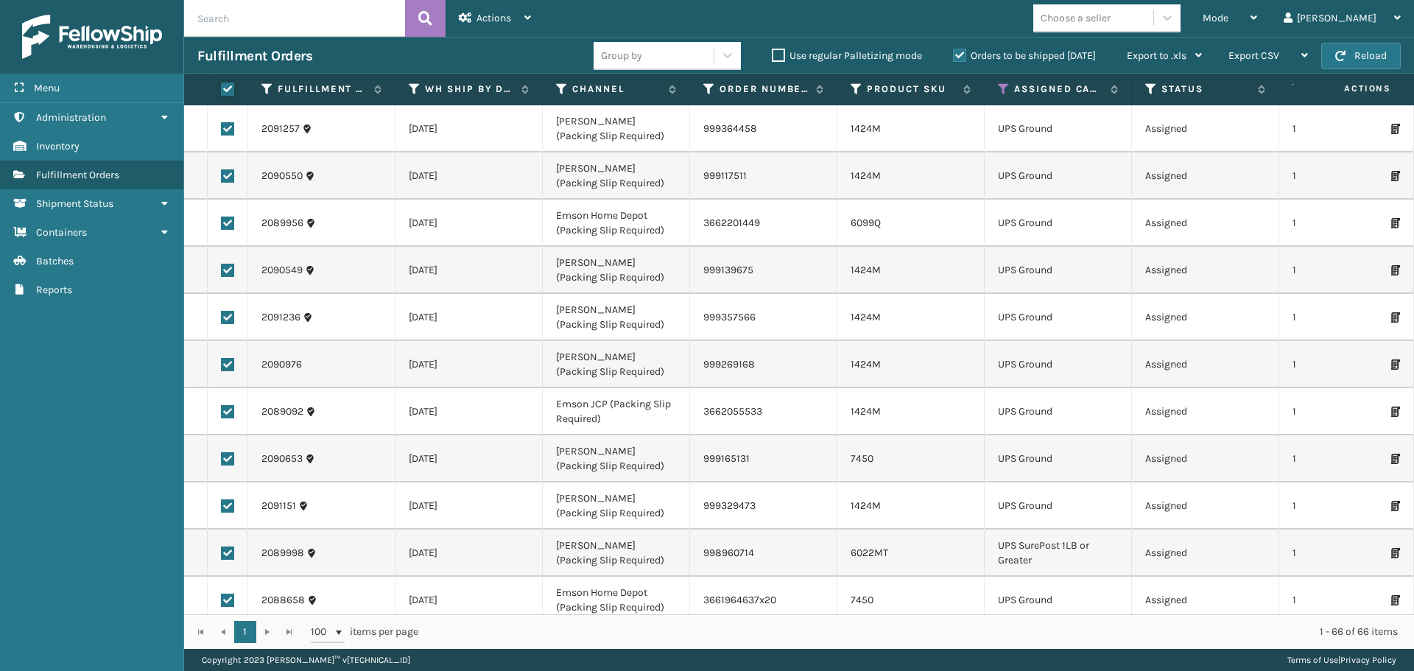
checkbox input "true"
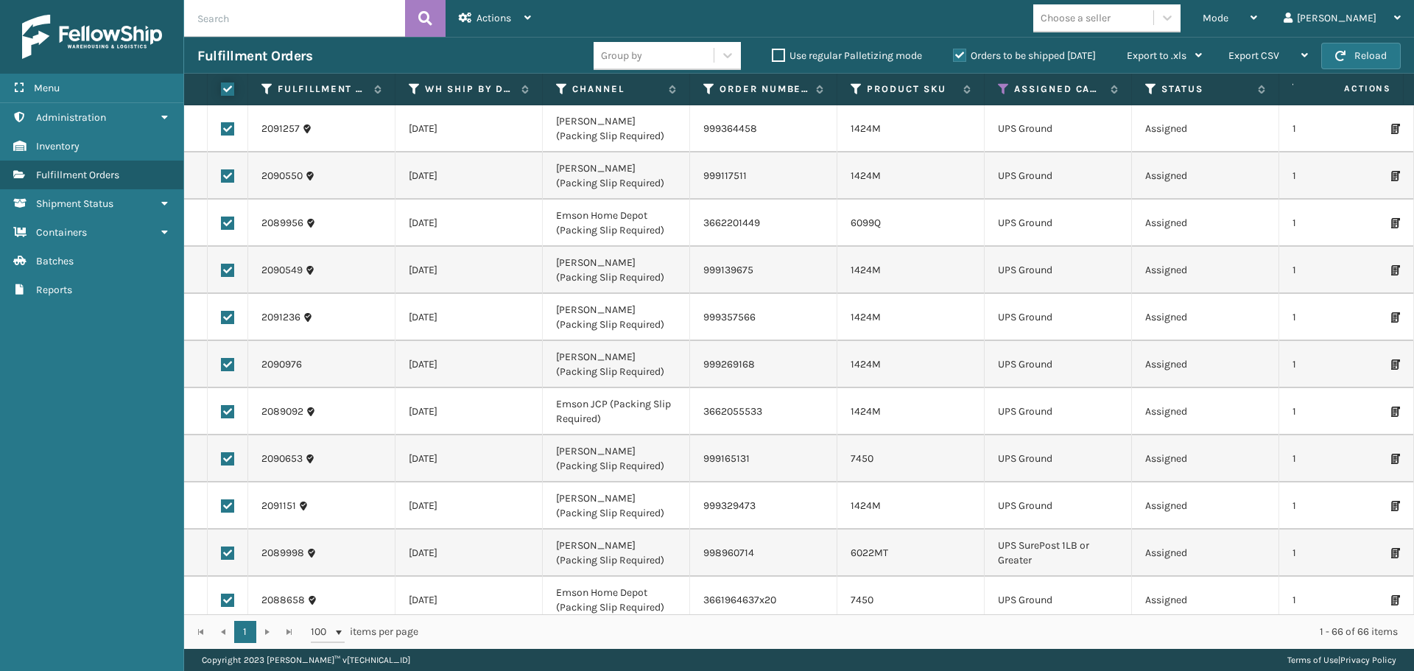
checkbox input "true"
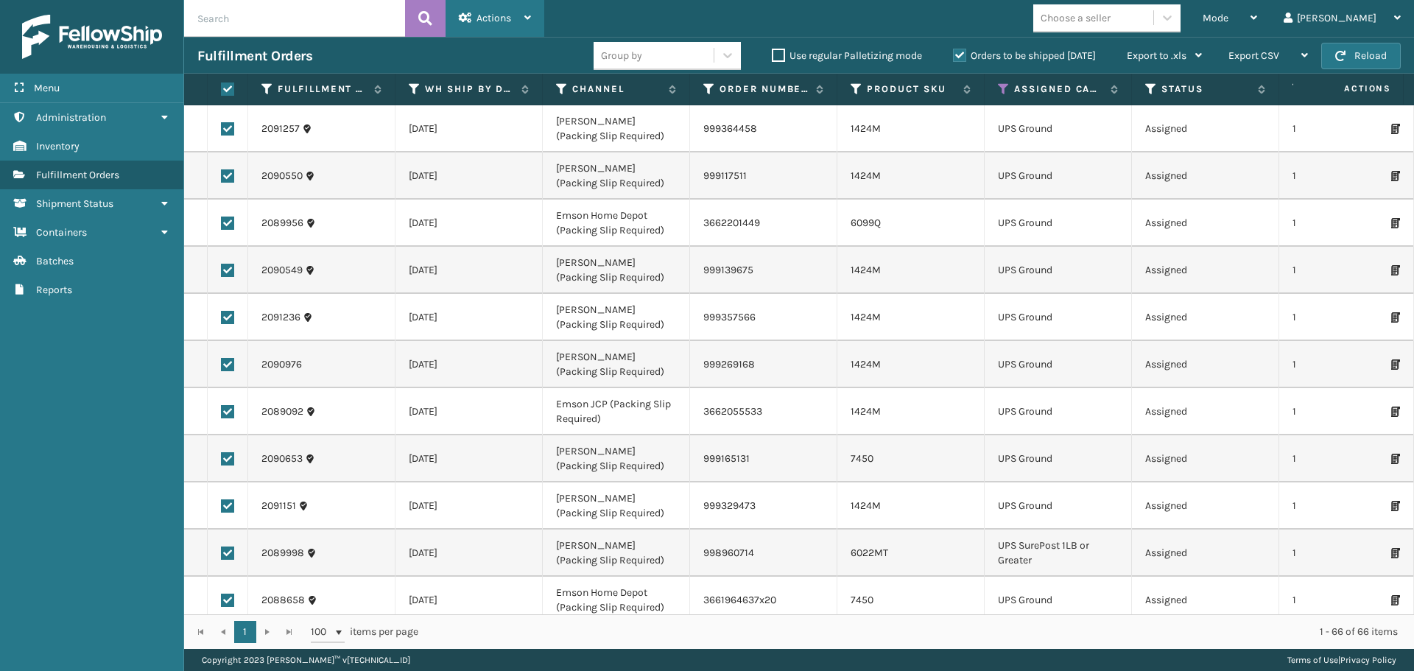
click at [490, 14] on span "Actions" at bounding box center [493, 18] width 35 height 13
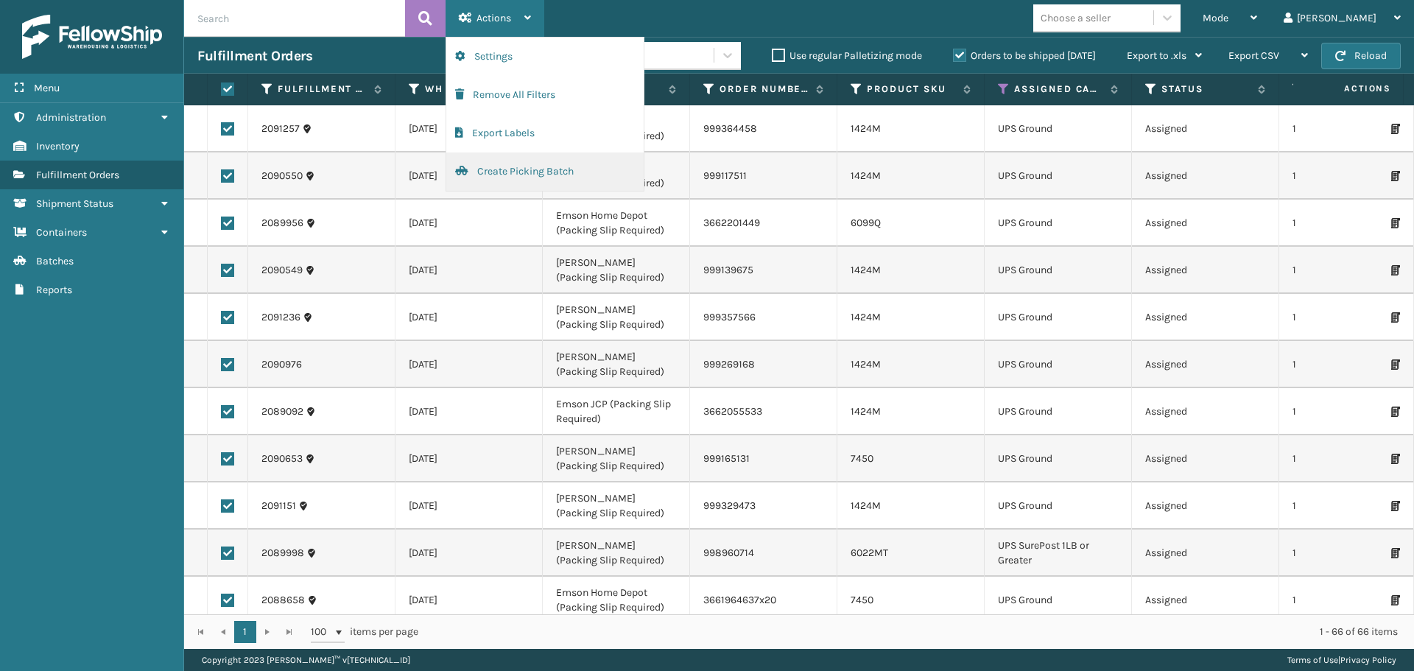
click at [524, 162] on button "Create Picking Batch" at bounding box center [544, 171] width 197 height 38
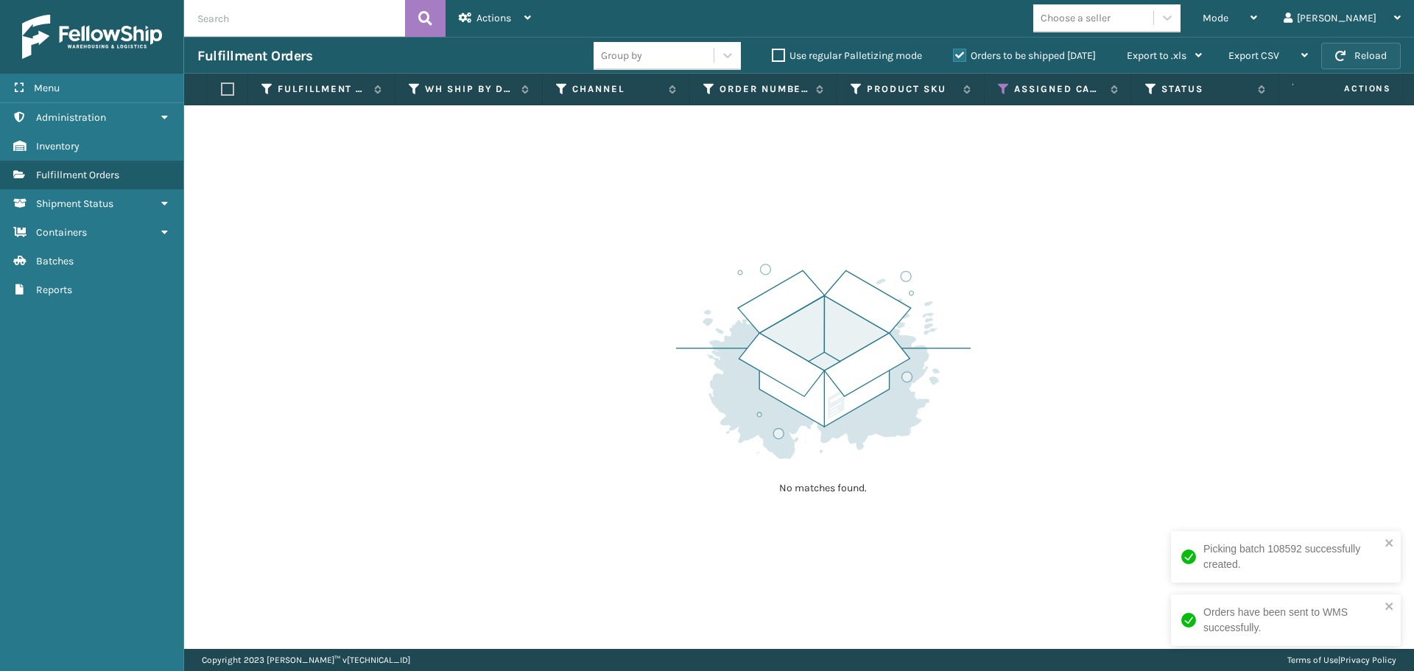
click at [1369, 46] on button "Reload" at bounding box center [1361, 56] width 80 height 27
click at [1351, 51] on button "Reload" at bounding box center [1361, 56] width 80 height 27
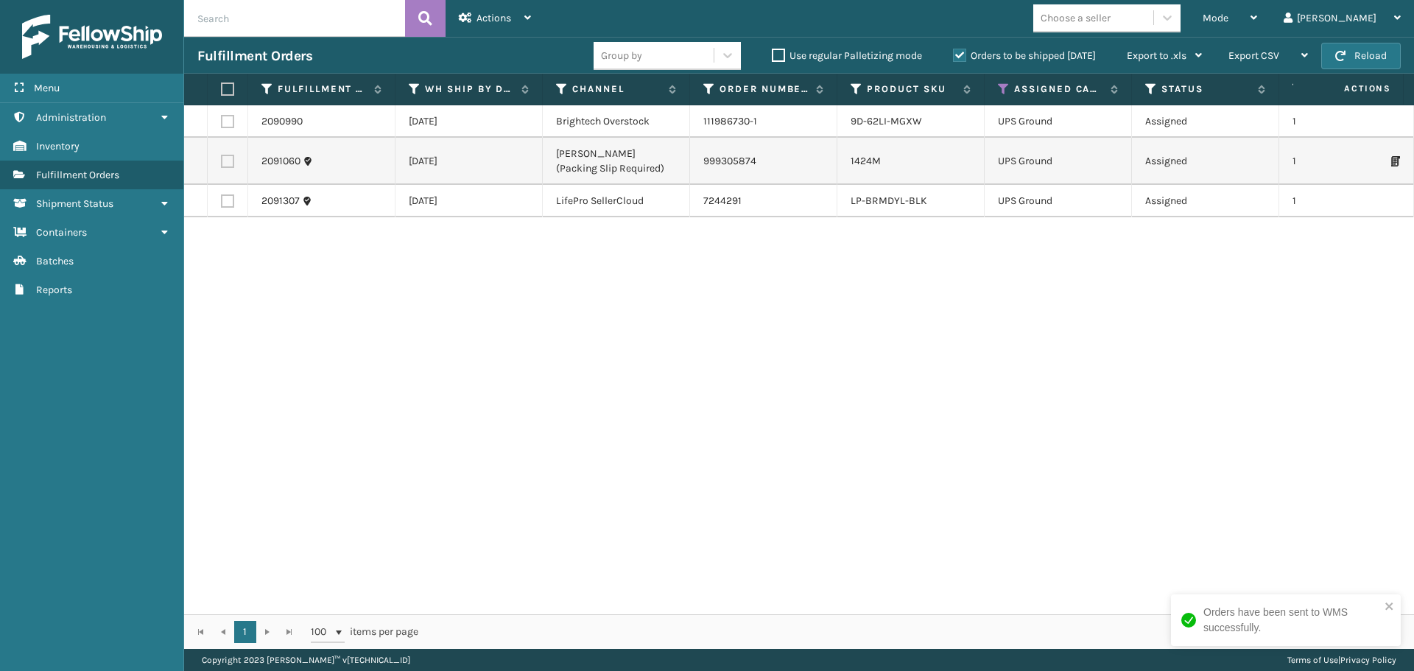
click at [1351, 51] on button "Reload" at bounding box center [1361, 56] width 80 height 27
click at [1001, 86] on icon at bounding box center [1004, 88] width 12 height 13
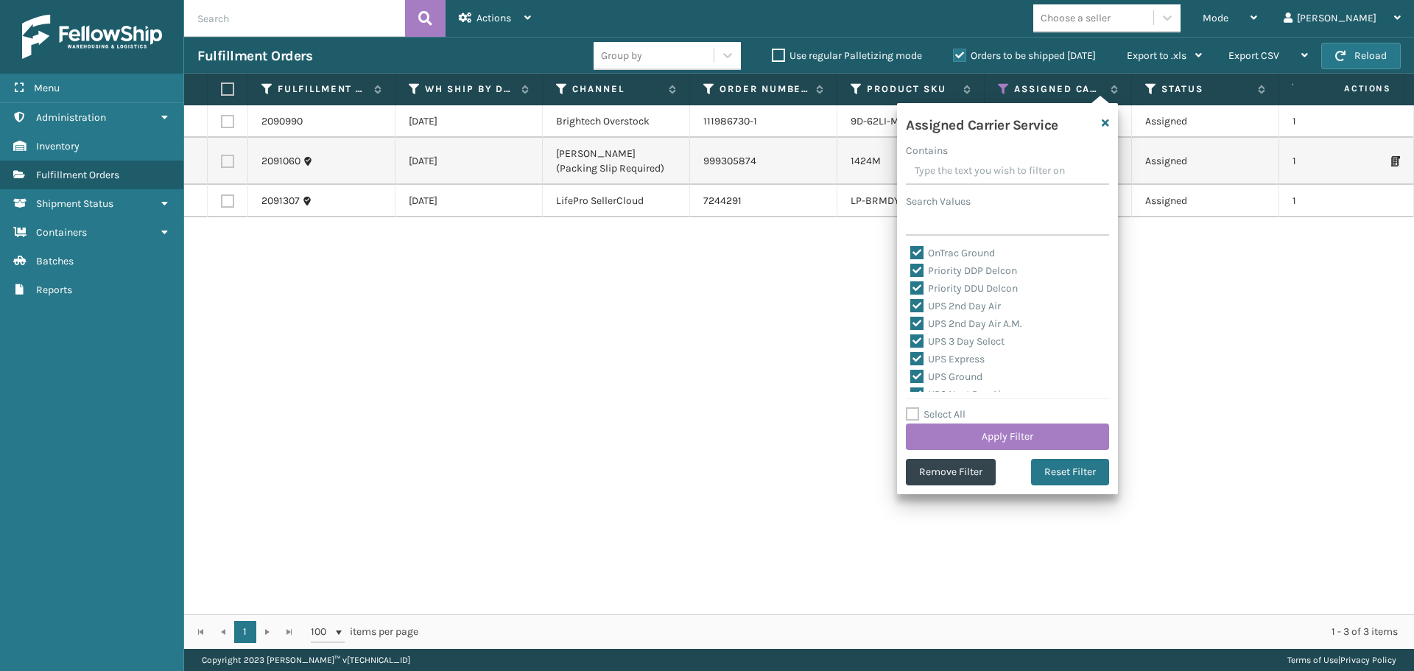
click at [917, 413] on label "Select All" at bounding box center [936, 414] width 60 height 13
click at [917, 407] on input "Select All" at bounding box center [1016, 406] width 221 height 1
click at [914, 412] on label "Select All" at bounding box center [936, 414] width 60 height 13
click at [914, 407] on input "Select All" at bounding box center [1016, 406] width 221 height 1
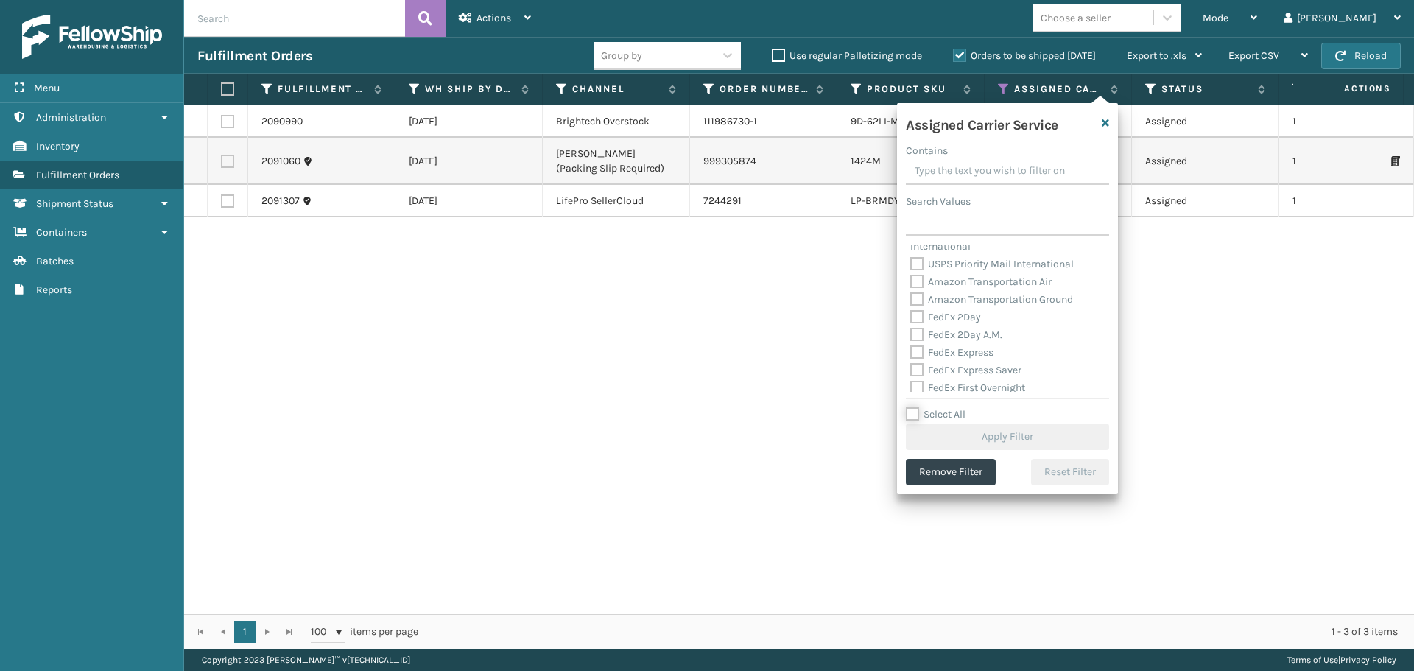
scroll to position [368, 0]
click at [919, 294] on label "FedEx 2Day" at bounding box center [945, 291] width 71 height 13
click at [911, 292] on input "FedEx 2Day" at bounding box center [910, 288] width 1 height 10
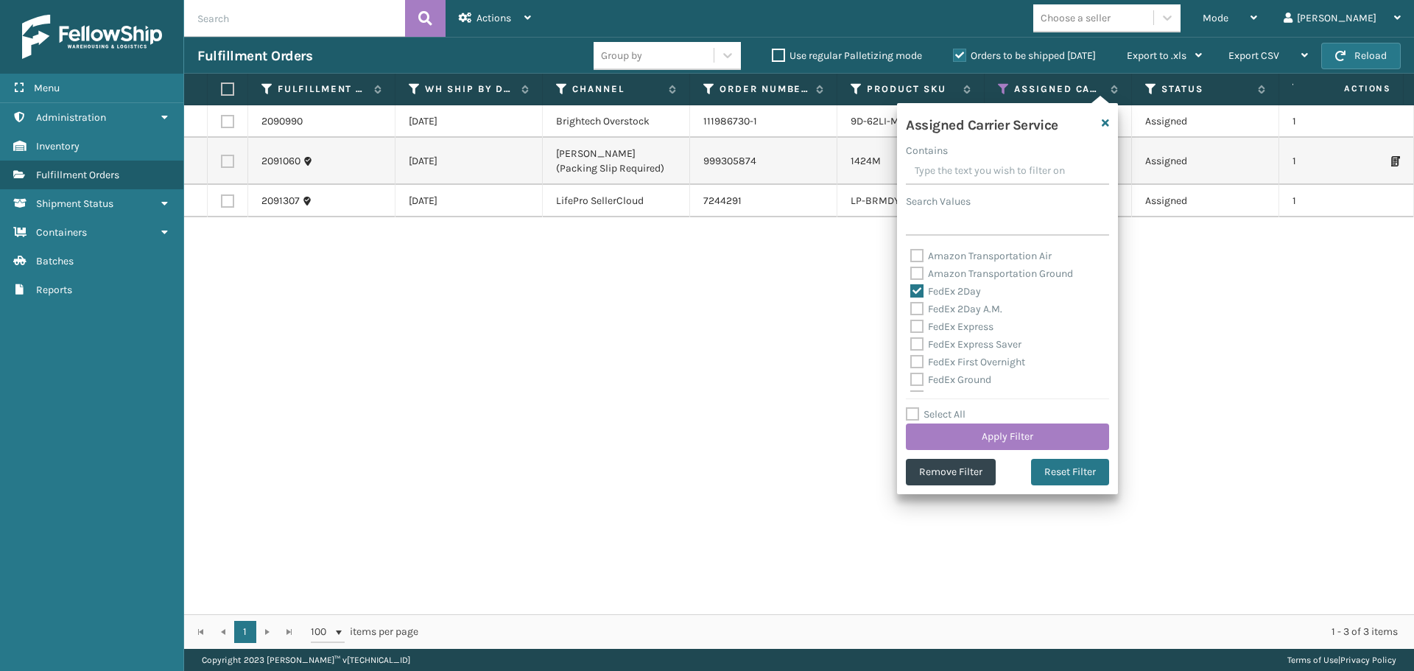
click at [919, 307] on label "FedEx 2Day A.M." at bounding box center [956, 309] width 92 height 13
click at [911, 307] on input "FedEx 2Day A.M." at bounding box center [910, 305] width 1 height 10
click at [918, 328] on label "FedEx Express" at bounding box center [951, 326] width 83 height 13
click at [911, 328] on input "FedEx Express" at bounding box center [910, 323] width 1 height 10
click at [917, 348] on label "FedEx Express Saver" at bounding box center [965, 344] width 111 height 13
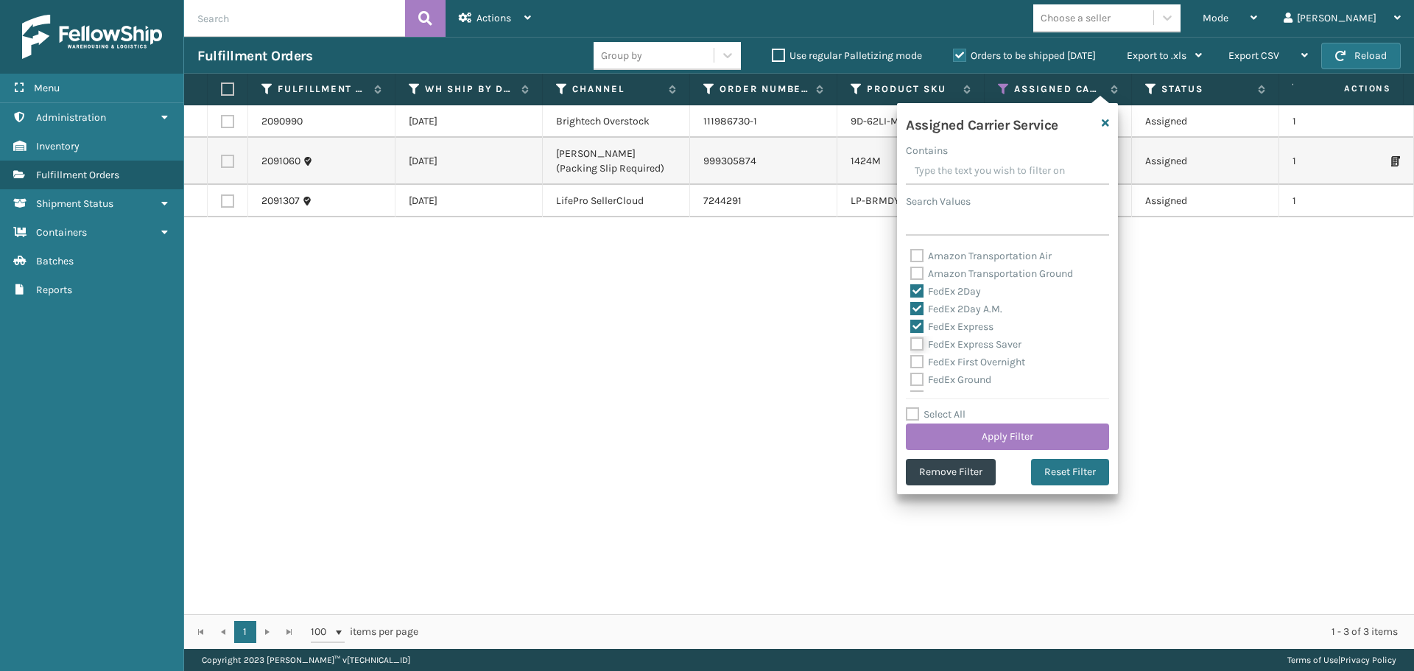
click at [911, 345] on input "FedEx Express Saver" at bounding box center [910, 341] width 1 height 10
click at [917, 361] on label "FedEx First Overnight" at bounding box center [967, 362] width 115 height 13
click at [911, 361] on input "FedEx First Overnight" at bounding box center [910, 358] width 1 height 10
click at [916, 381] on label "FedEx Ground" at bounding box center [950, 379] width 81 height 13
click at [911, 381] on input "FedEx Ground" at bounding box center [910, 376] width 1 height 10
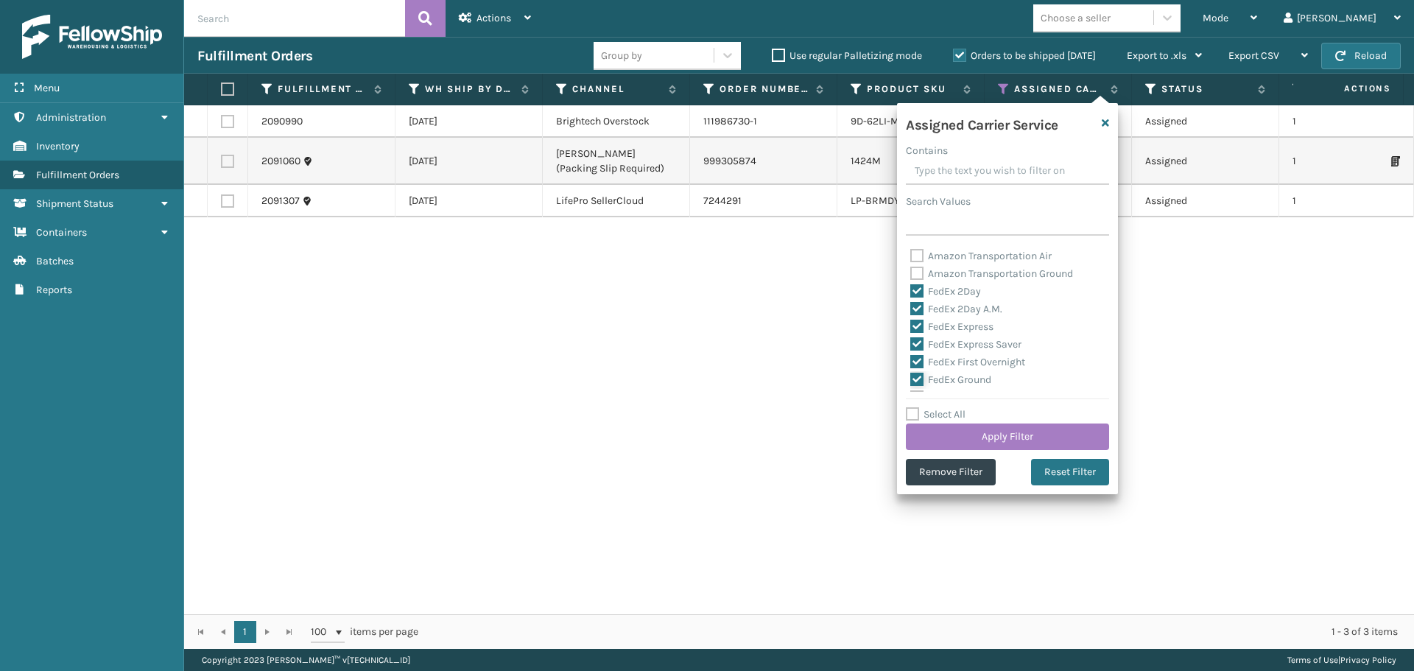
scroll to position [442, 0]
click at [915, 327] on label "FedEx Home Delivery" at bounding box center [966, 323] width 113 height 13
click at [911, 325] on input "FedEx Home Delivery" at bounding box center [910, 320] width 1 height 10
click at [917, 339] on label "FedEx Priority Overnight" at bounding box center [974, 341] width 128 height 13
click at [911, 339] on input "FedEx Priority Overnight" at bounding box center [910, 338] width 1 height 10
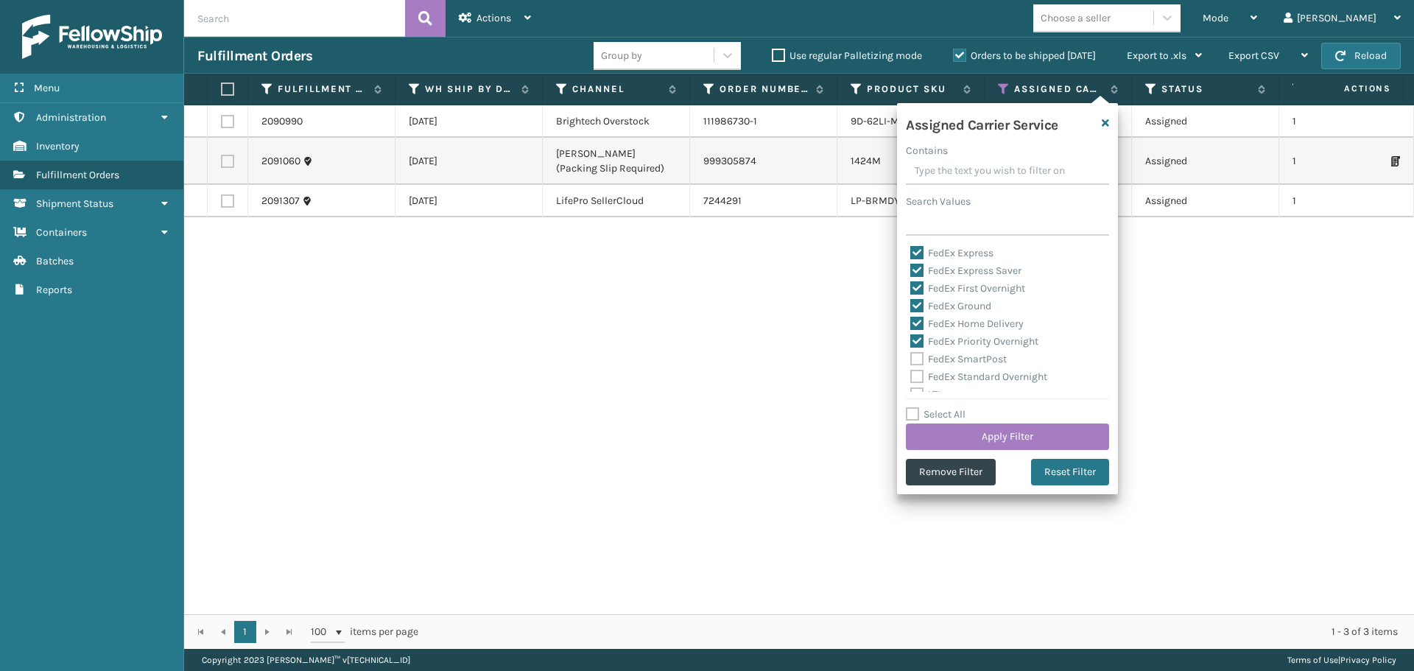
click at [917, 358] on label "FedEx SmartPost" at bounding box center [958, 359] width 96 height 13
click at [911, 358] on input "FedEx SmartPost" at bounding box center [910, 355] width 1 height 10
click at [917, 374] on label "FedEx Standard Overnight" at bounding box center [978, 376] width 137 height 13
click at [911, 374] on input "FedEx Standard Overnight" at bounding box center [910, 373] width 1 height 10
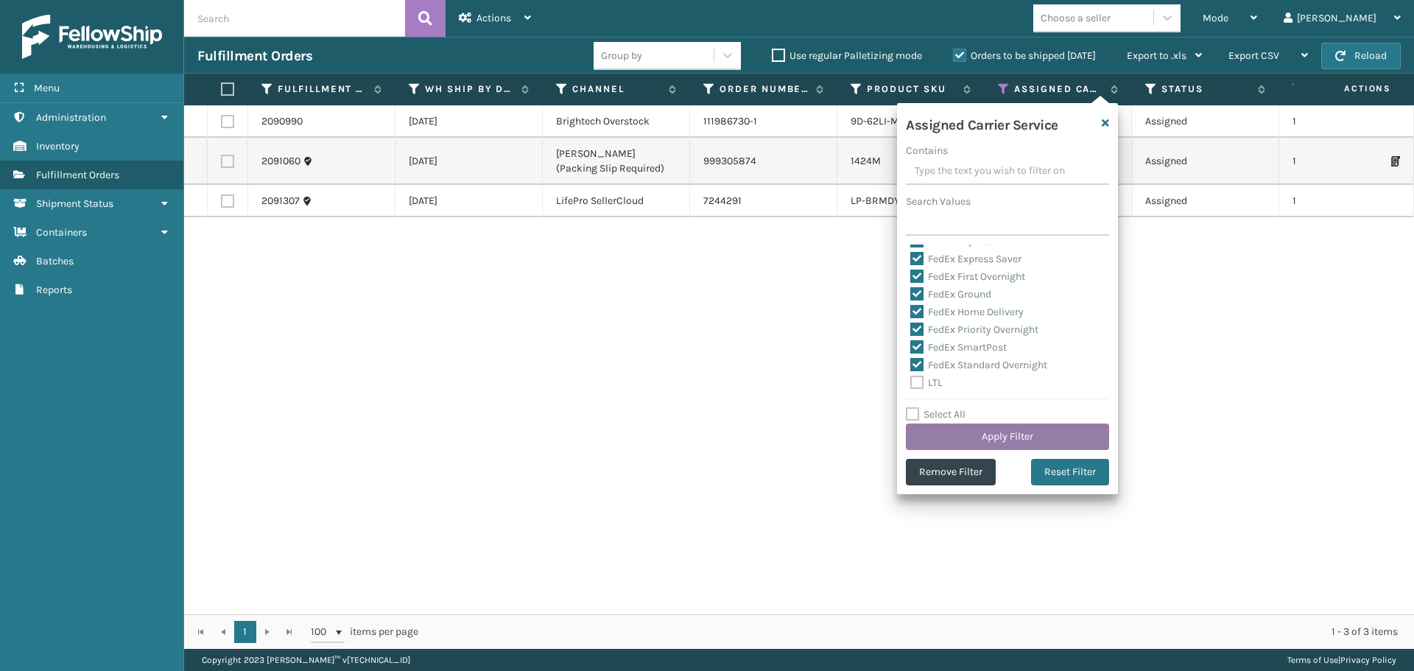
click at [953, 437] on button "Apply Filter" at bounding box center [1007, 436] width 203 height 27
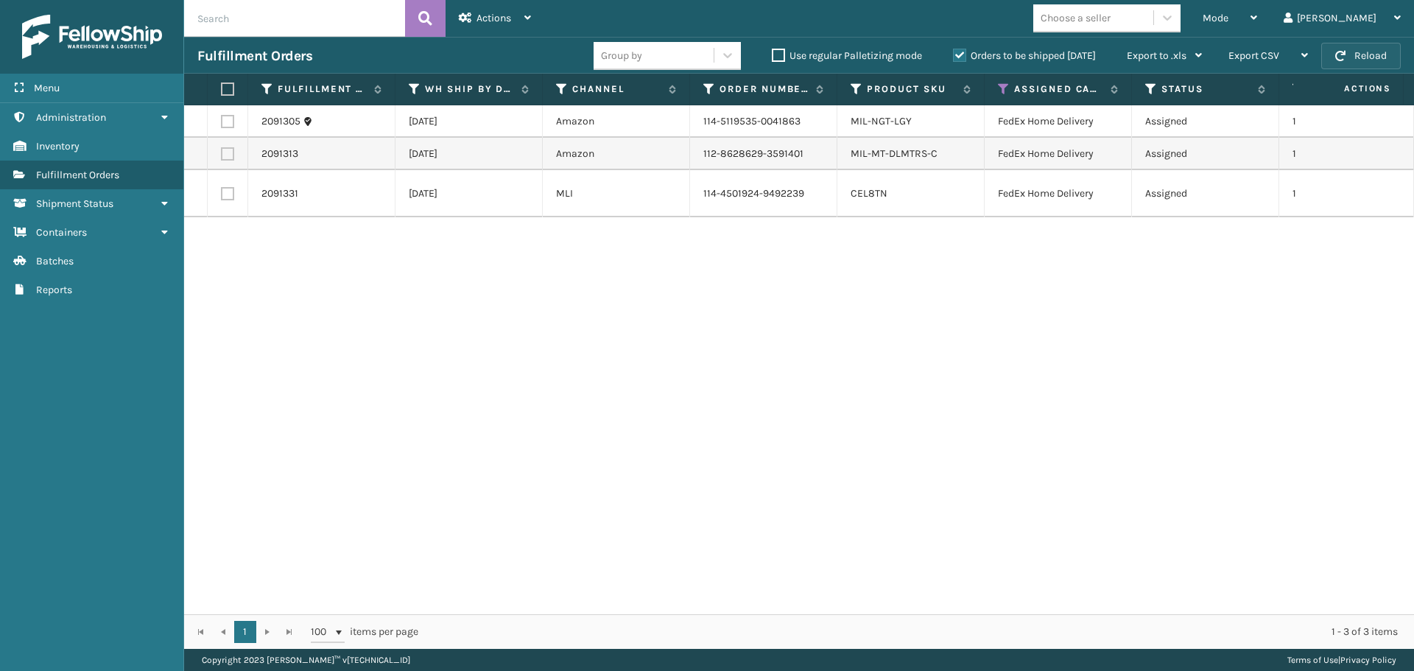
click at [1350, 52] on button "Reload" at bounding box center [1361, 56] width 80 height 27
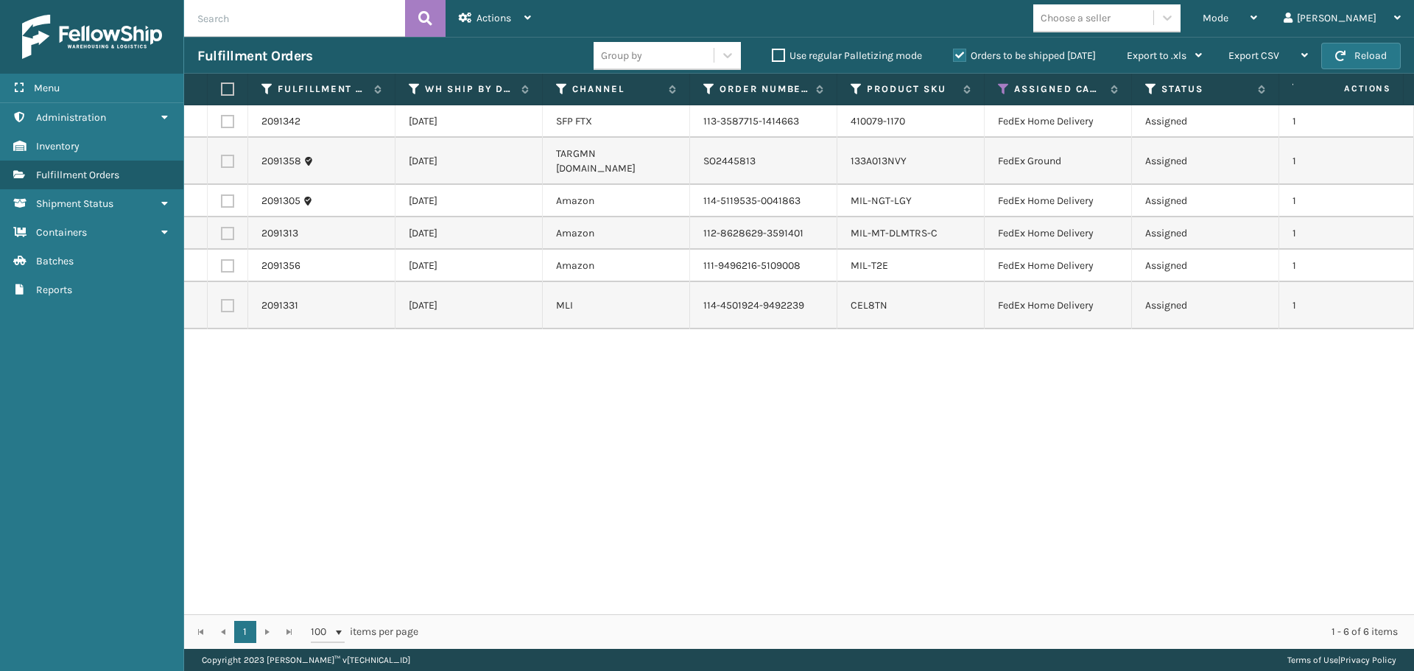
click at [1350, 52] on button "Reload" at bounding box center [1361, 56] width 80 height 27
click at [1228, 20] on span "Mode" at bounding box center [1215, 18] width 26 height 13
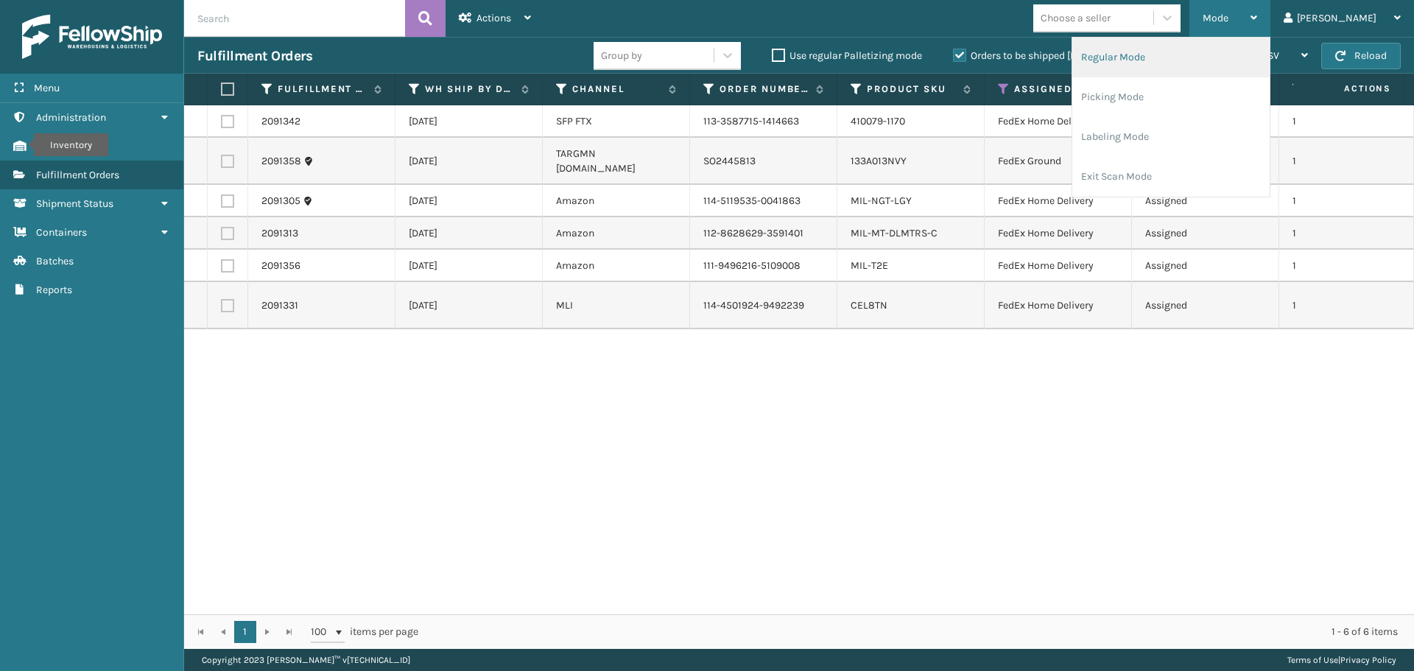
click at [1263, 54] on li "Regular Mode" at bounding box center [1170, 58] width 197 height 40
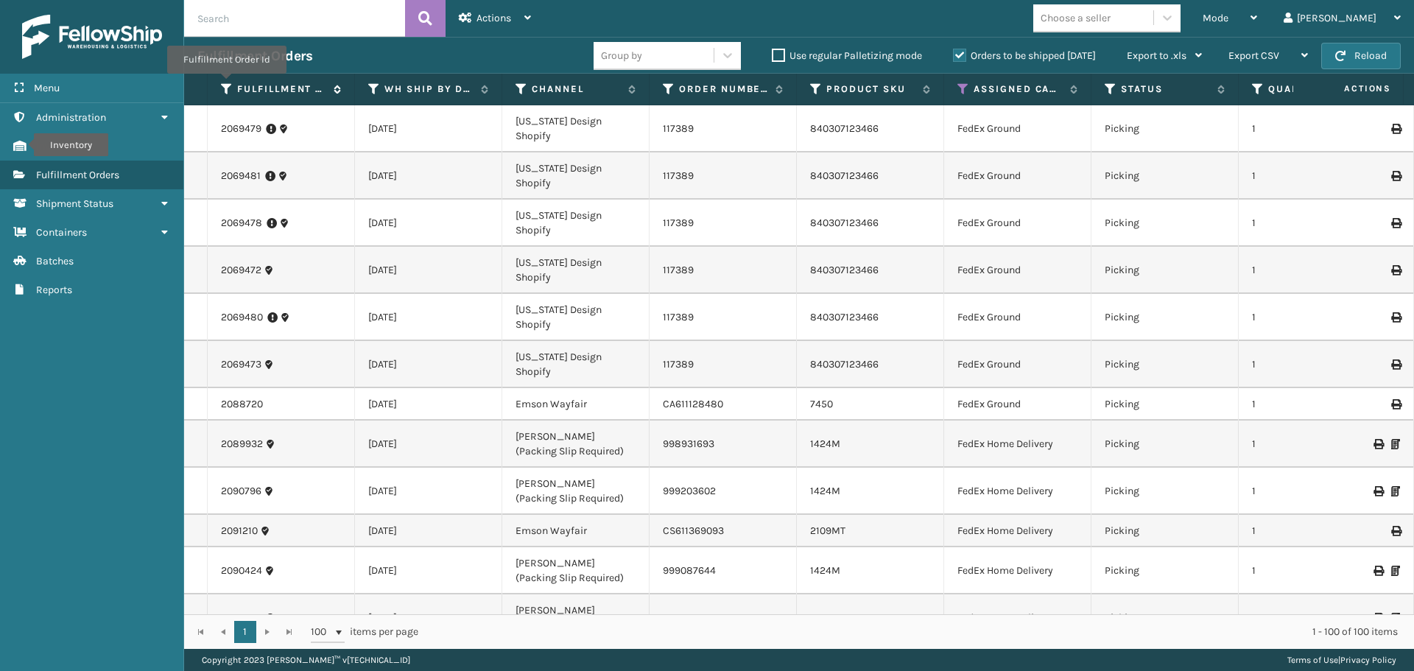
click at [225, 84] on icon at bounding box center [227, 88] width 12 height 13
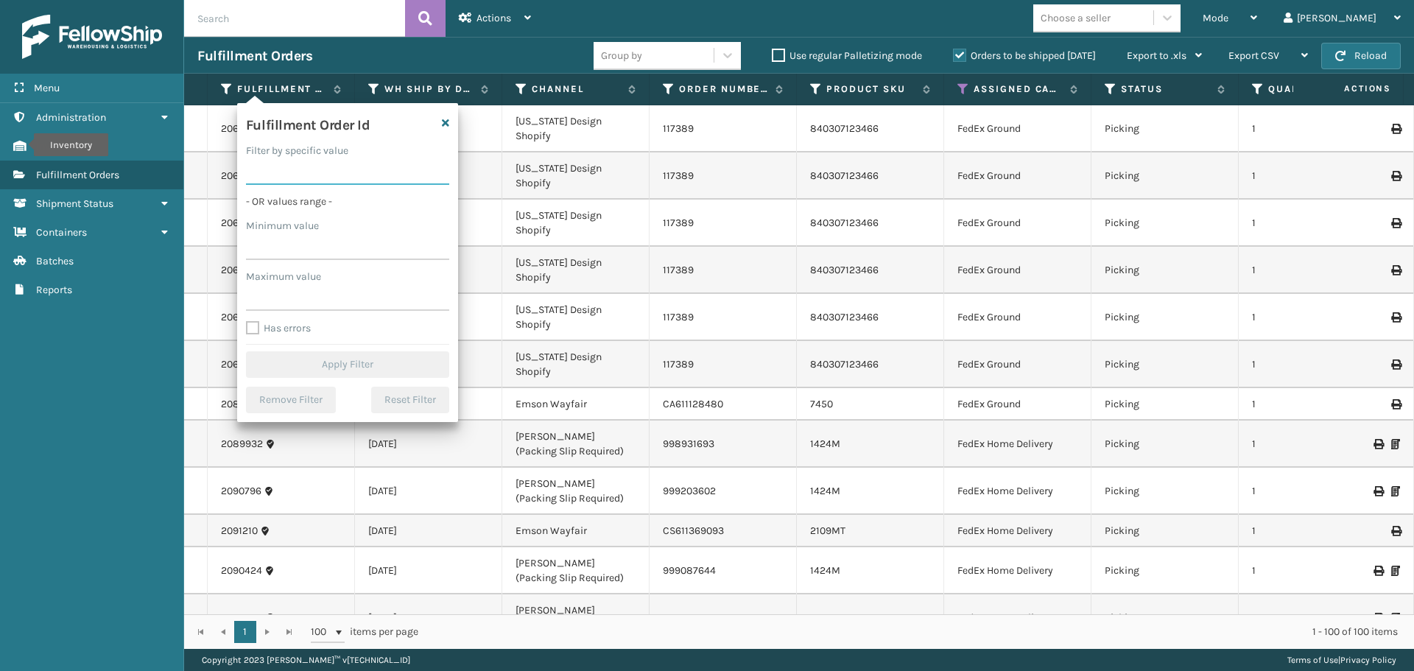
click at [283, 174] on input "Filter by specific value" at bounding box center [347, 171] width 203 height 27
paste input "2090101"
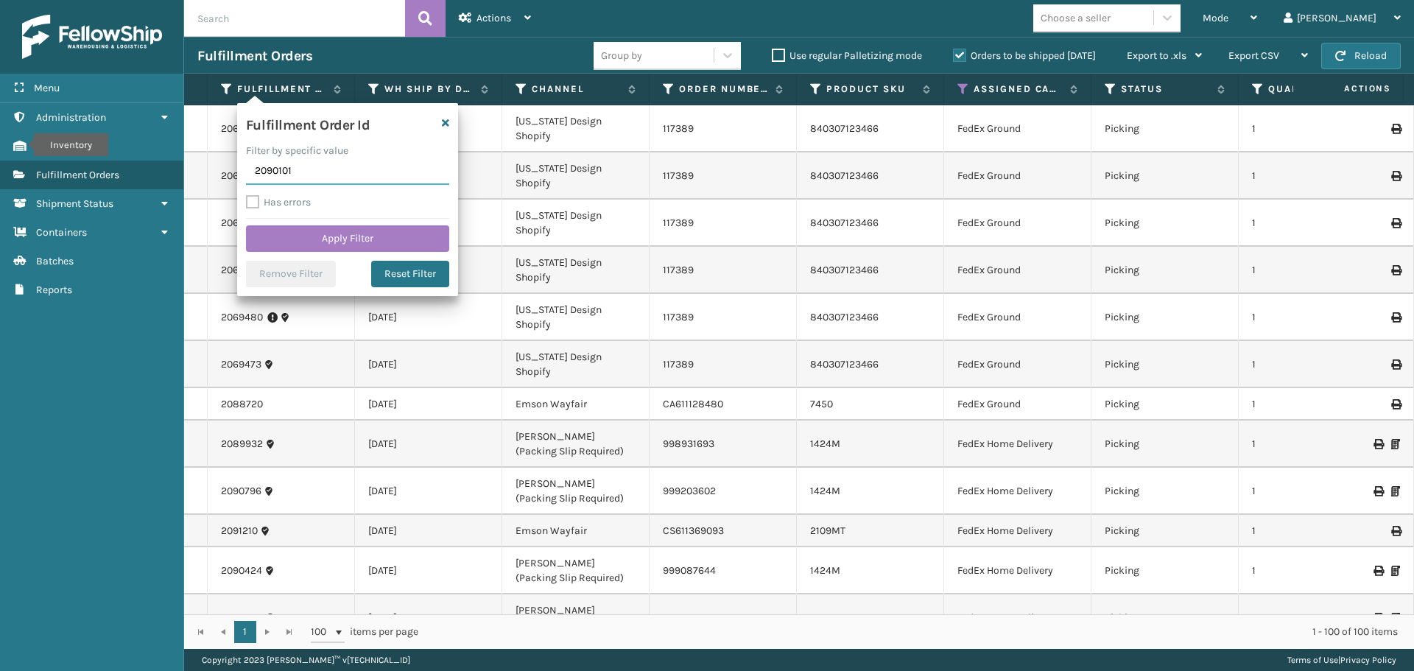
click at [275, 166] on input "2090101" at bounding box center [347, 171] width 203 height 27
click button "Apply Filter" at bounding box center [347, 238] width 203 height 27
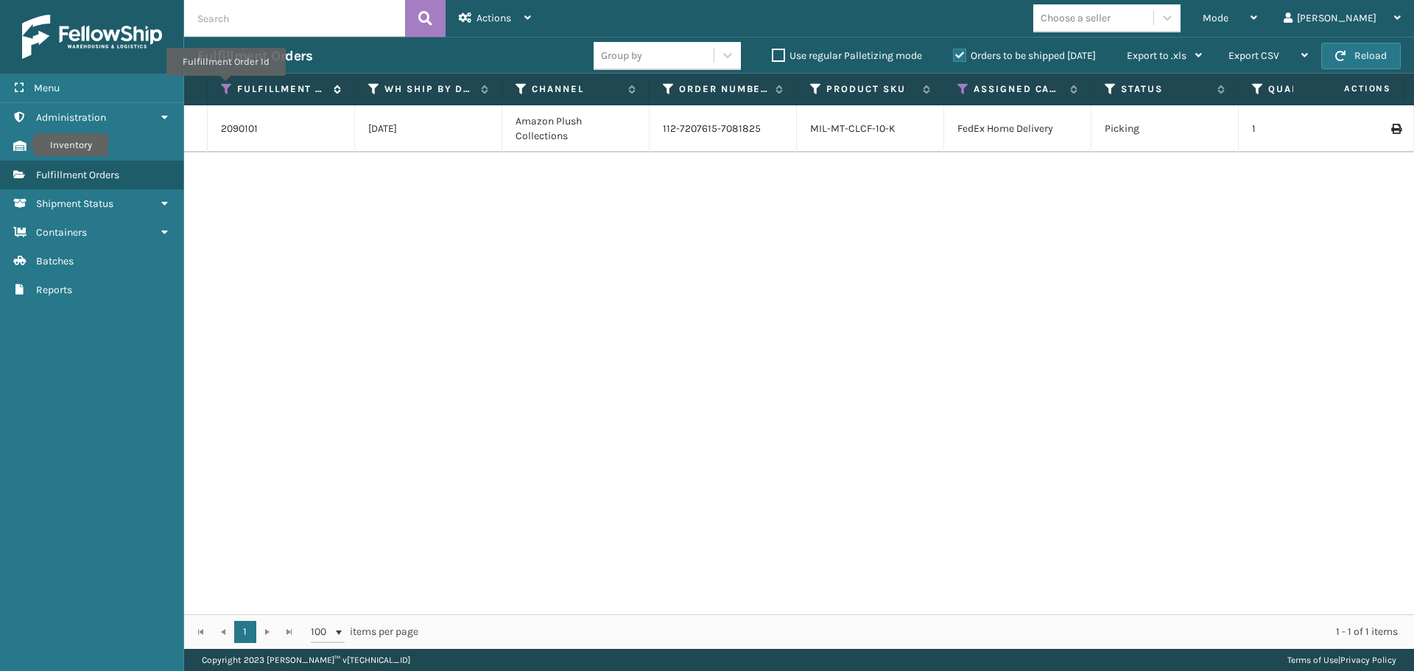
click at [222, 87] on icon at bounding box center [227, 88] width 12 height 13
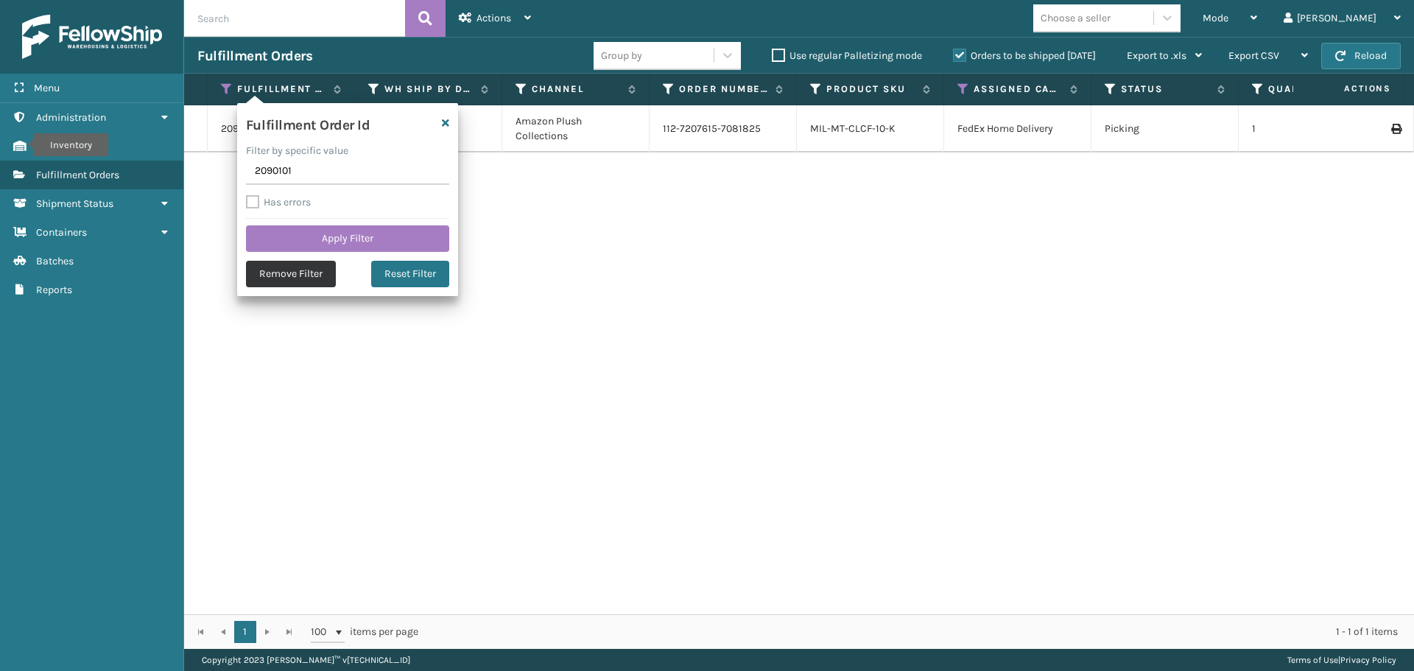
click at [285, 283] on button "Remove Filter" at bounding box center [291, 274] width 90 height 27
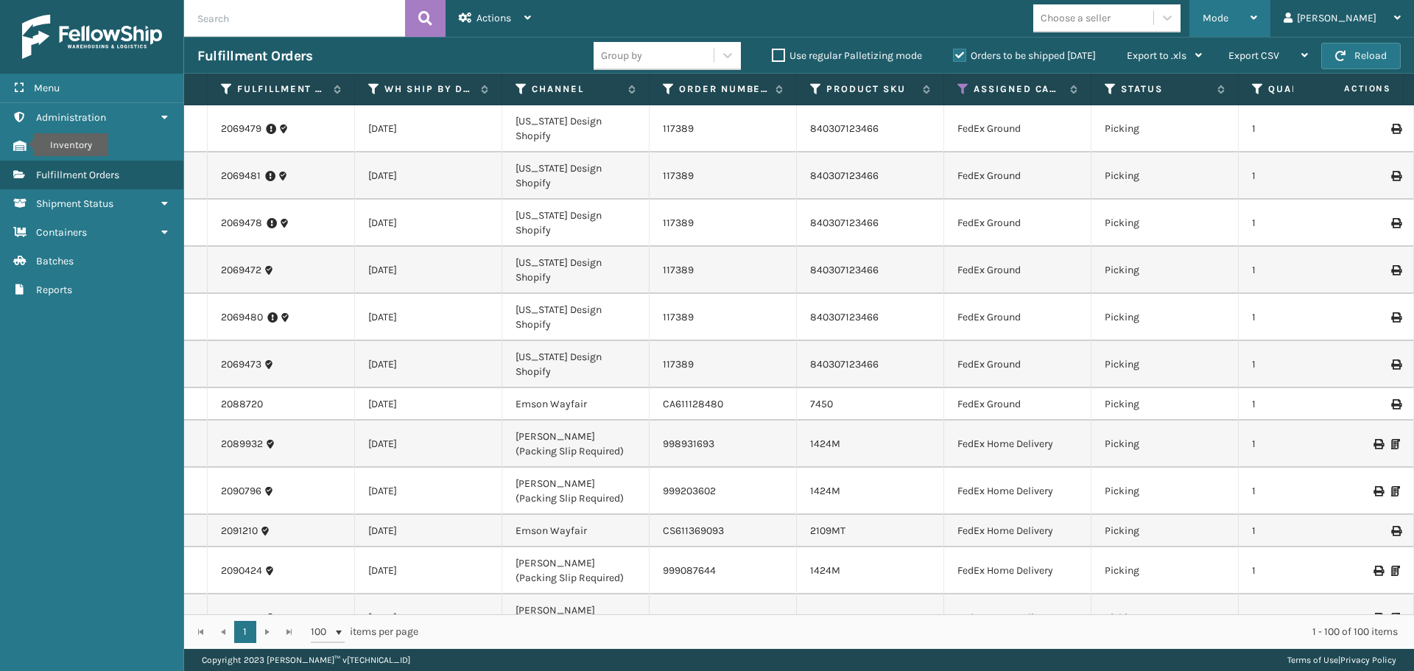
click at [1257, 20] on div "Mode" at bounding box center [1229, 18] width 54 height 37
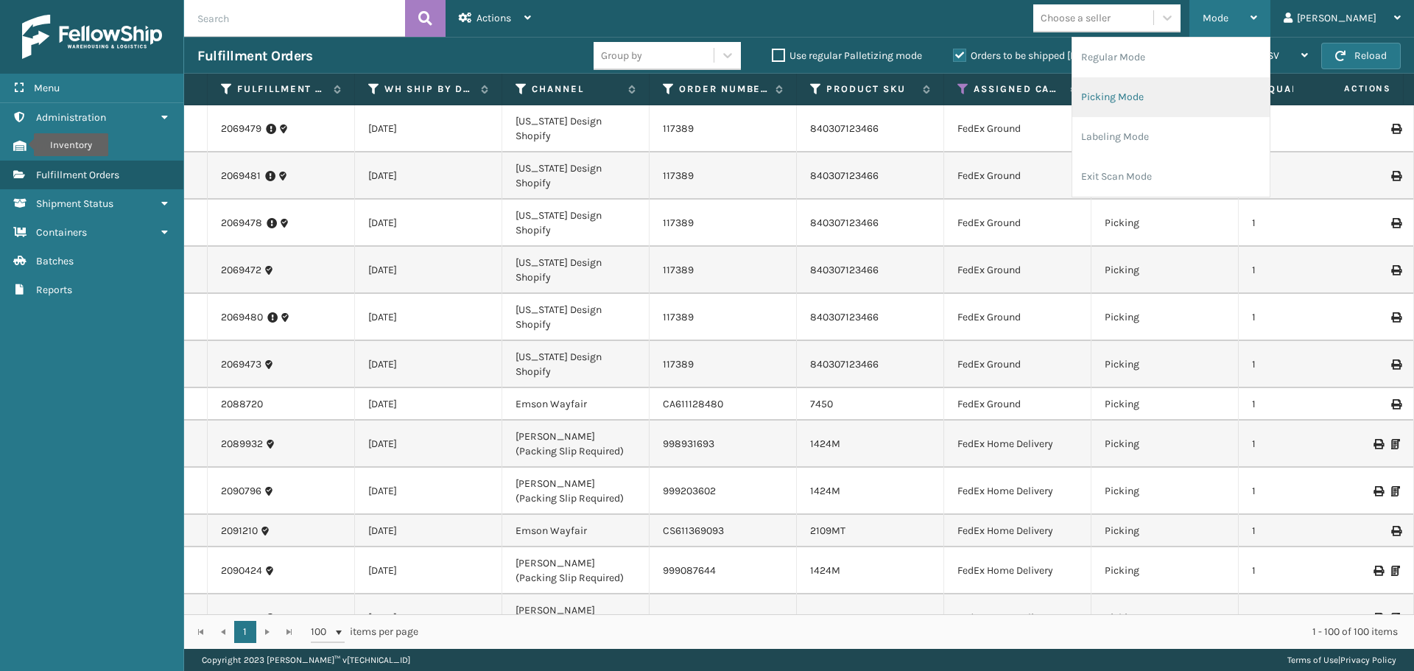
click at [1255, 102] on li "Picking Mode" at bounding box center [1170, 97] width 197 height 40
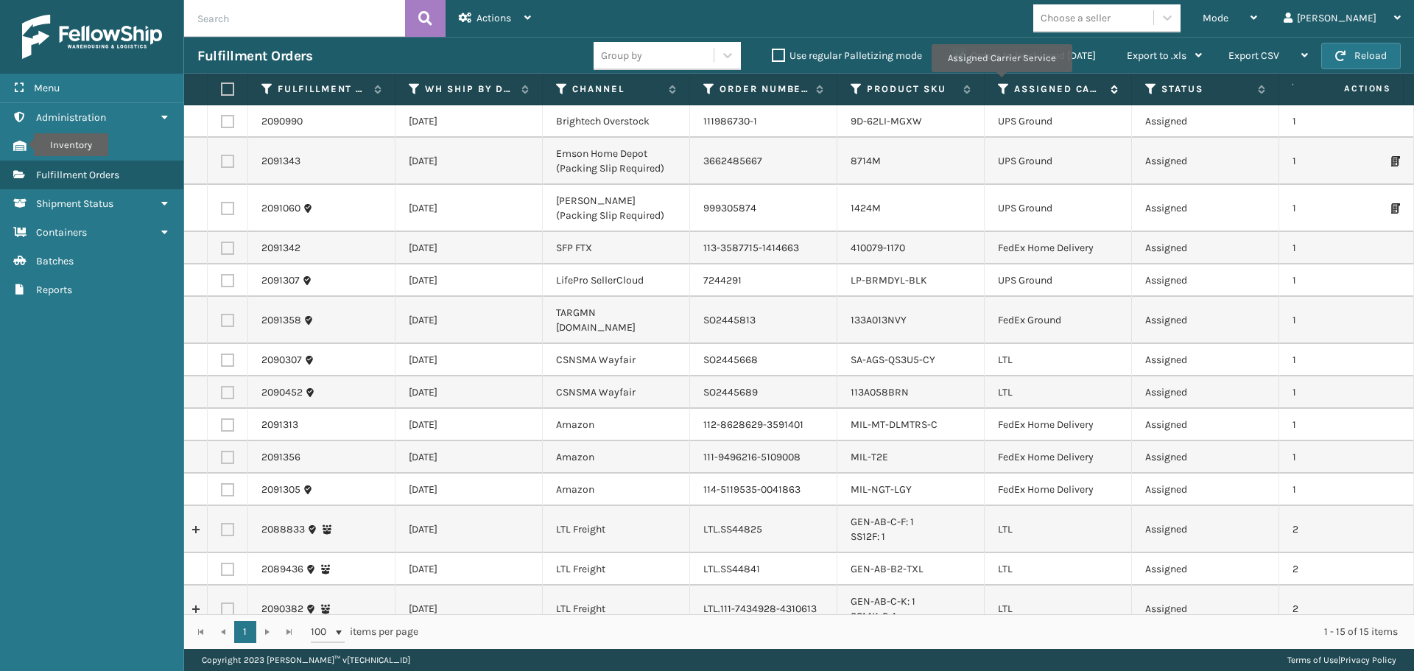
click at [1001, 82] on icon at bounding box center [1004, 88] width 12 height 13
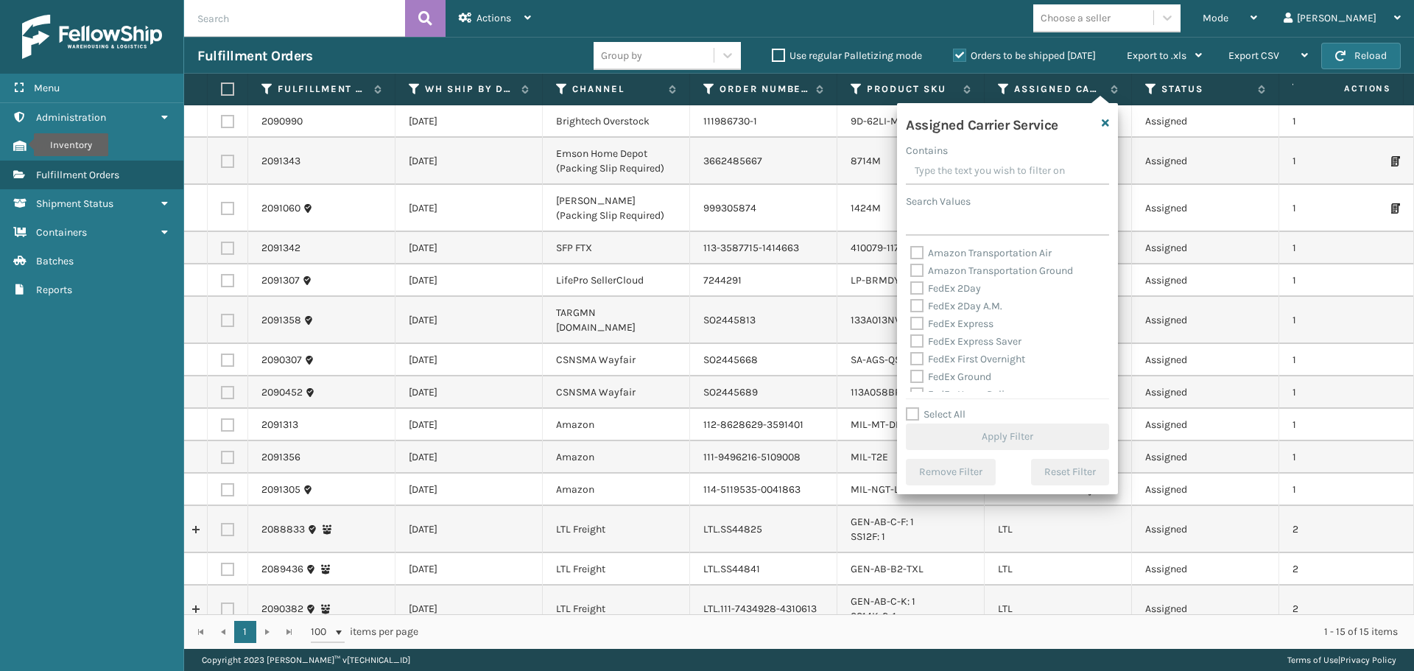
click at [920, 286] on label "FedEx 2Day" at bounding box center [945, 288] width 71 height 13
click at [911, 286] on input "FedEx 2Day" at bounding box center [910, 285] width 1 height 10
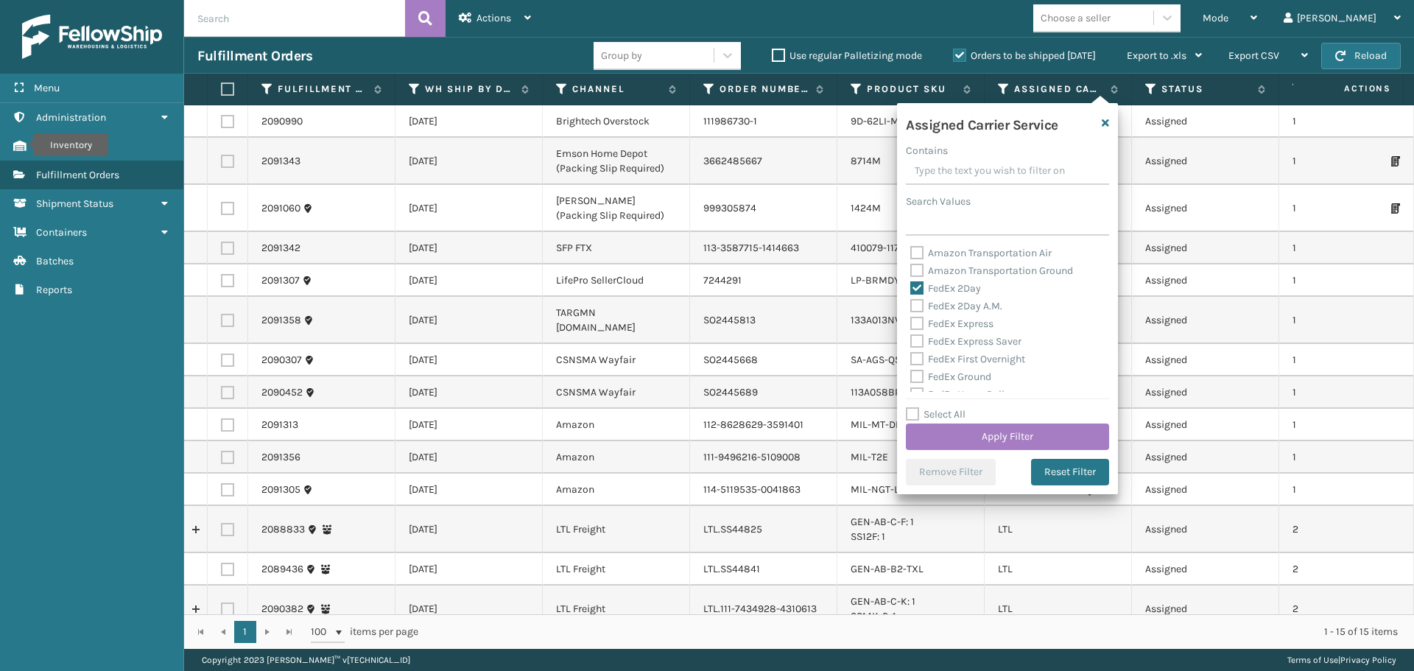
click at [920, 309] on label "FedEx 2Day A.M." at bounding box center [956, 306] width 92 height 13
click at [911, 307] on input "FedEx 2Day A.M." at bounding box center [910, 302] width 1 height 10
click at [917, 327] on label "FedEx Express" at bounding box center [951, 323] width 83 height 13
click at [911, 325] on input "FedEx Express" at bounding box center [910, 320] width 1 height 10
click at [916, 343] on label "FedEx Express Saver" at bounding box center [965, 341] width 111 height 13
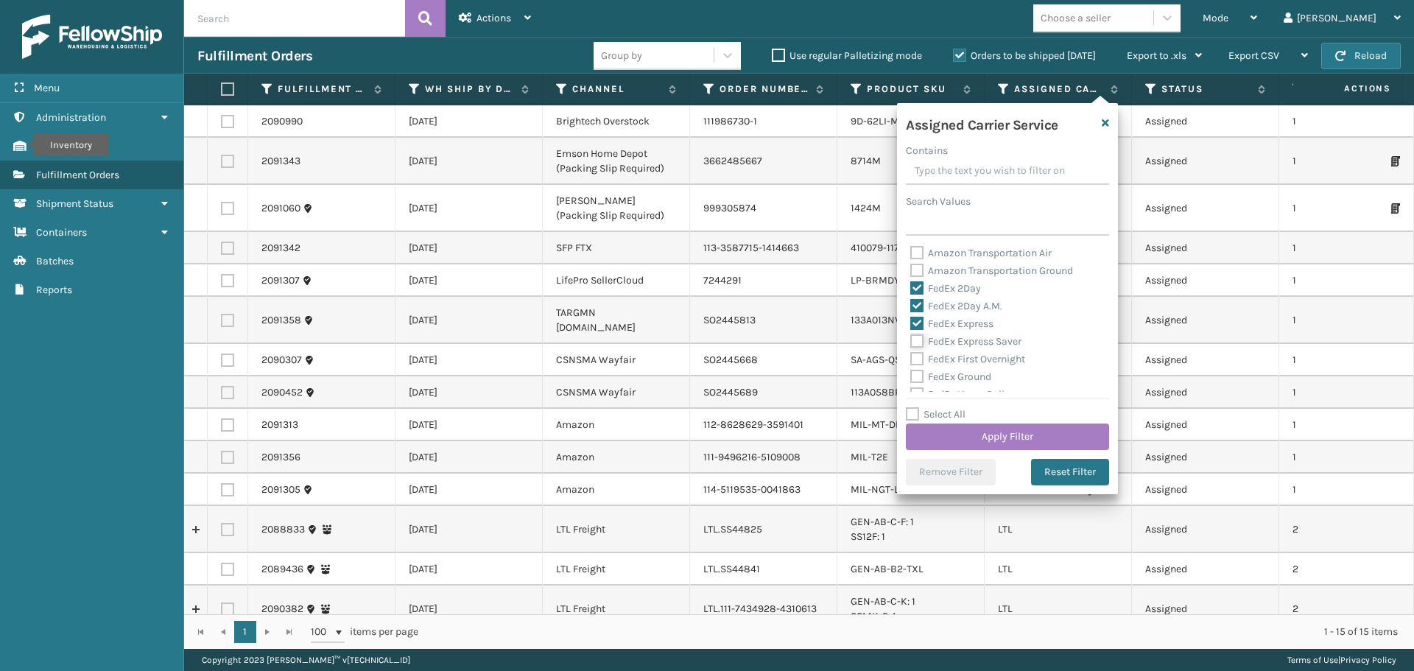
click at [911, 342] on input "FedEx Express Saver" at bounding box center [910, 338] width 1 height 10
click at [916, 359] on label "FedEx First Overnight" at bounding box center [967, 359] width 115 height 13
click at [911, 359] on input "FedEx First Overnight" at bounding box center [910, 355] width 1 height 10
click at [919, 377] on label "FedEx Ground" at bounding box center [950, 376] width 81 height 13
click at [911, 377] on input "FedEx Ground" at bounding box center [910, 373] width 1 height 10
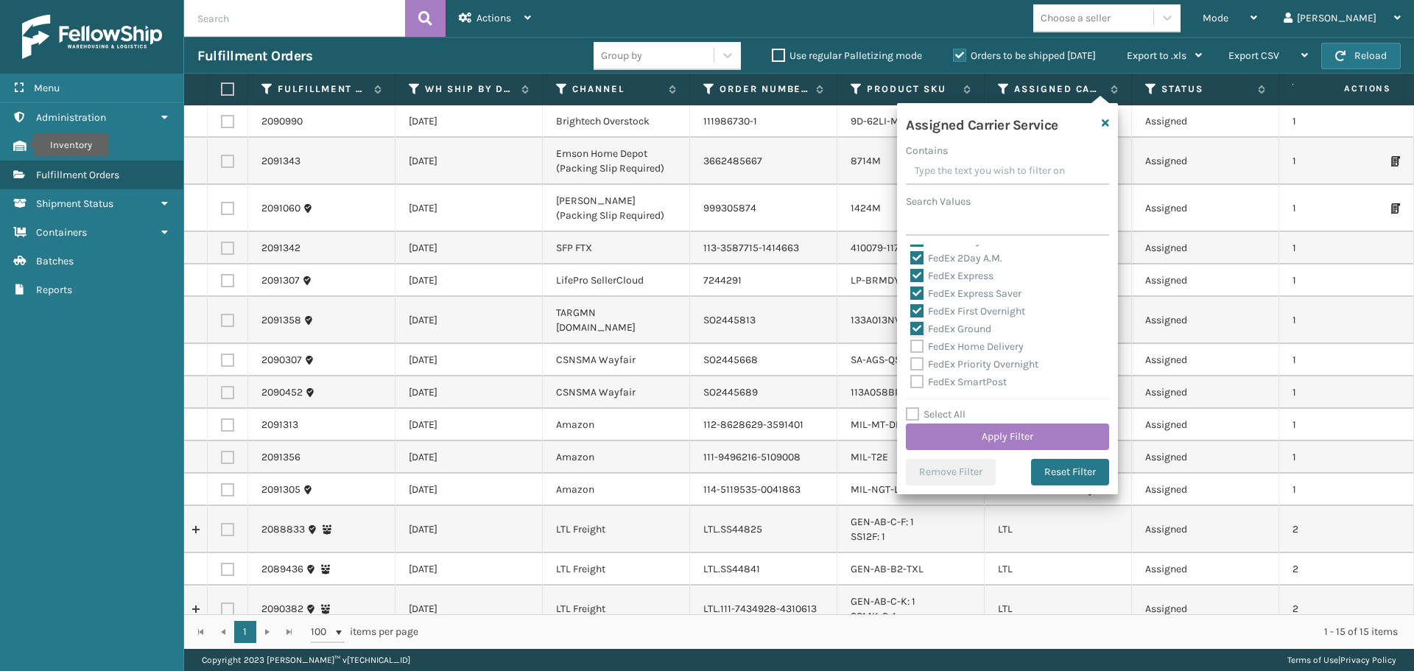
scroll to position [74, 0]
click at [898, 314] on div "Assigned Carrier Service Contains Search Values Amazon Transportation Air Amazo…" at bounding box center [1007, 298] width 221 height 391
click at [914, 320] on label "FedEx Home Delivery" at bounding box center [966, 320] width 113 height 13
click at [911, 320] on input "FedEx Home Delivery" at bounding box center [910, 317] width 1 height 10
click at [922, 339] on label "FedEx Priority Overnight" at bounding box center [974, 338] width 128 height 13
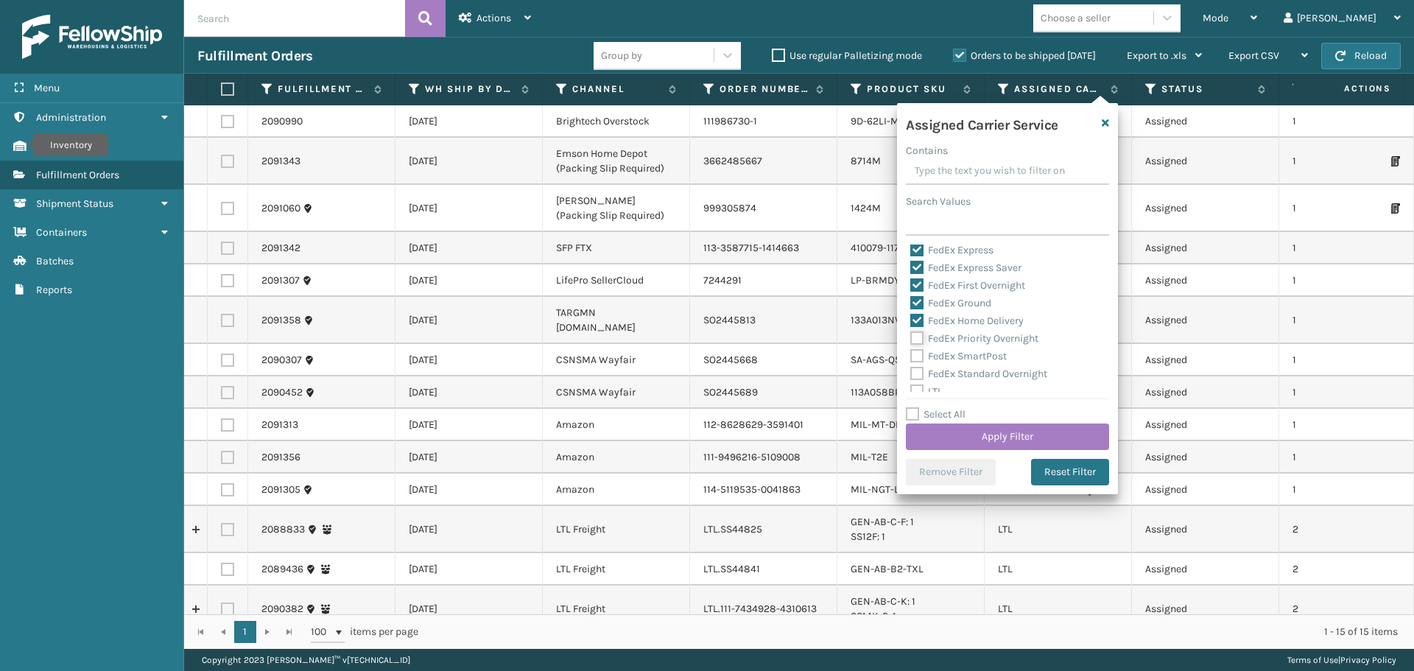
click at [911, 339] on input "FedEx Priority Overnight" at bounding box center [910, 335] width 1 height 10
click at [919, 360] on label "FedEx SmartPost" at bounding box center [958, 356] width 96 height 13
click at [911, 357] on input "FedEx SmartPost" at bounding box center [910, 353] width 1 height 10
click at [914, 376] on label "FedEx Standard Overnight" at bounding box center [978, 373] width 137 height 13
click at [911, 375] on input "FedEx Standard Overnight" at bounding box center [910, 370] width 1 height 10
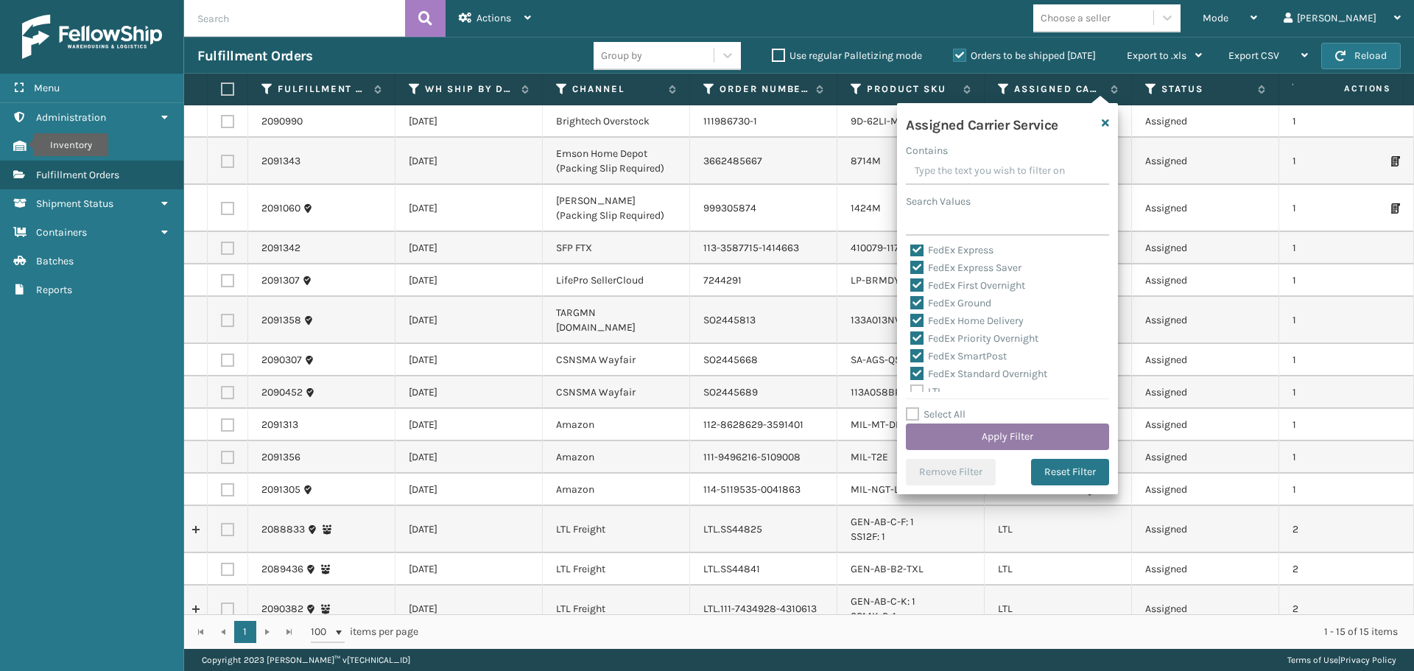
click at [959, 432] on button "Apply Filter" at bounding box center [1007, 436] width 203 height 27
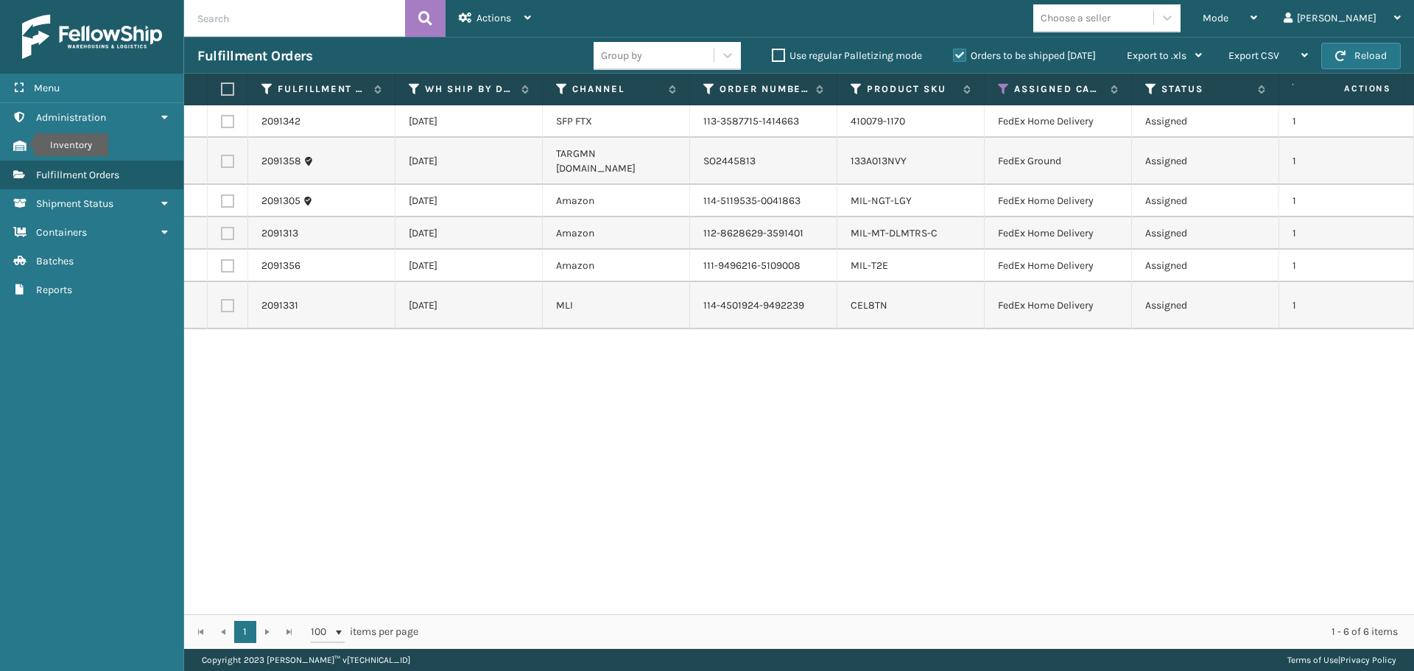
click at [216, 98] on th at bounding box center [228, 90] width 40 height 32
click at [226, 85] on label at bounding box center [225, 88] width 9 height 13
click at [222, 85] on input "checkbox" at bounding box center [221, 90] width 1 height 10
click at [500, 31] on div "Actions" at bounding box center [495, 18] width 72 height 37
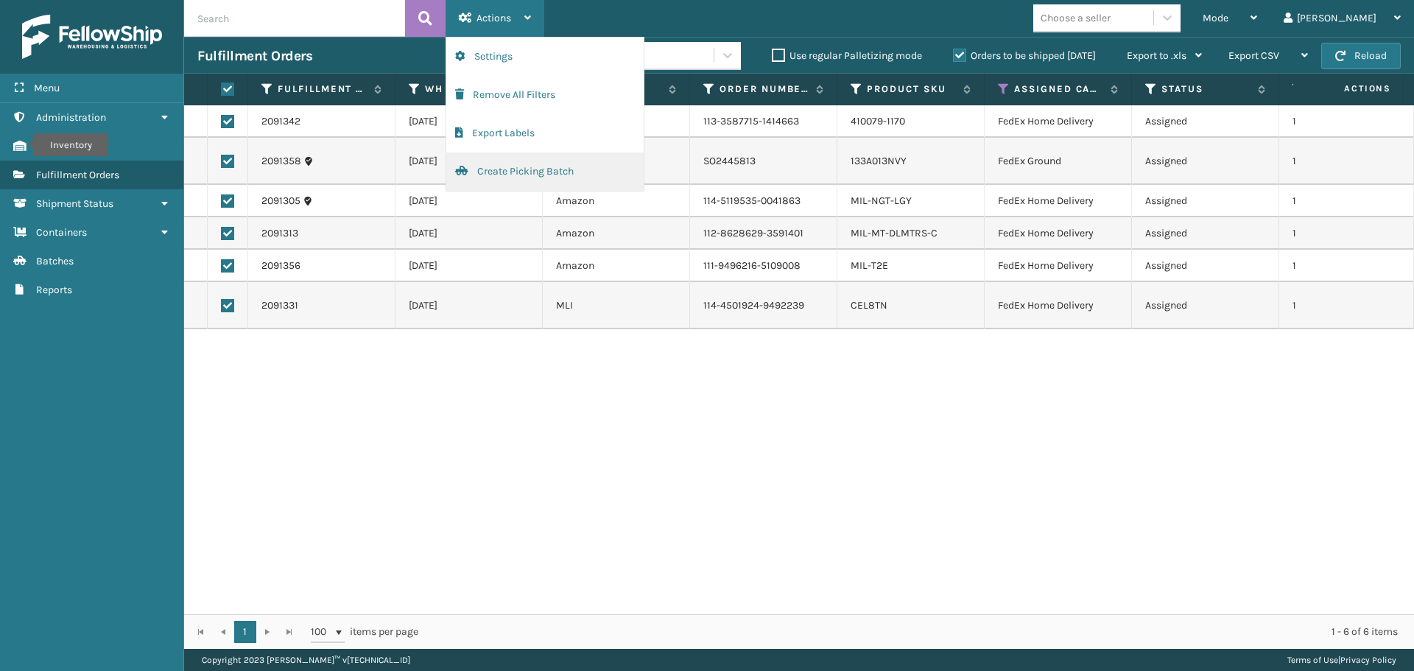
click at [513, 172] on button "Create Picking Batch" at bounding box center [544, 171] width 197 height 38
